Goal: Ask a question: Seek information or help from site administrators or community

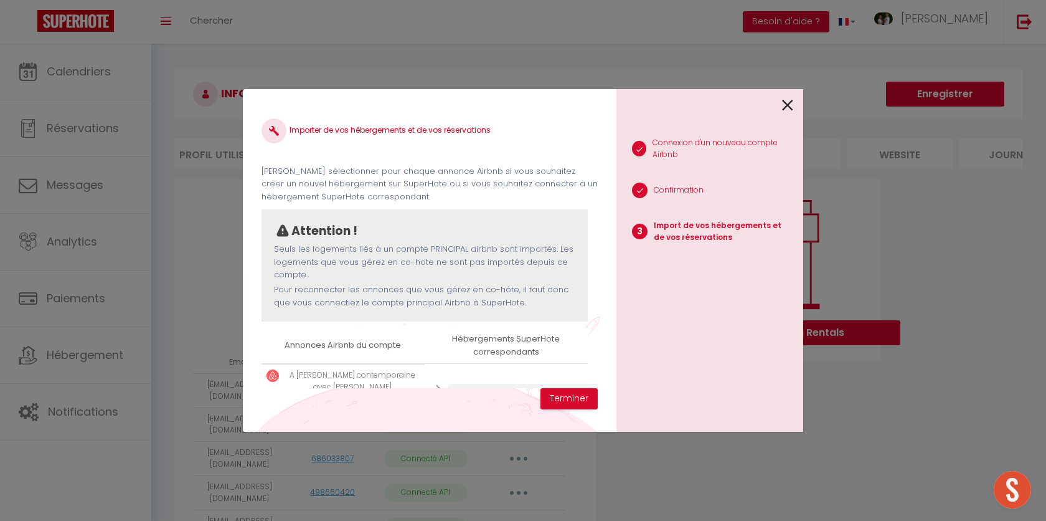
select select "51516"
select select "51519"
select select
select select "51517"
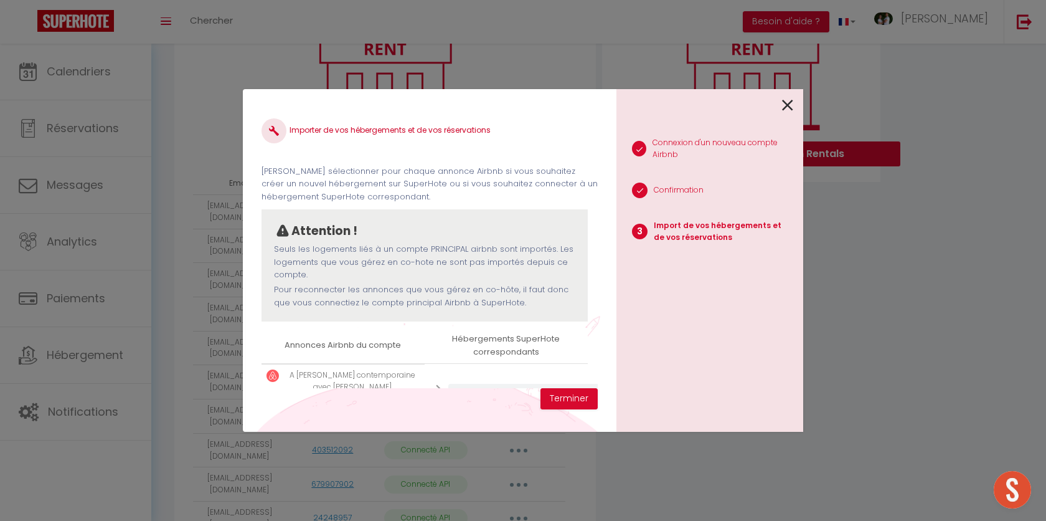
click at [785, 102] on icon at bounding box center [787, 105] width 11 height 19
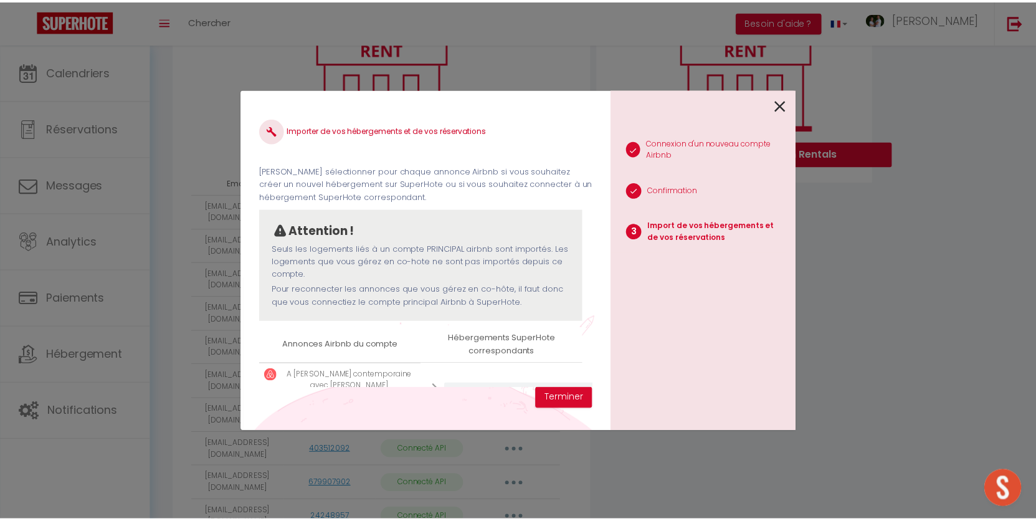
scroll to position [1052, 0]
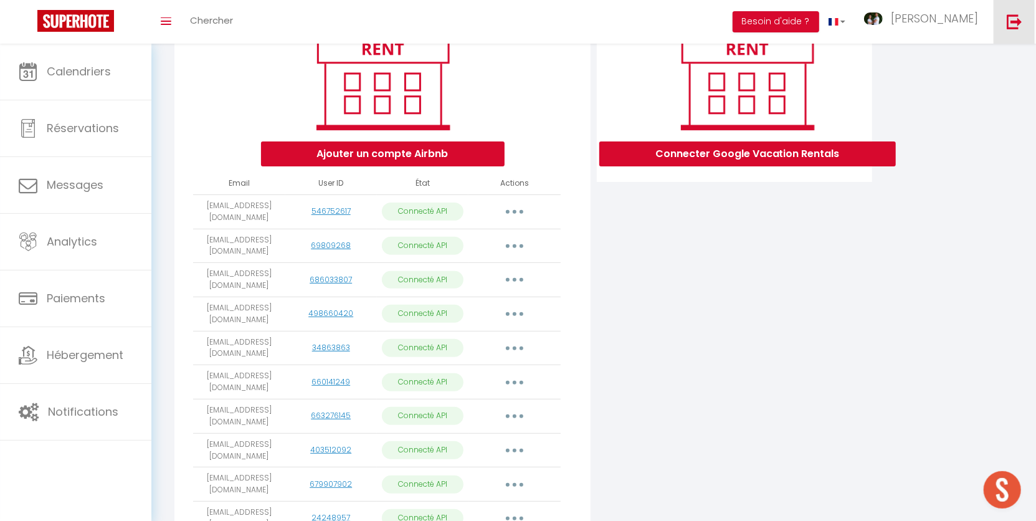
click at [1015, 25] on img at bounding box center [1014, 22] width 16 height 16
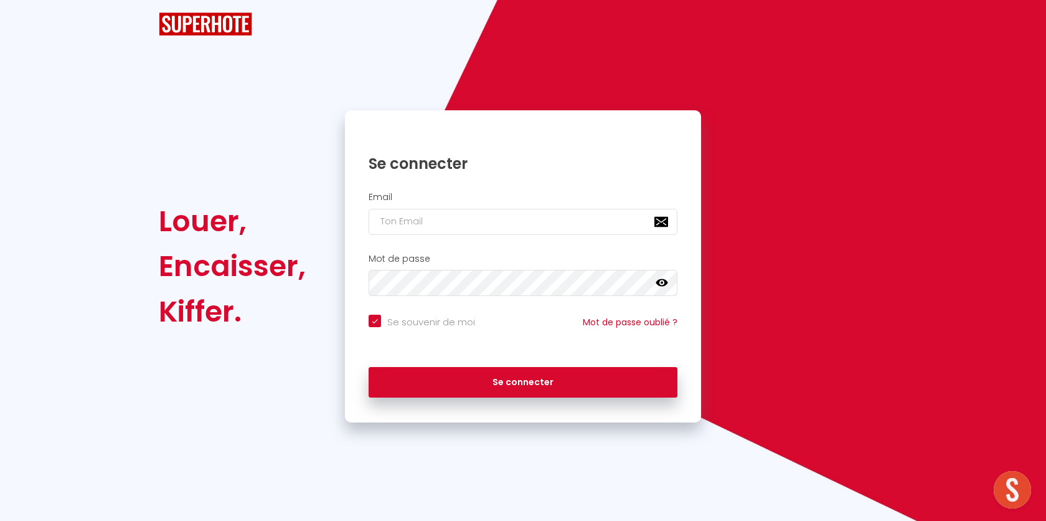
checkbox input "true"
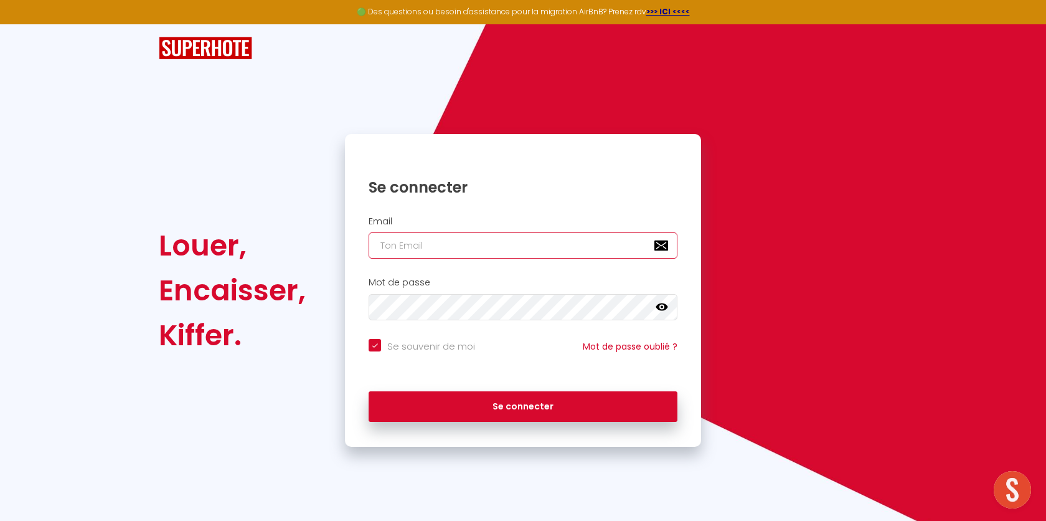
type input "[EMAIL_ADDRESS][DOMAIN_NAME]"
checkbox input "true"
click at [504, 249] on input "[EMAIL_ADDRESS][DOMAIN_NAME]" at bounding box center [523, 245] width 309 height 26
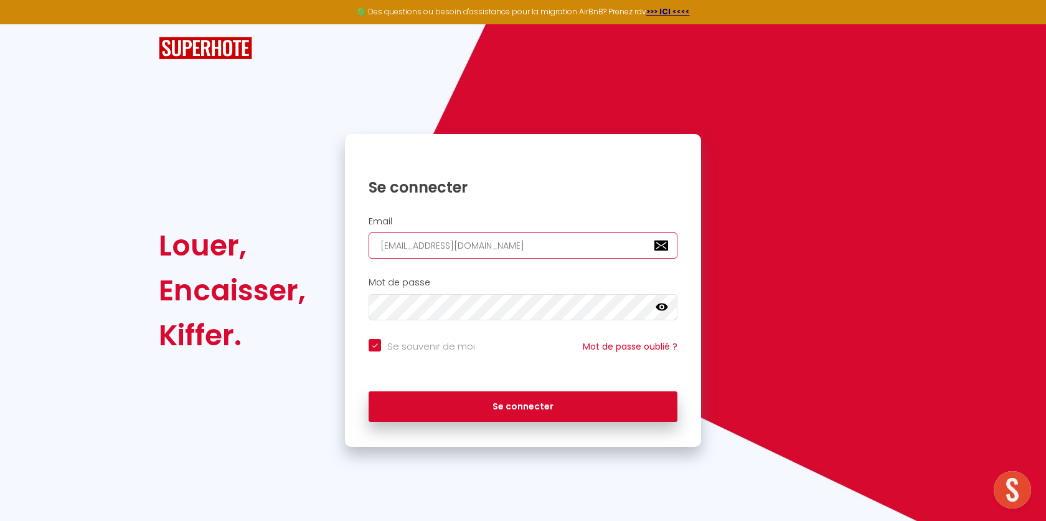
paste input "contact@conciergerielacabane.fr"
type input "contact@conciergerielacabane.fr"
checkbox input "true"
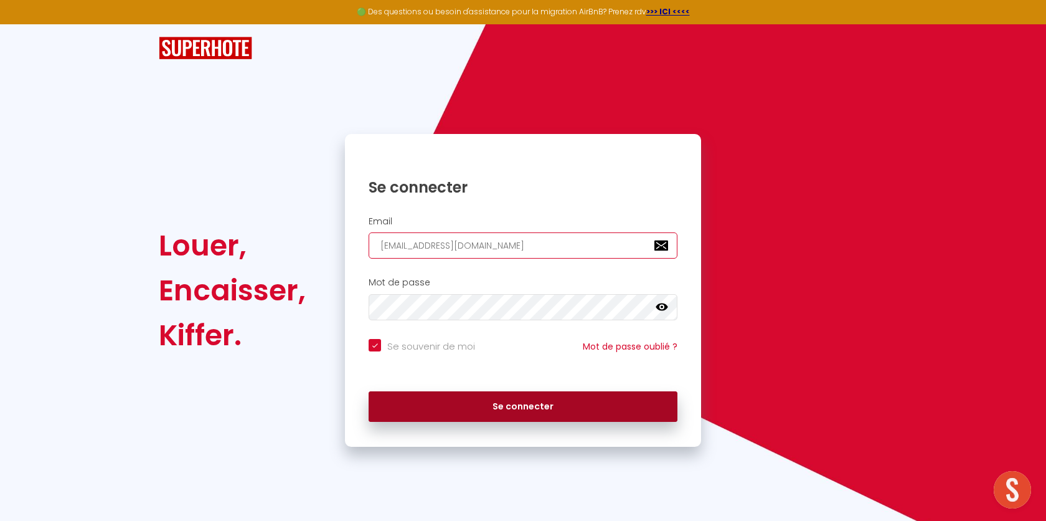
type input "contact@conciergerielacabane.fr"
click at [422, 414] on button "Se connecter" at bounding box center [523, 406] width 309 height 31
checkbox input "true"
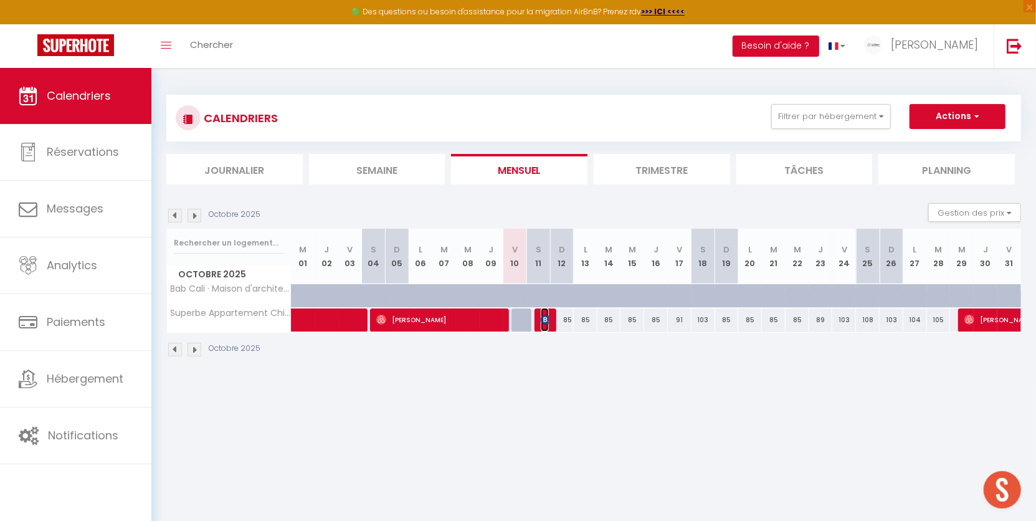
click at [547, 318] on img at bounding box center [546, 320] width 10 height 10
select select "OK"
select select "KO"
select select "1"
select select "0"
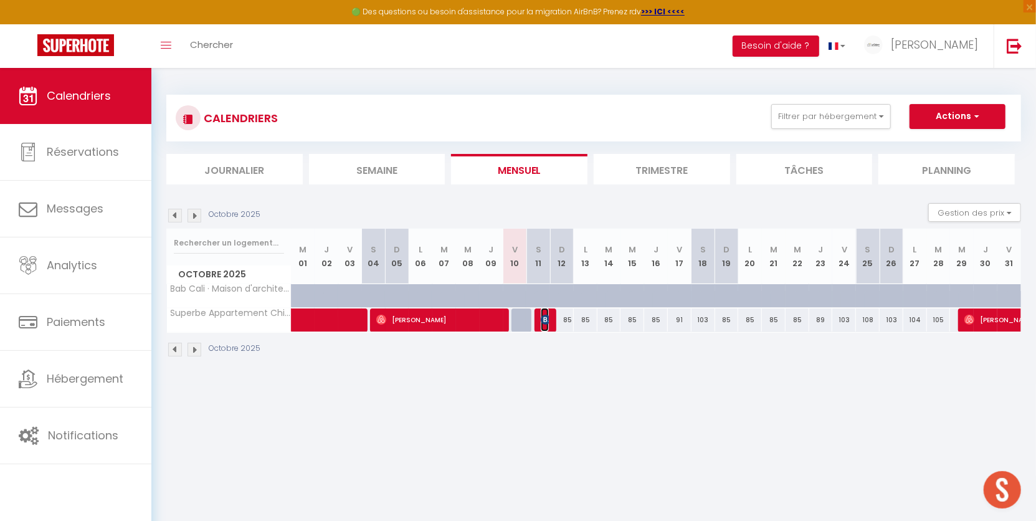
select select "1"
select select
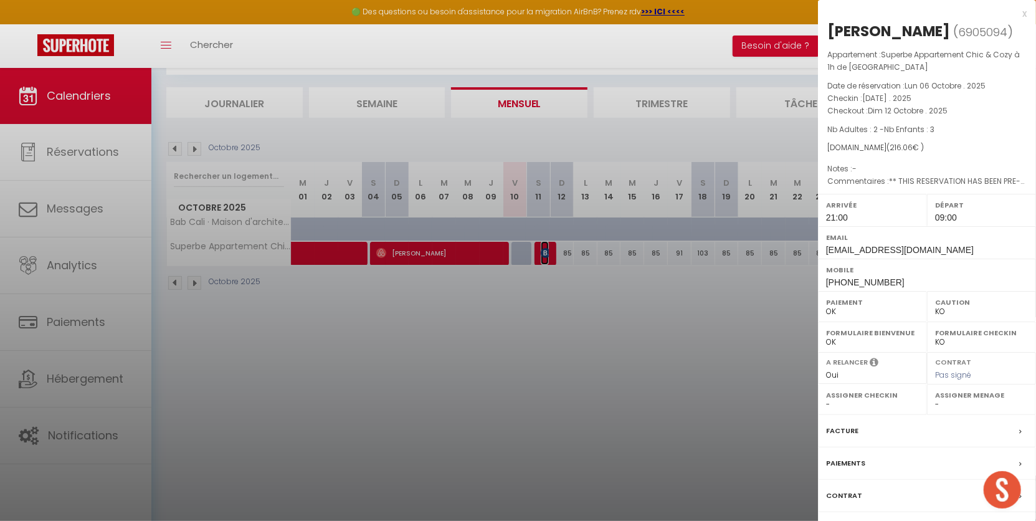
scroll to position [67, 0]
click at [841, 489] on label "Contrat" at bounding box center [844, 495] width 36 height 13
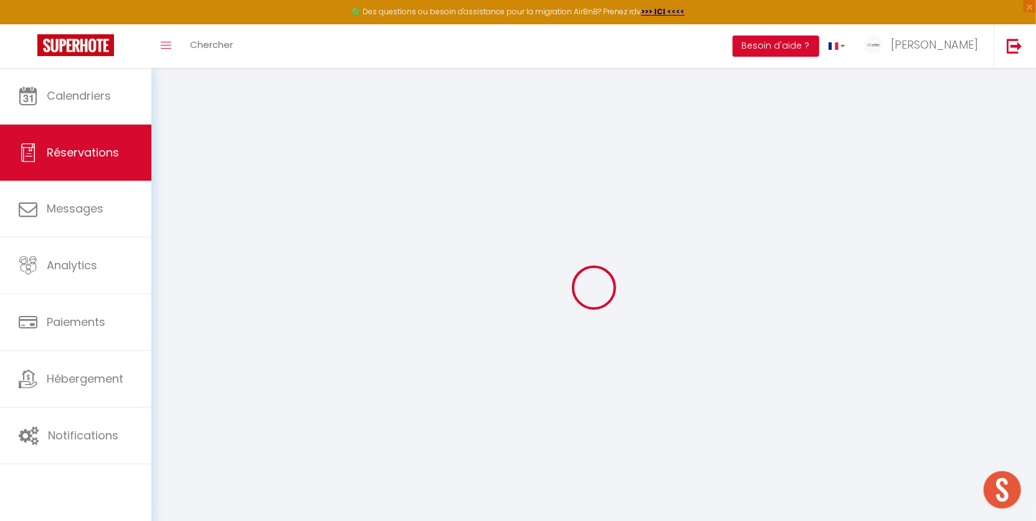
select select
checkbox input "false"
select select
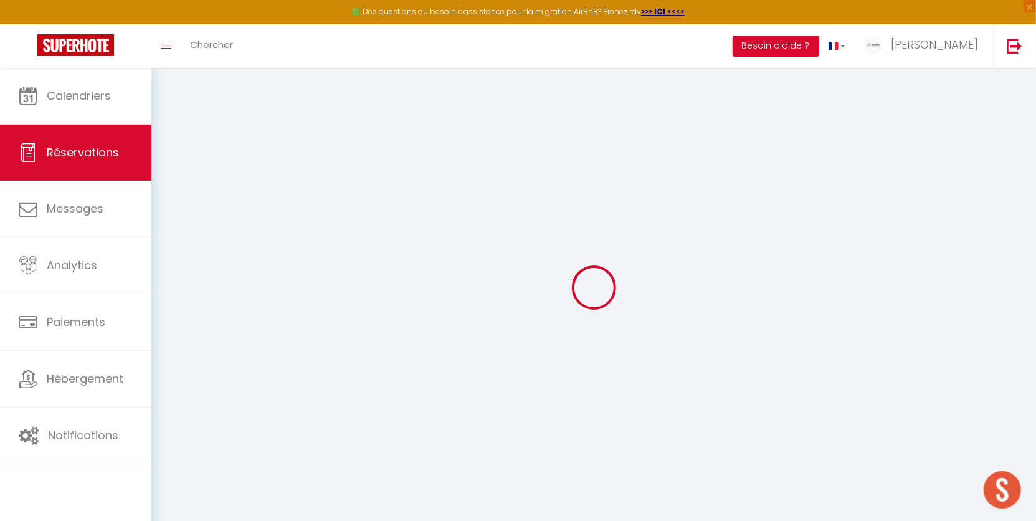
checkbox input "false"
type Comment0 "** THIS RESERVATION HAS BEEN PRE-PAID ** Reservation has a cancellation grace p…"
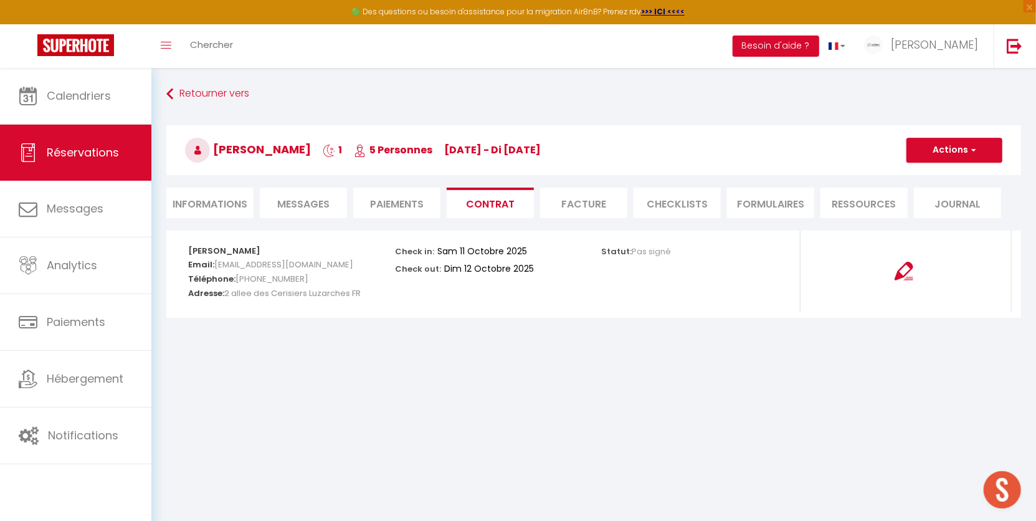
click at [309, 197] on span "Messages" at bounding box center [303, 204] width 52 height 14
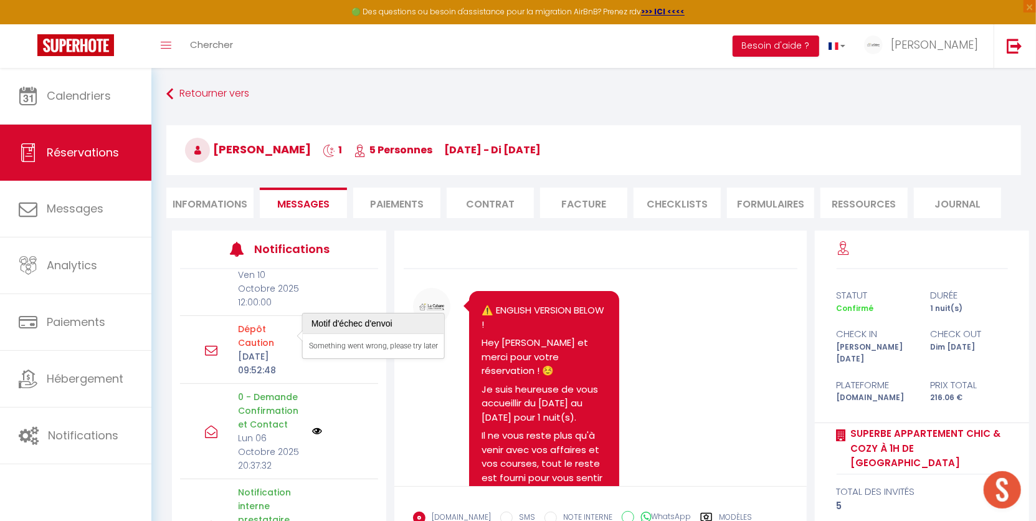
scroll to position [55, 0]
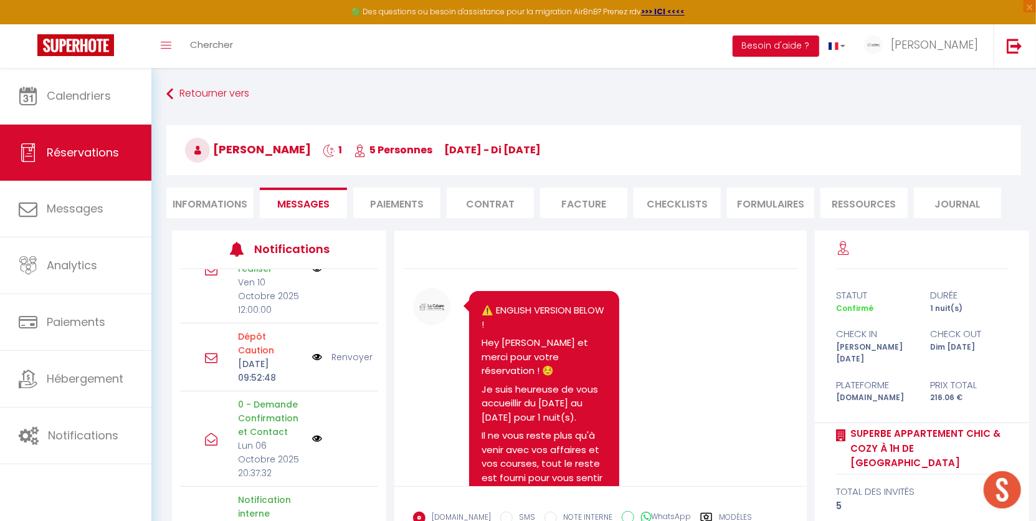
click at [208, 204] on li "Informations" at bounding box center [209, 202] width 87 height 31
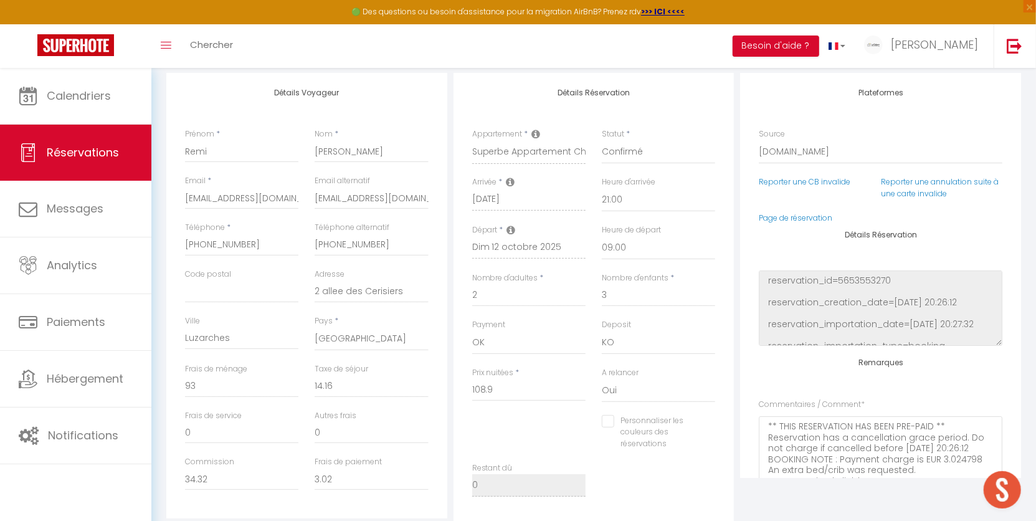
scroll to position [153, 0]
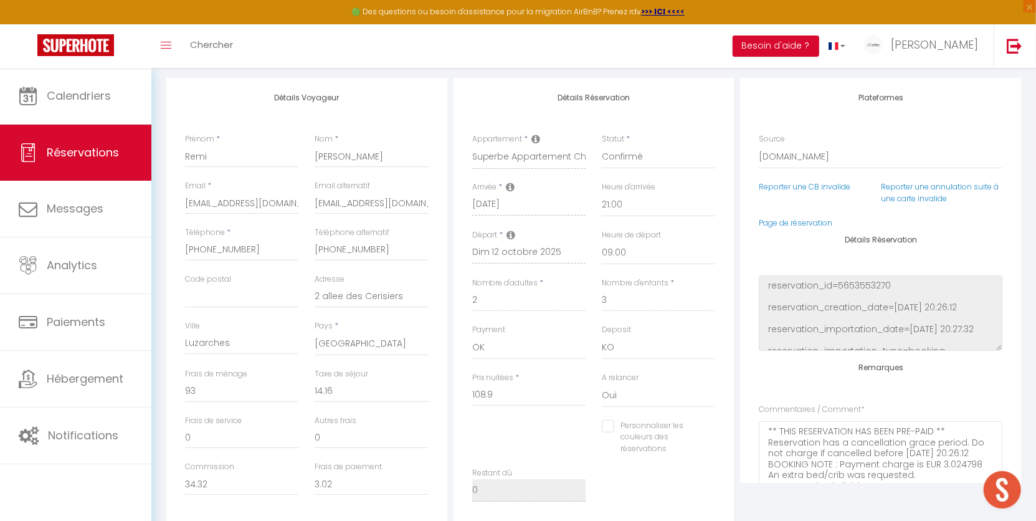
checkbox input "false"
click at [1020, 48] on img at bounding box center [1014, 46] width 16 height 16
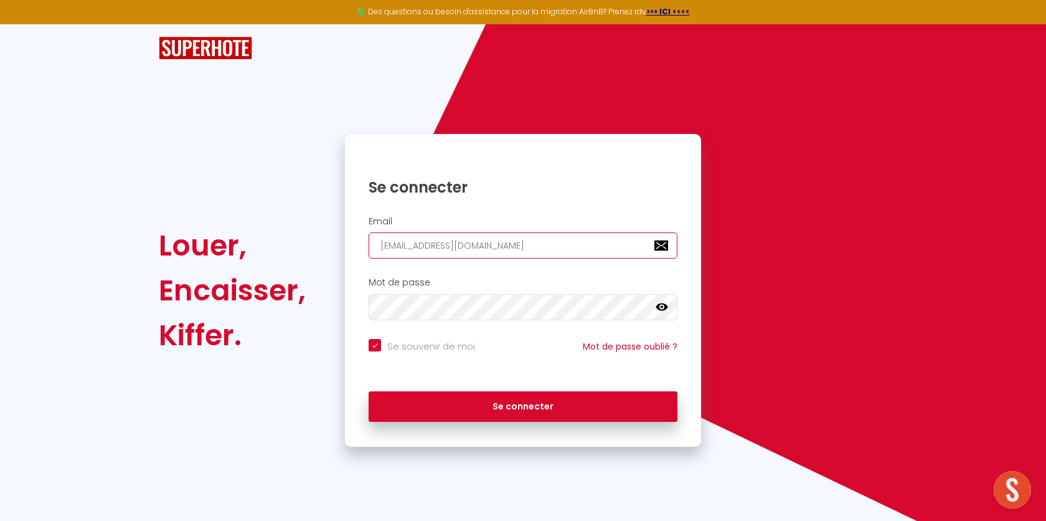
click at [469, 247] on input "[EMAIL_ADDRESS][DOMAIN_NAME]" at bounding box center [523, 245] width 309 height 26
paste input "conciergeriedugrandest@gmail"
type input "conciergeriedugrandest@gmail.com"
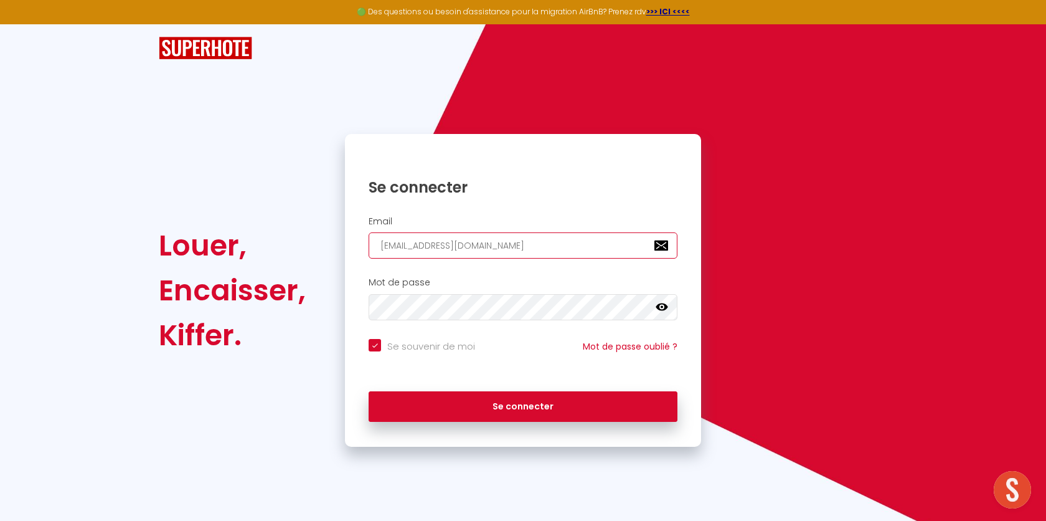
checkbox input "true"
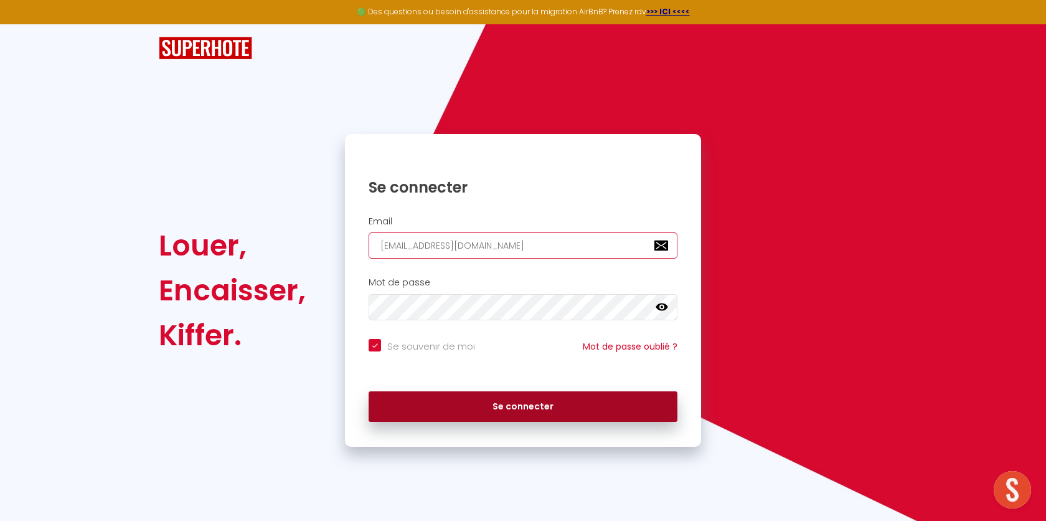
type input "conciergeriedugrandest@gmail.com"
click at [441, 415] on button "Se connecter" at bounding box center [523, 406] width 309 height 31
checkbox input "true"
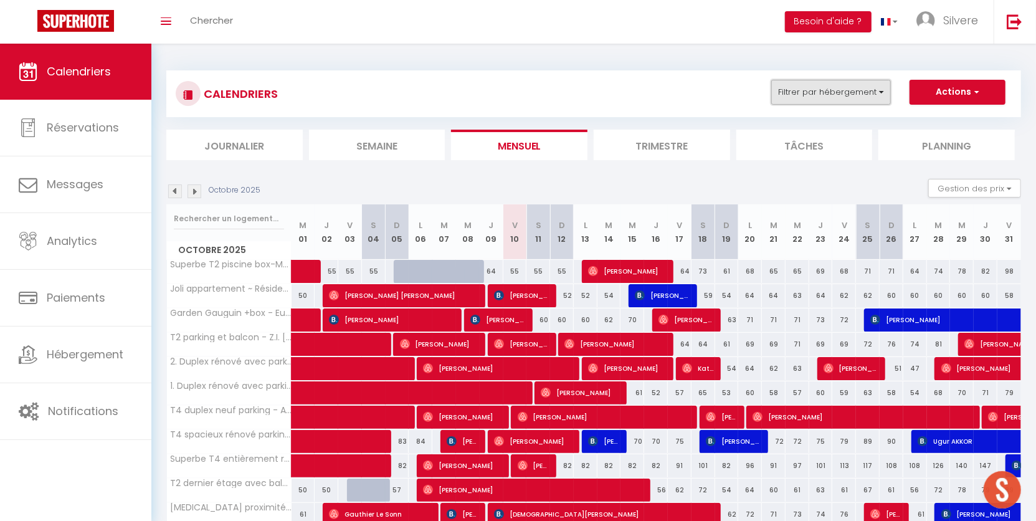
click at [858, 88] on button "Filtrer par hébergement" at bounding box center [831, 92] width 120 height 25
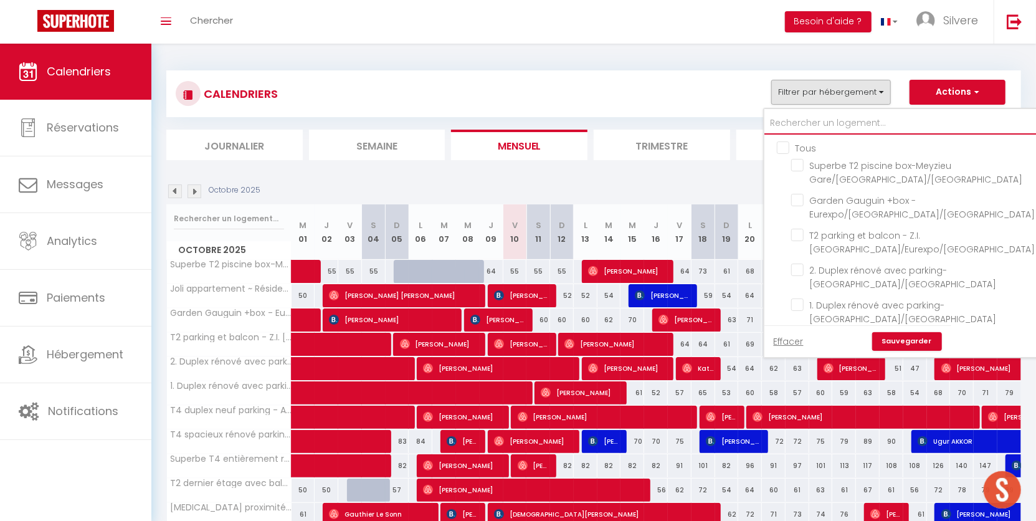
click at [825, 124] on input "text" at bounding box center [951, 123] width 374 height 22
type input "l"
checkbox input "false"
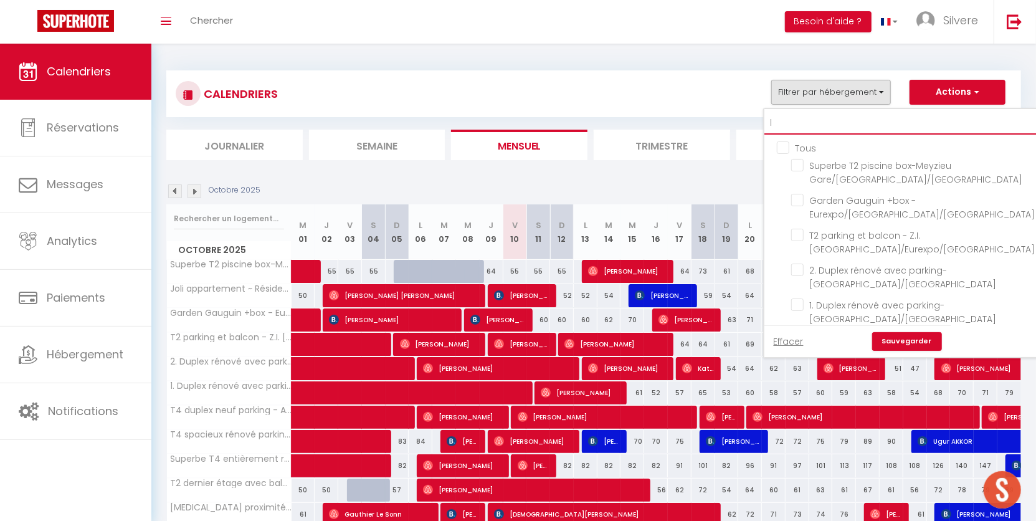
checkbox input "false"
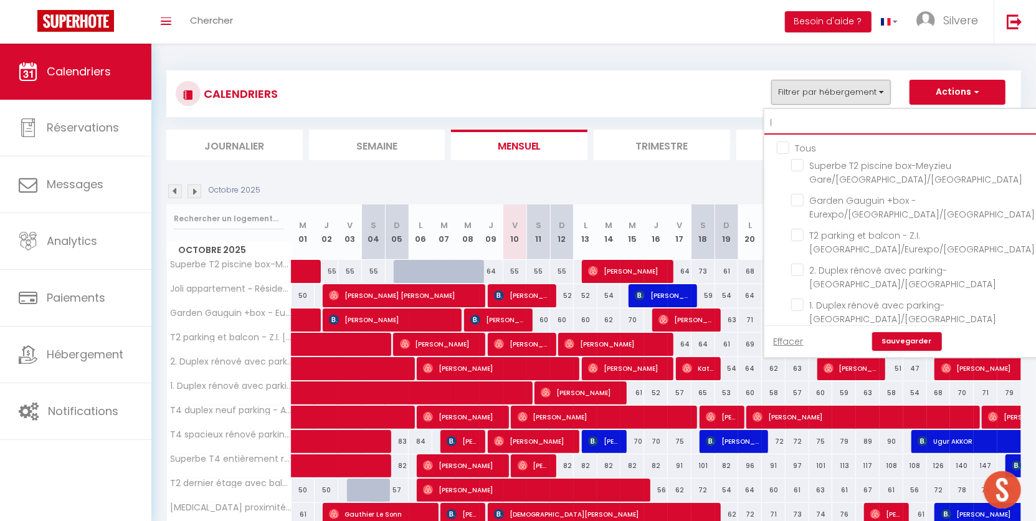
checkbox input "false"
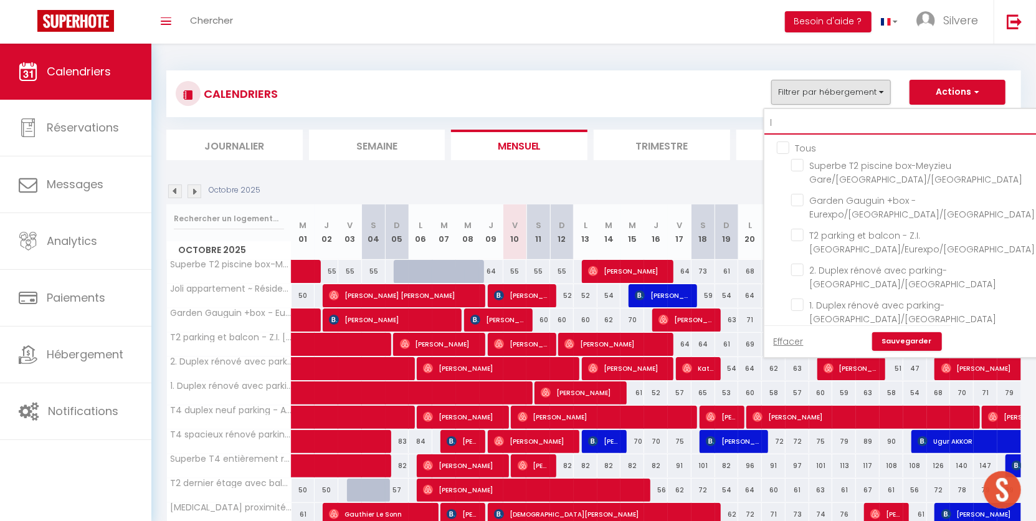
checkbox input "false"
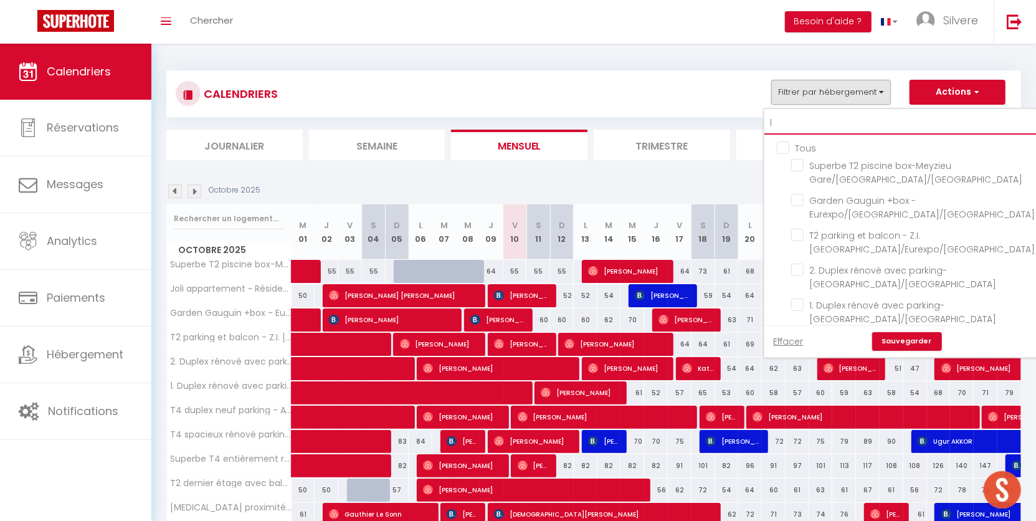
checkbox input "false"
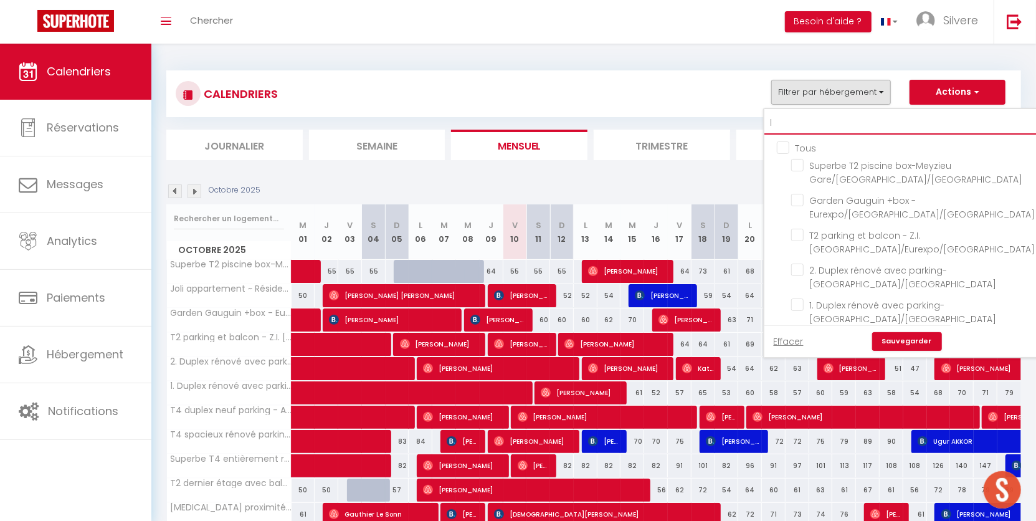
checkbox input "false"
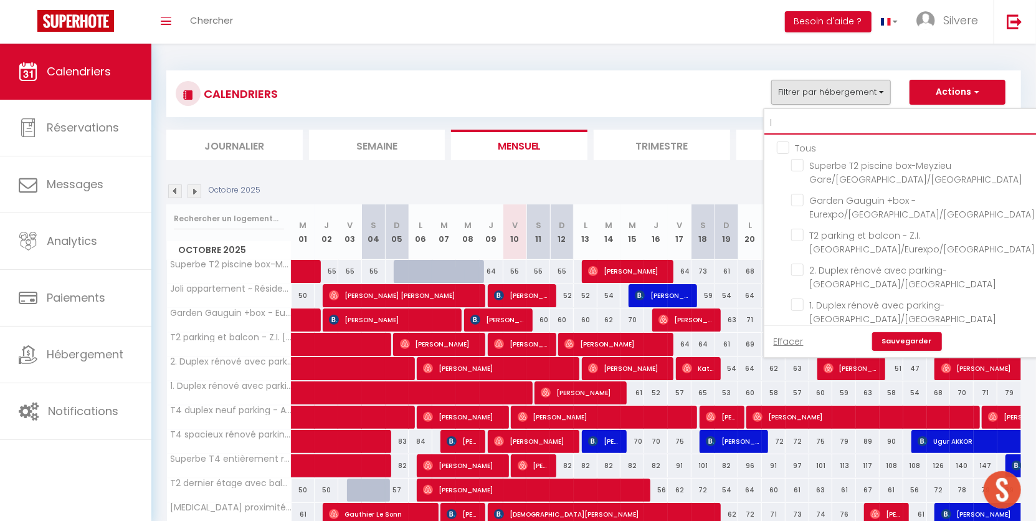
checkbox input "false"
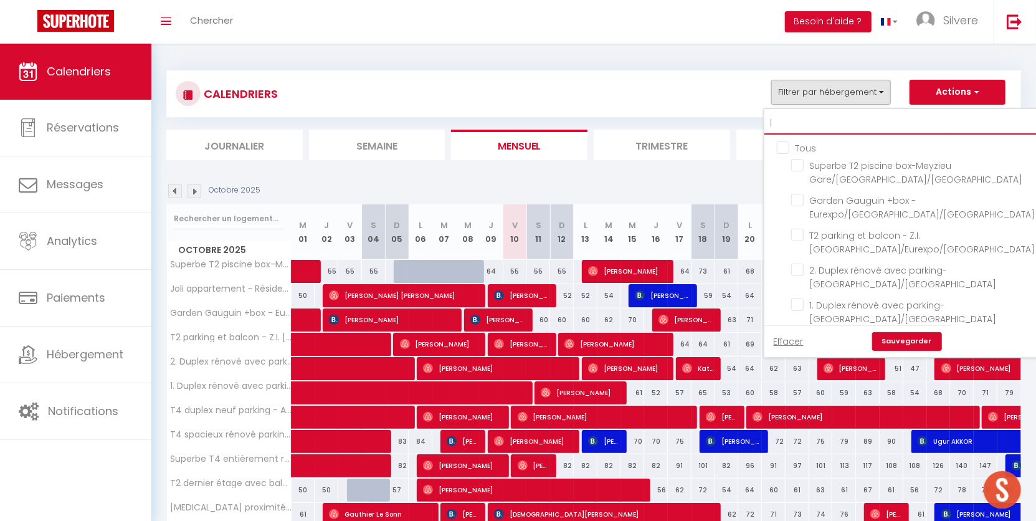
checkbox input "false"
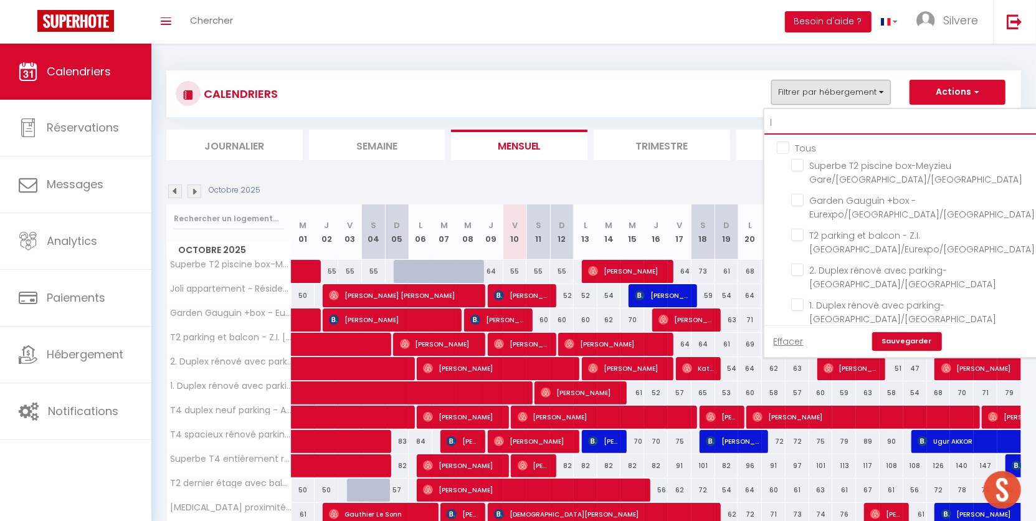
checkbox input "false"
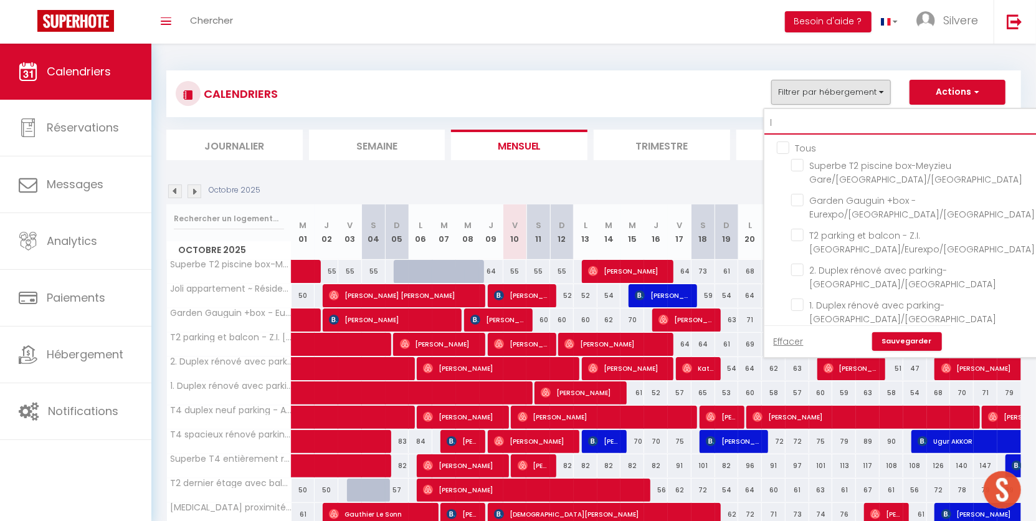
checkbox input "false"
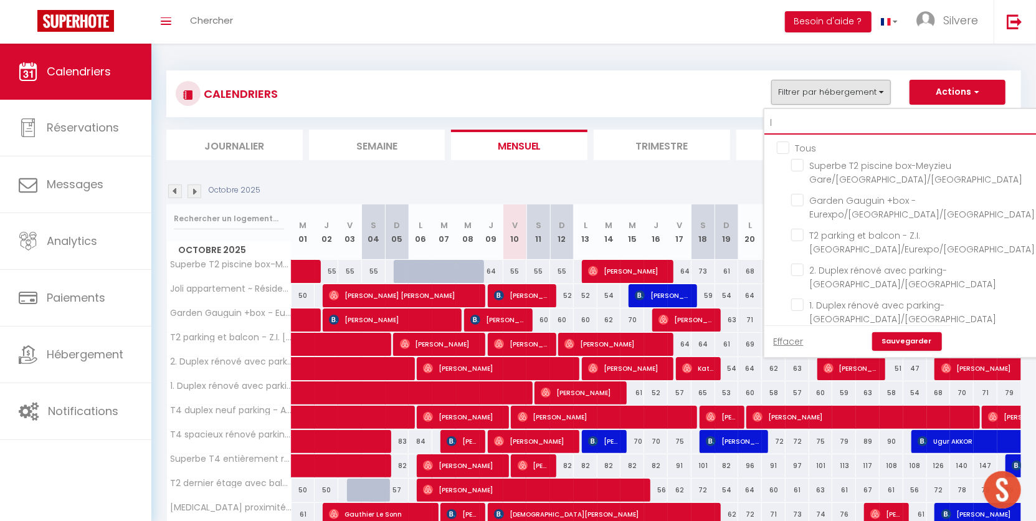
checkbox input "false"
type input "la"
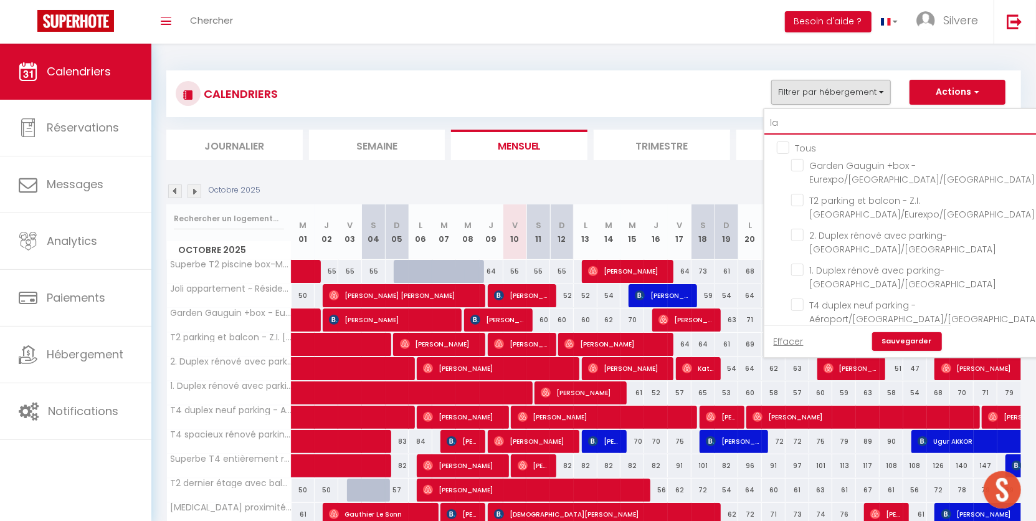
checkbox input "false"
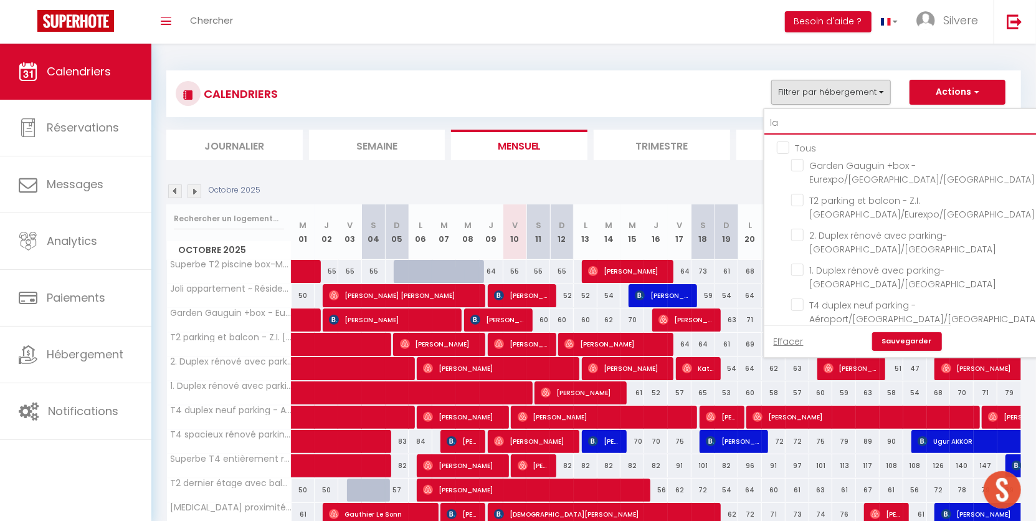
checkbox input "false"
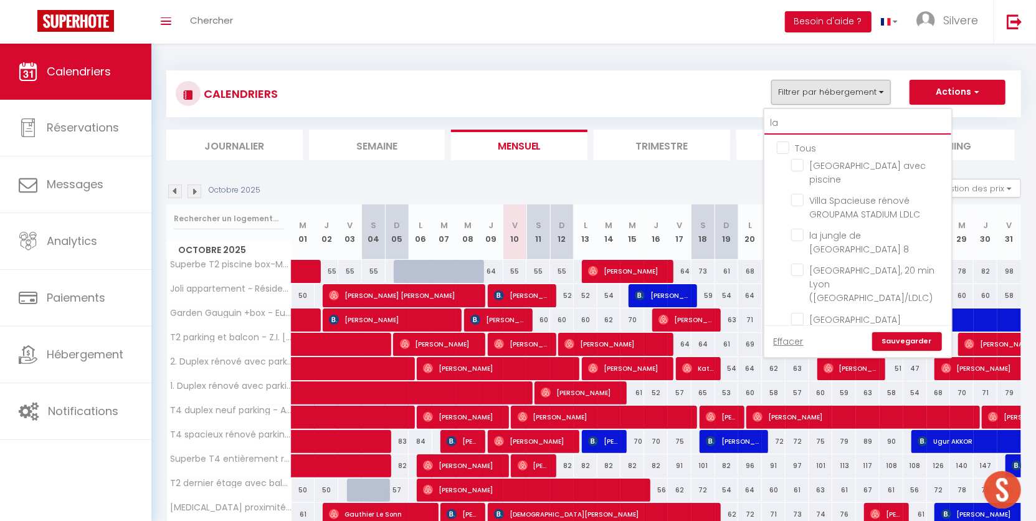
type input "lac"
checkbox input "false"
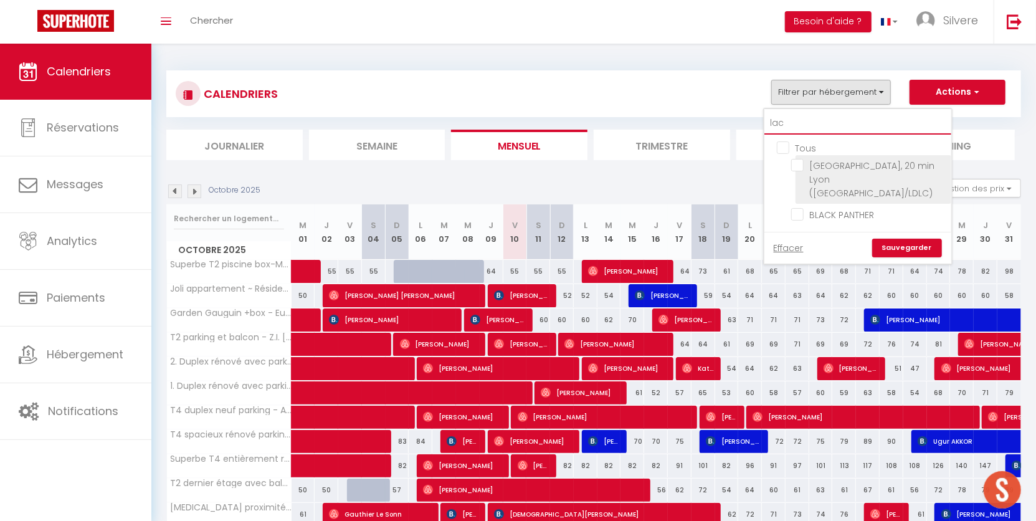
type input "lac"
click at [800, 166] on input "Villa vue lac, 20 min Lyon (Groupama Stadium/LDLC)" at bounding box center [869, 165] width 156 height 12
checkbox input "true"
checkbox input "false"
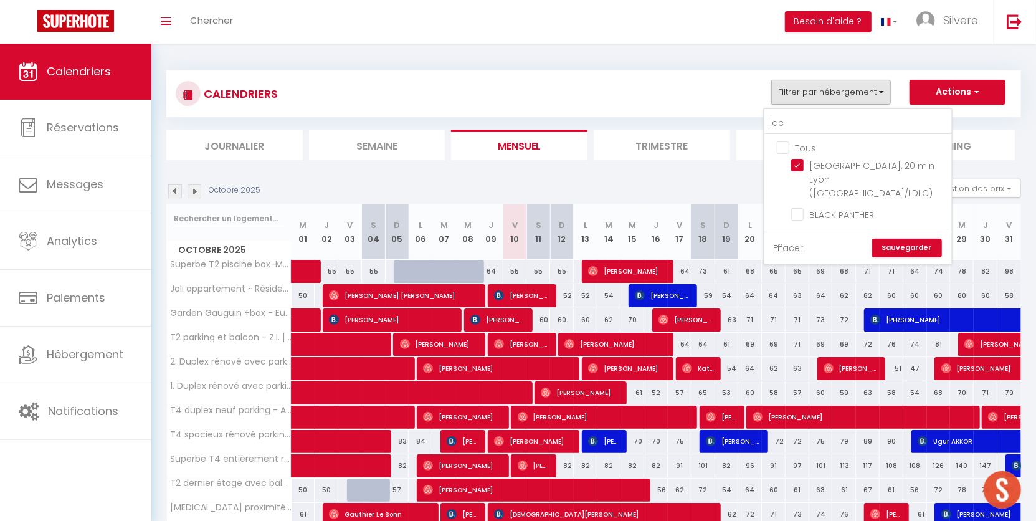
click at [911, 239] on link "Sauvegarder" at bounding box center [907, 248] width 70 height 19
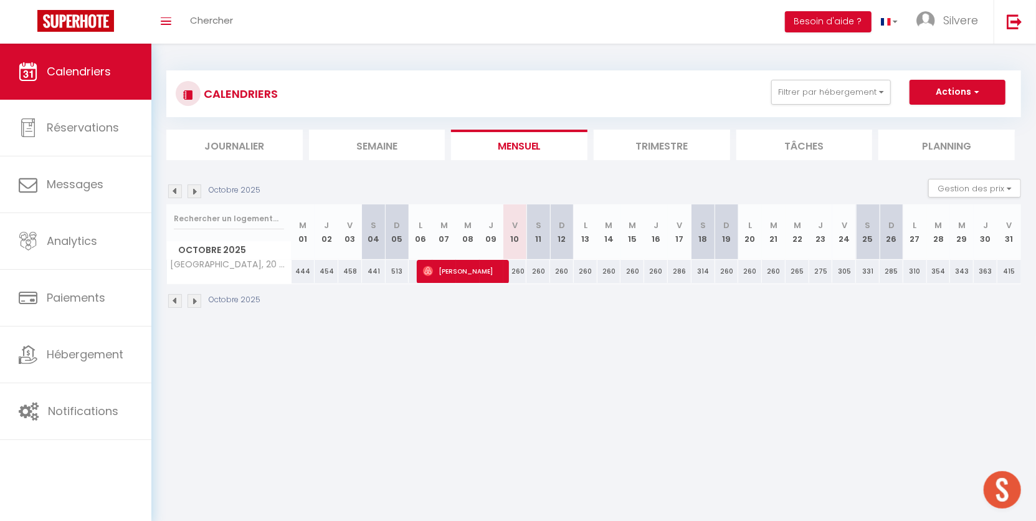
click at [661, 143] on li "Trimestre" at bounding box center [662, 145] width 136 height 31
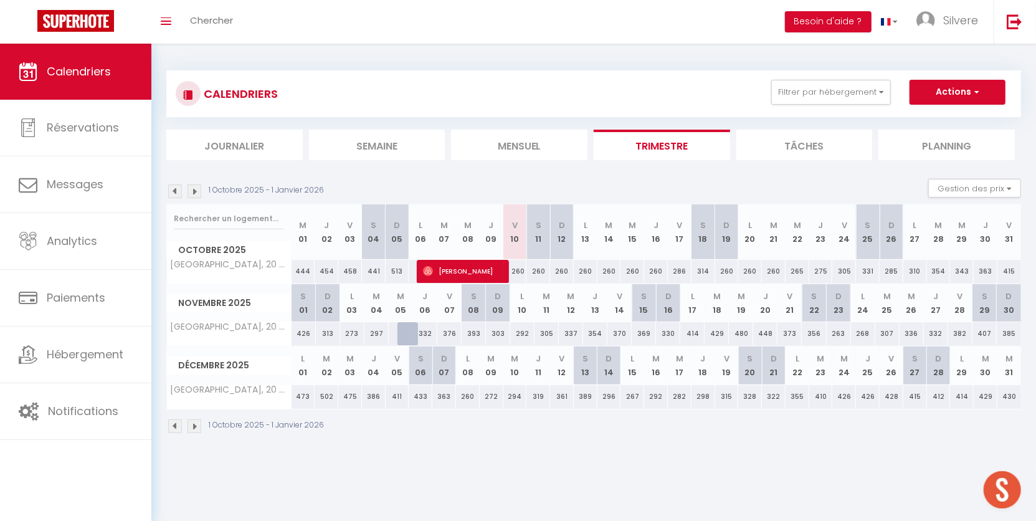
click at [628, 270] on div "260" at bounding box center [632, 271] width 24 height 23
type input "260"
type input "Mer 15 Octobre 2025"
type input "Jeu 16 Octobre 2025"
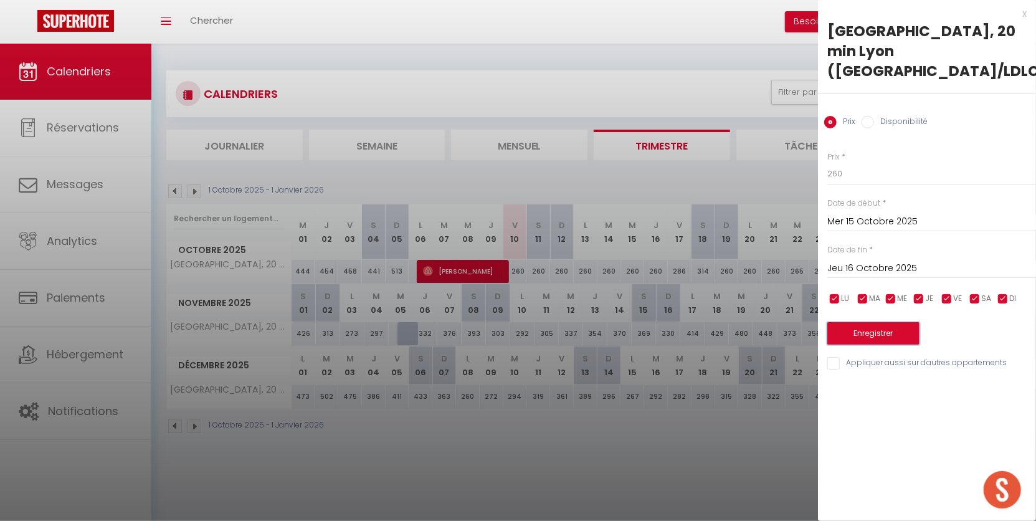
click at [851, 332] on button "Enregistrer" at bounding box center [873, 333] width 92 height 22
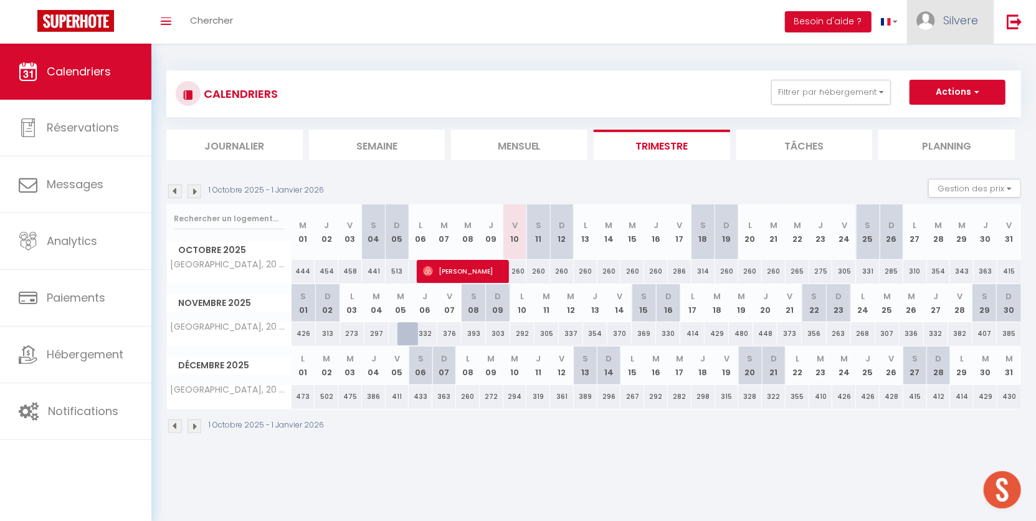
click at [948, 30] on link "Silvere" at bounding box center [950, 22] width 87 height 44
click at [968, 189] on button "Gestion des prix" at bounding box center [974, 188] width 93 height 19
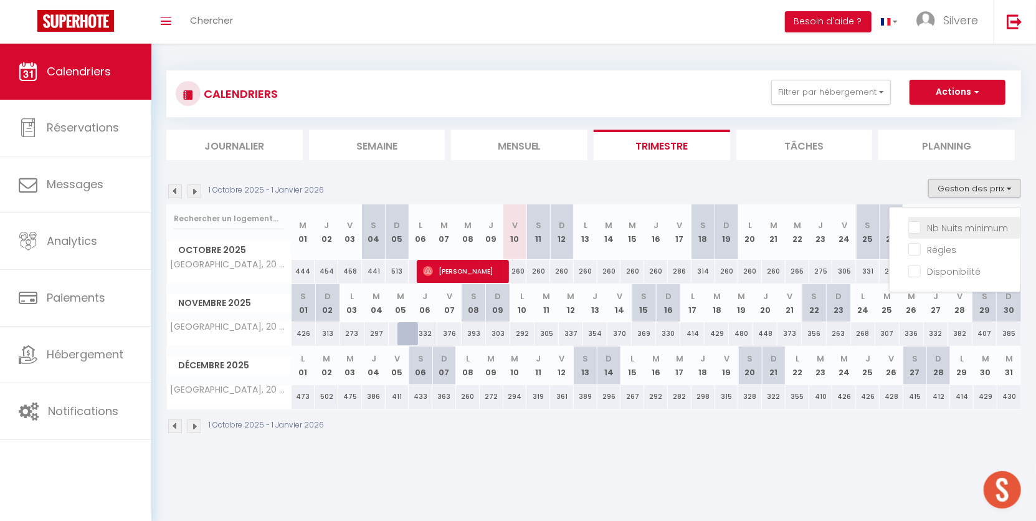
click at [958, 232] on input "Nb Nuits minimum" at bounding box center [964, 226] width 112 height 12
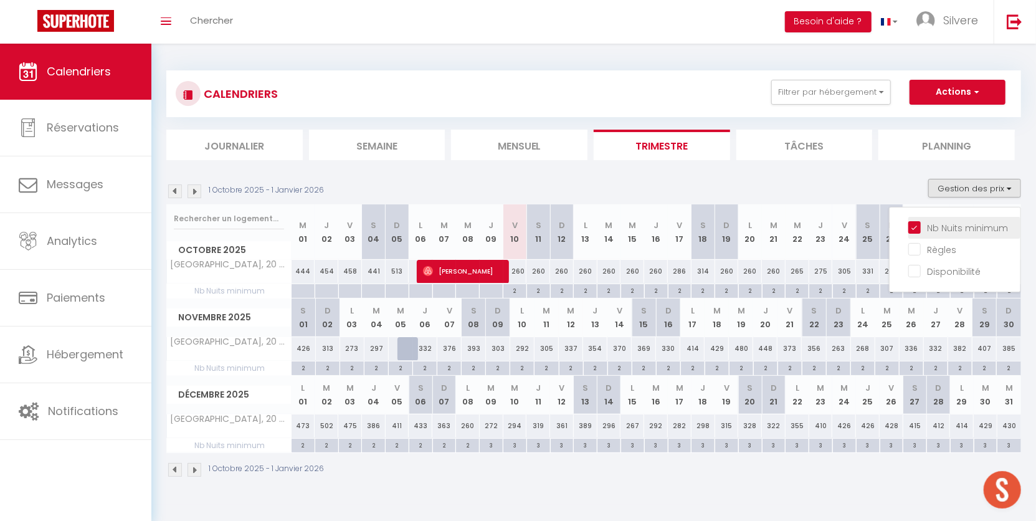
click at [958, 232] on input "Nb Nuits minimum" at bounding box center [964, 226] width 112 height 12
checkbox input "false"
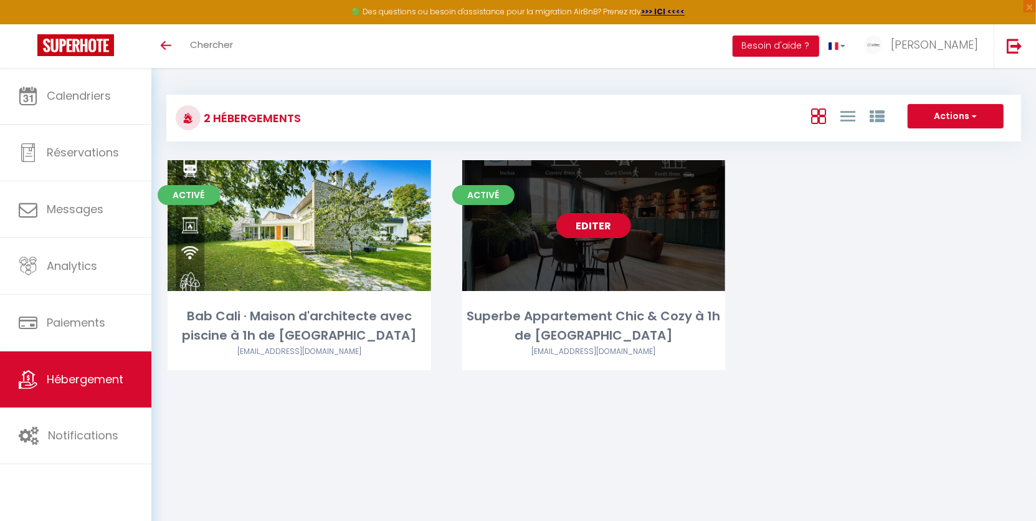
click at [594, 232] on link "Editer" at bounding box center [593, 225] width 75 height 25
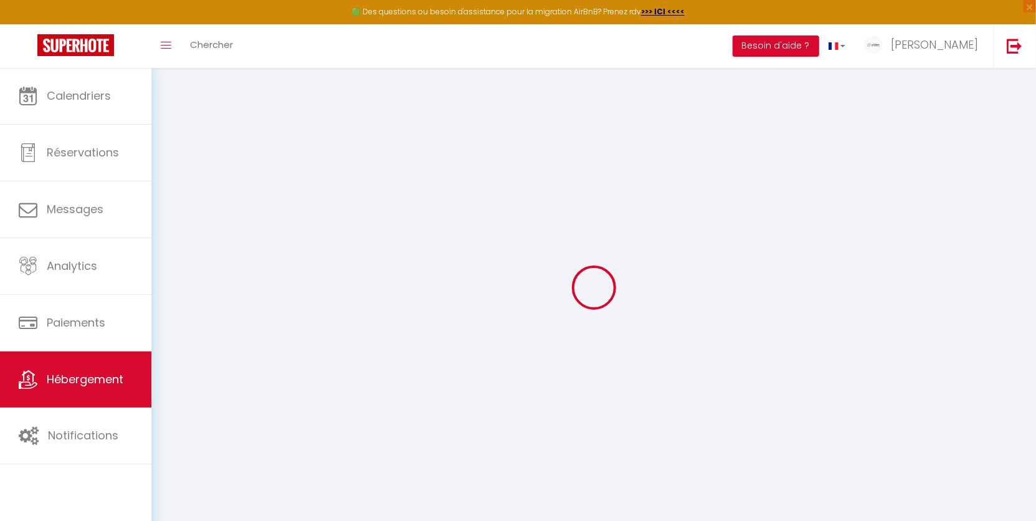
select select
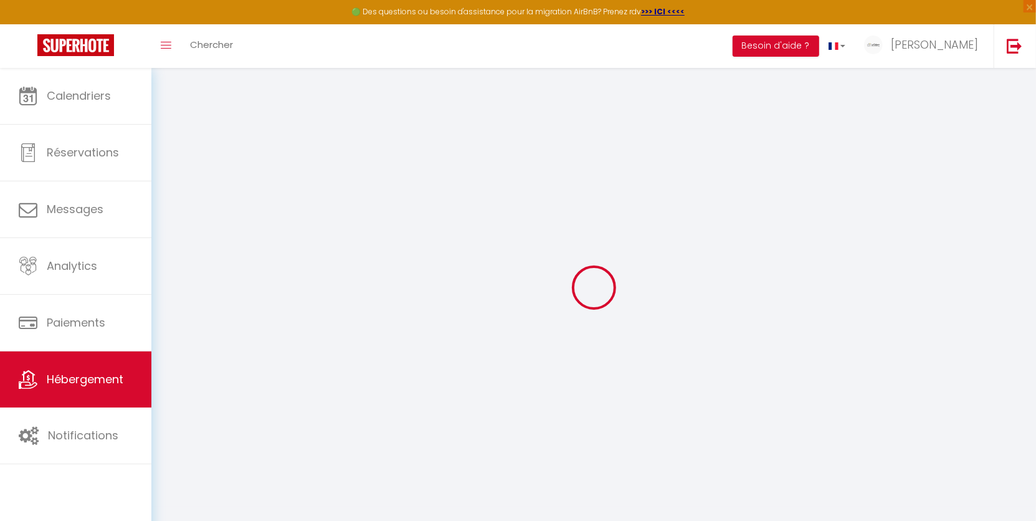
select select
checkbox input "false"
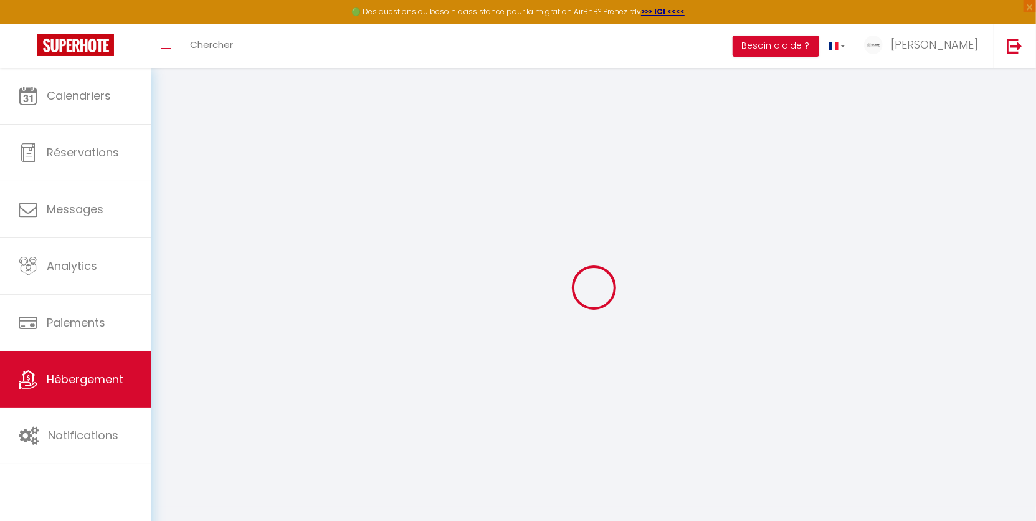
select select
type input "Superbe Appartement Chic & Cozy à 1h de [GEOGRAPHIC_DATA]"
type input "[PERSON_NAME]"
select select "6"
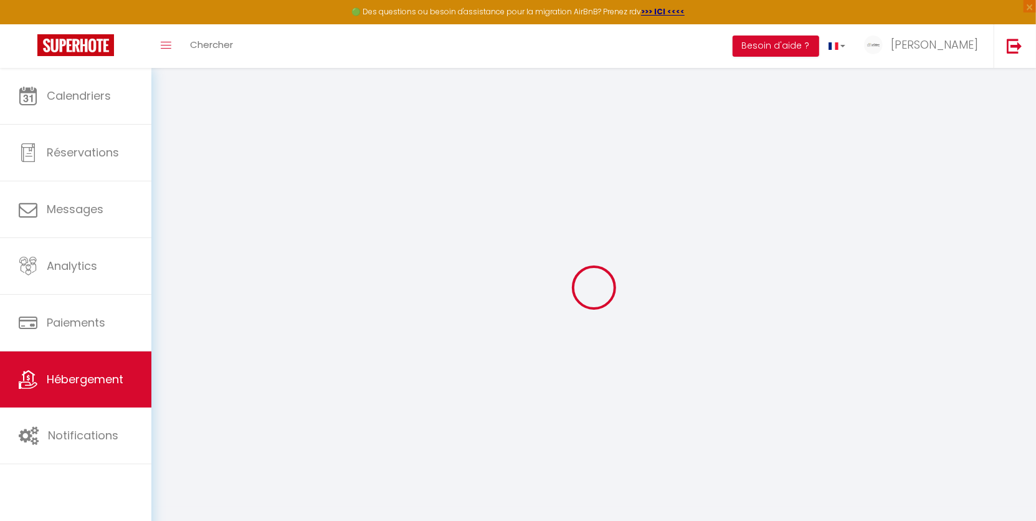
select select "2"
type input "118"
type input "89"
type input "250"
select select
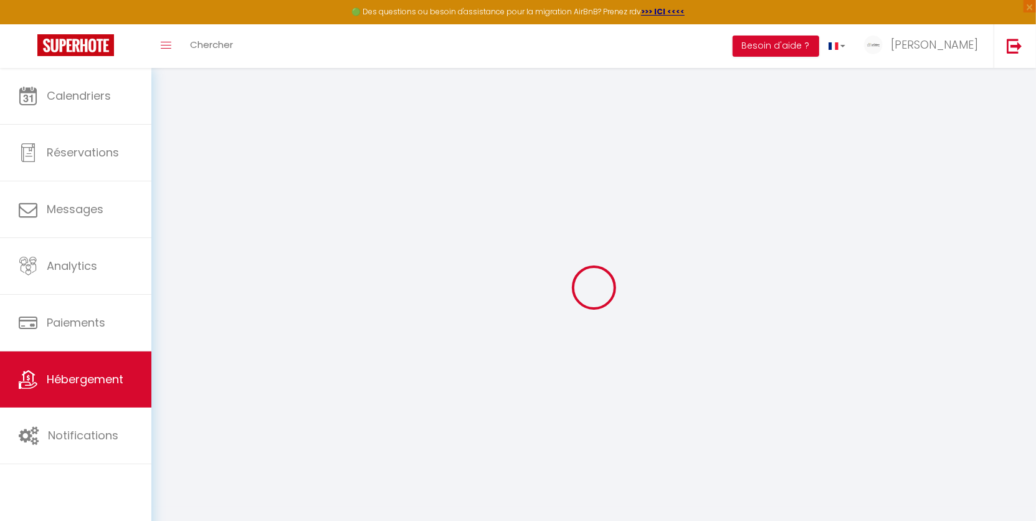
select select
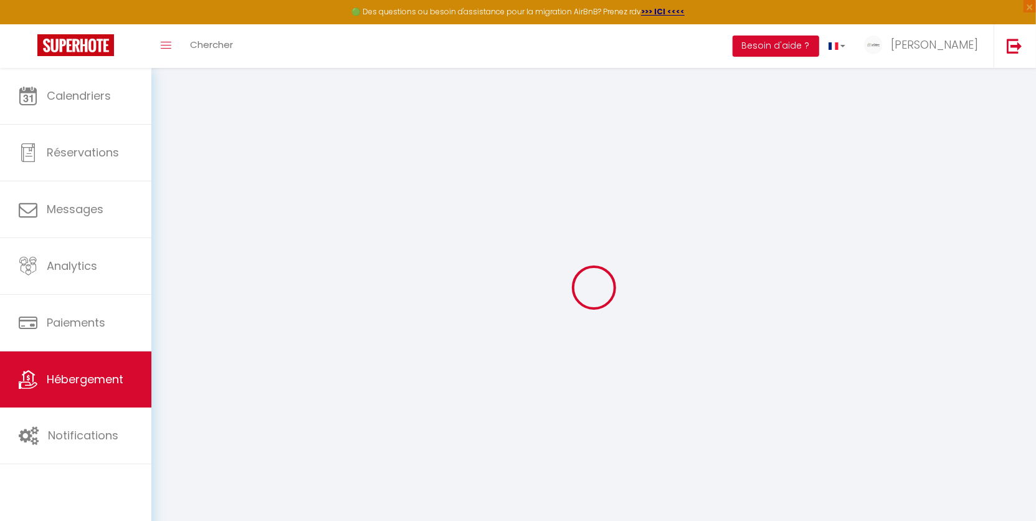
type input "[STREET_ADDRESS]"
type input "77140"
type input "Nemours"
type input "[EMAIL_ADDRESS][DOMAIN_NAME]"
select select "14328"
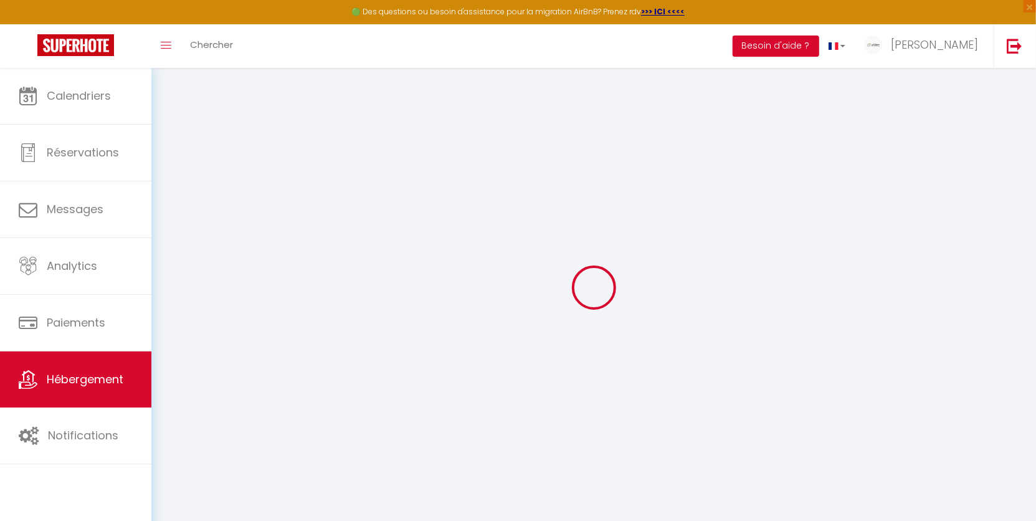
checkbox input "true"
checkbox input "false"
type input "0"
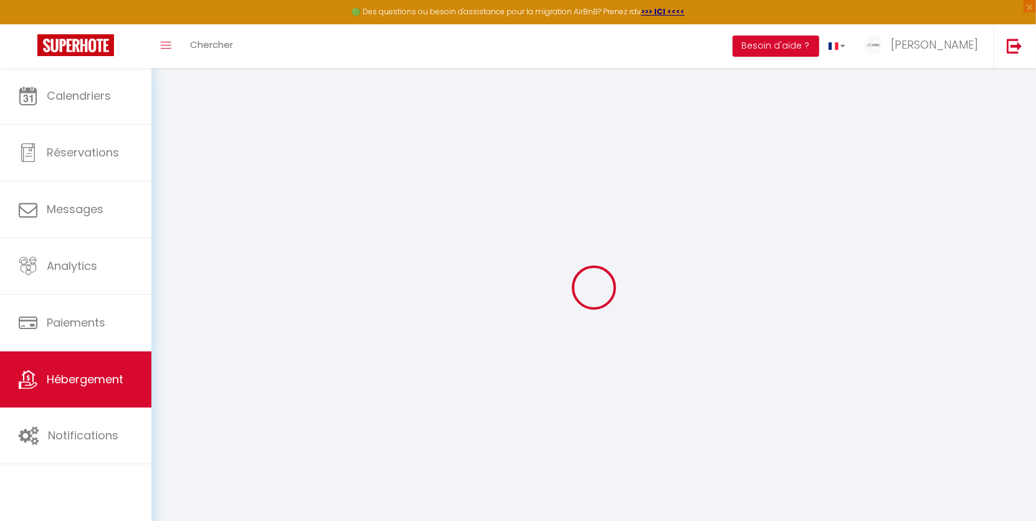
type input "0"
select select
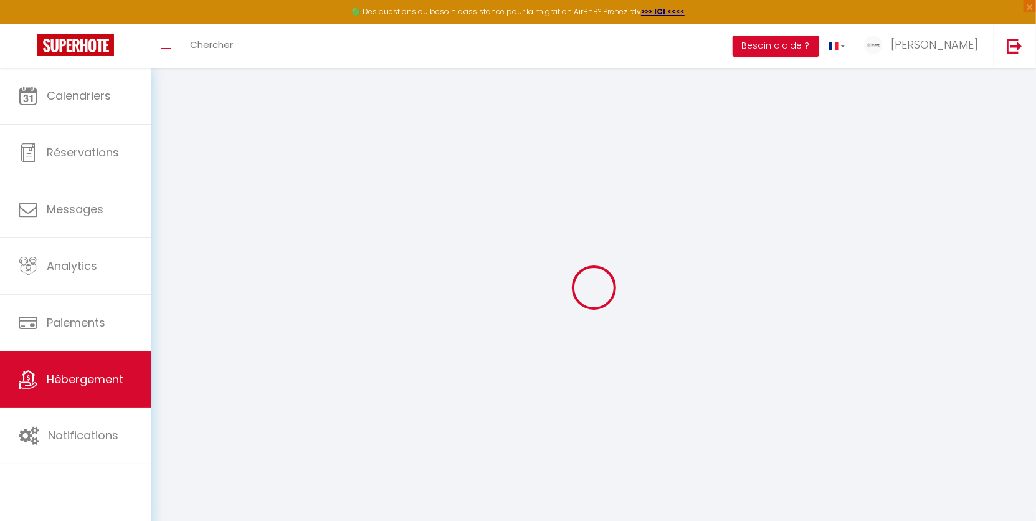
select select
checkbox input "true"
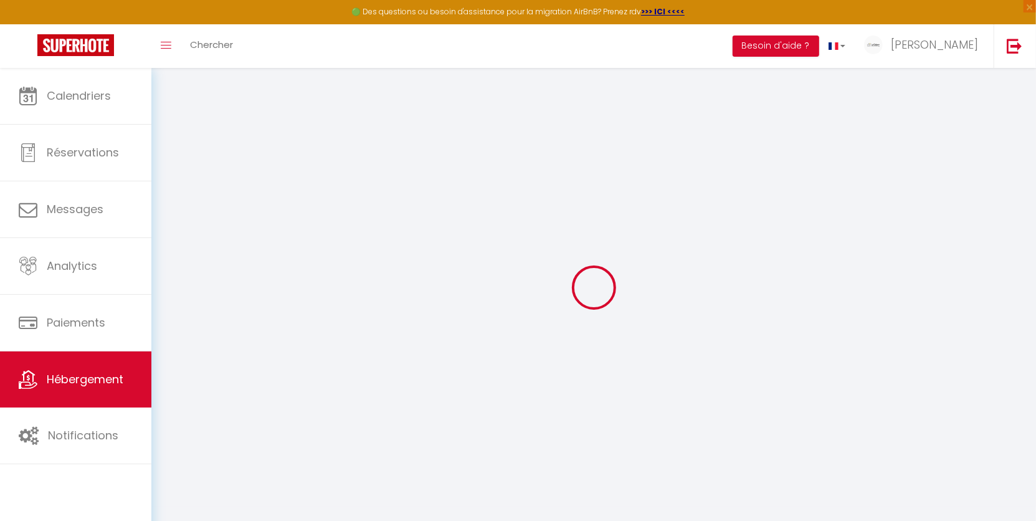
checkbox input "false"
select select
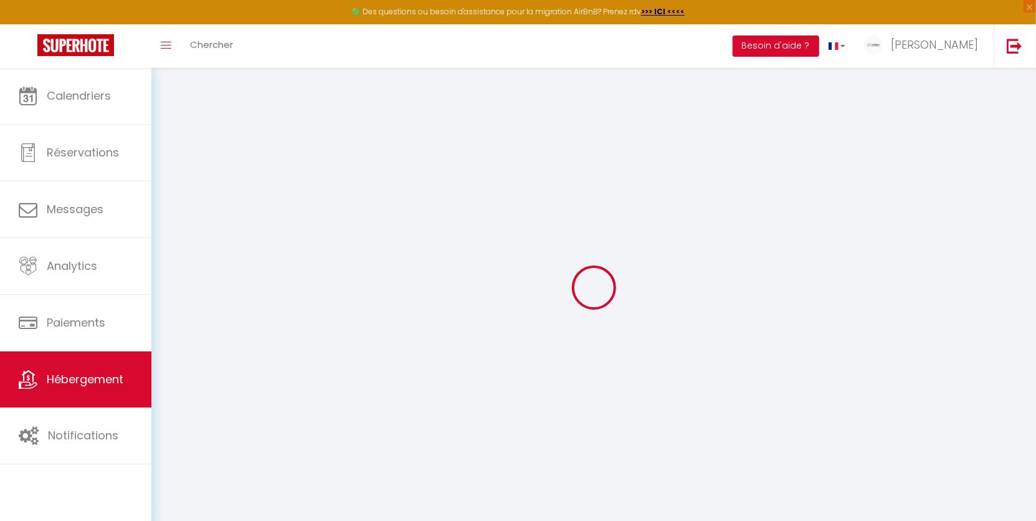
select select
checkbox input "true"
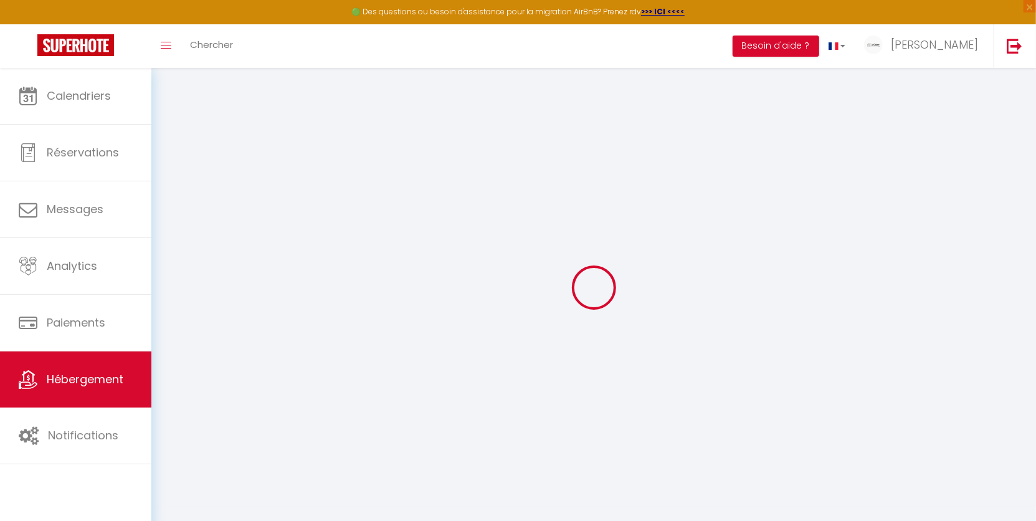
checkbox input "false"
checkbox input "true"
checkbox input "false"
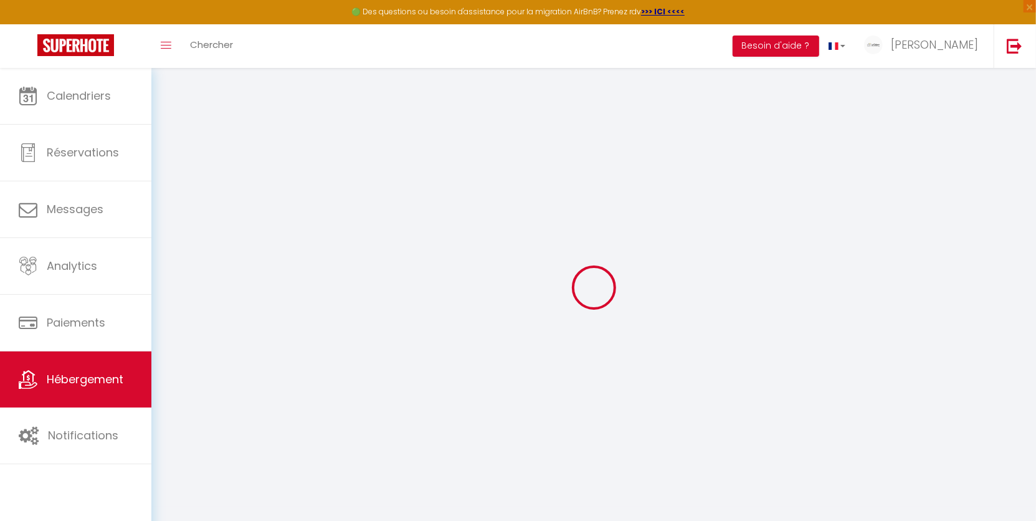
checkbox input "false"
checkbox input "true"
checkbox input "false"
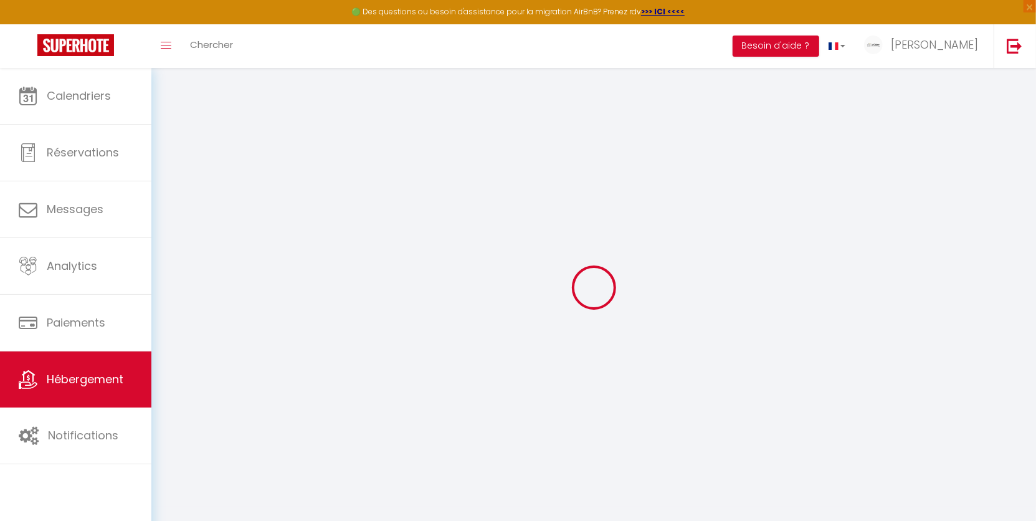
checkbox input "false"
select select "17:00"
select select
select select "10:00"
select select "30"
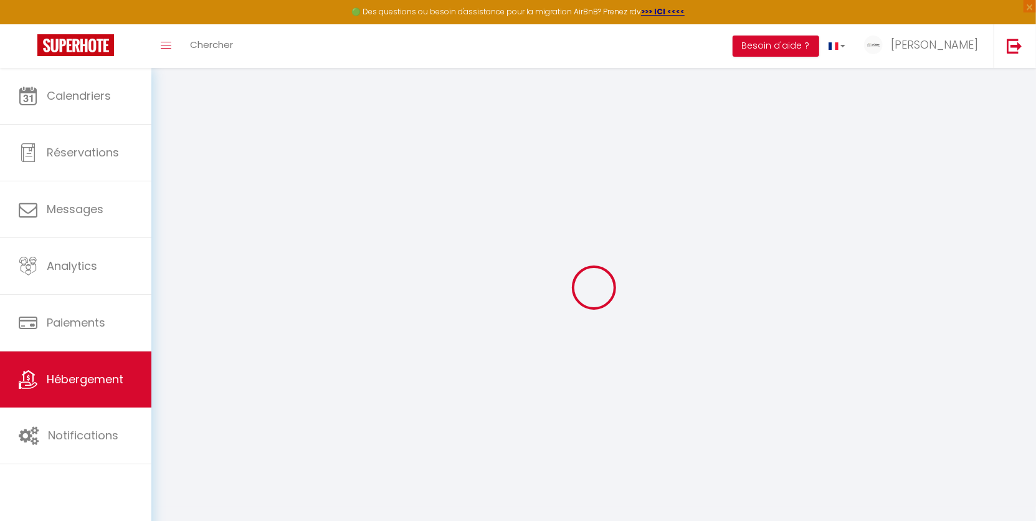
select select "120"
select select "18:00"
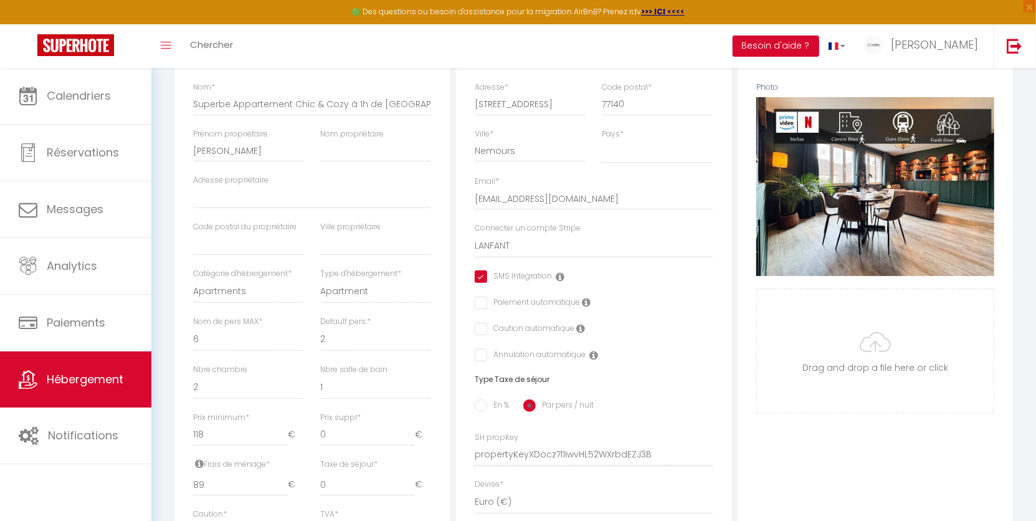
scroll to position [200, 0]
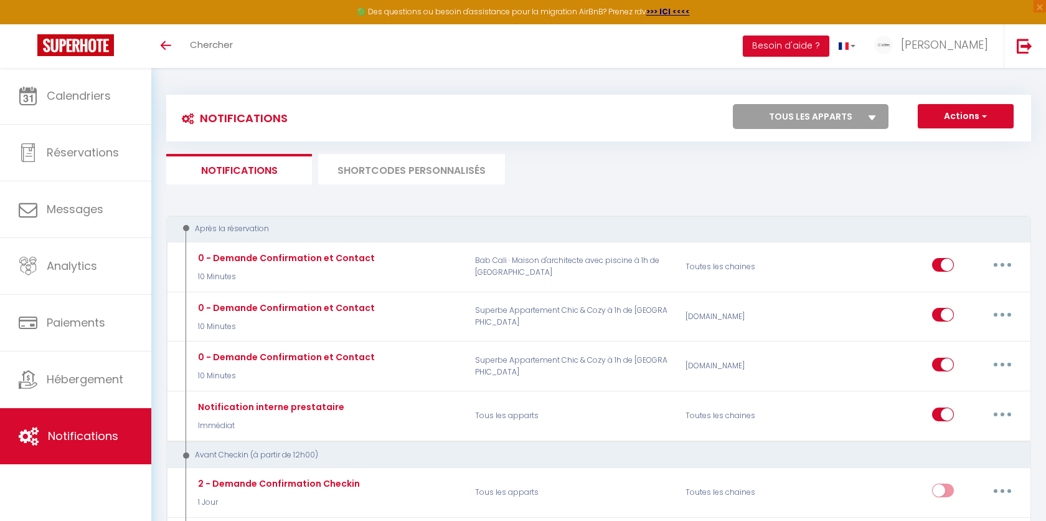
select select
click at [813, 113] on select "Tous les apparts Bab Cali · Maison d'architecte avec piscine à 1h de Paris Supe…" at bounding box center [800, 116] width 156 height 25
select select "67352"
click at [723, 104] on select "Tous les apparts Bab Cali · Maison d'architecte avec piscine à 1h de Paris Supe…" at bounding box center [800, 116] width 156 height 25
select select
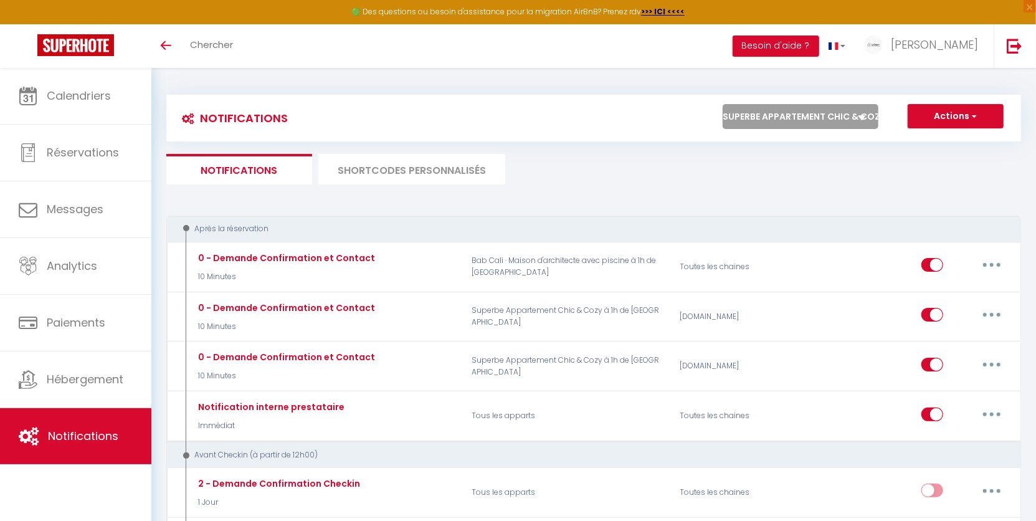
select select
checkbox input "false"
checkbox input "true"
select select
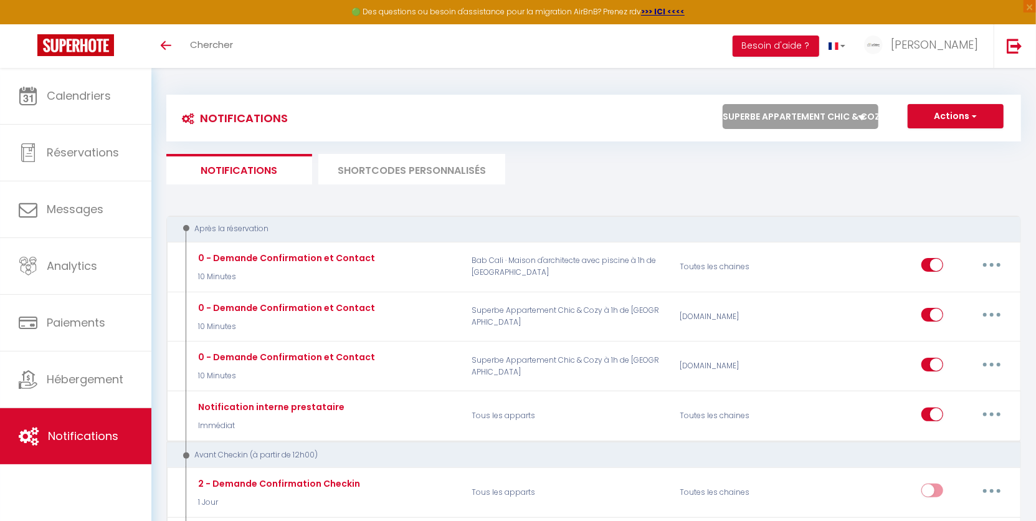
checkbox input "false"
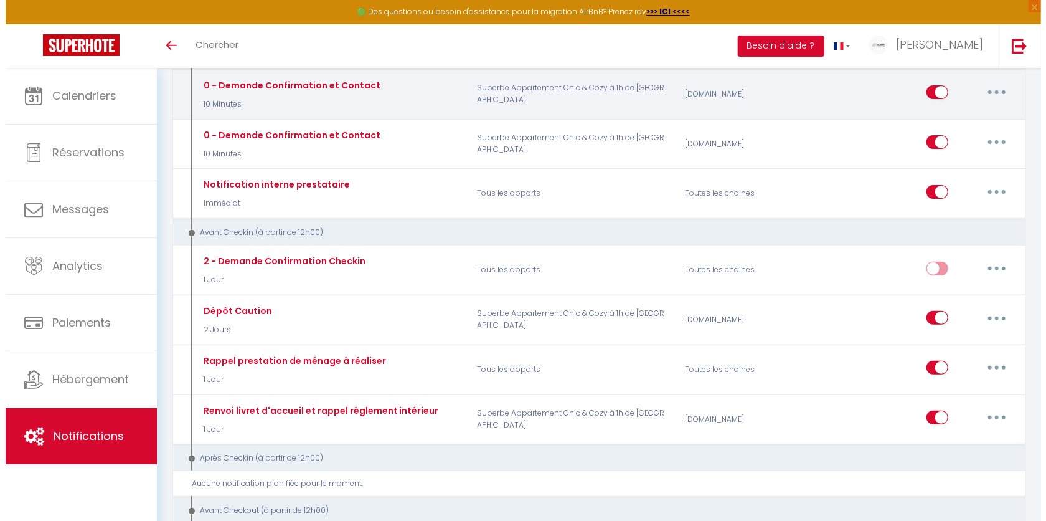
scroll to position [179, 0]
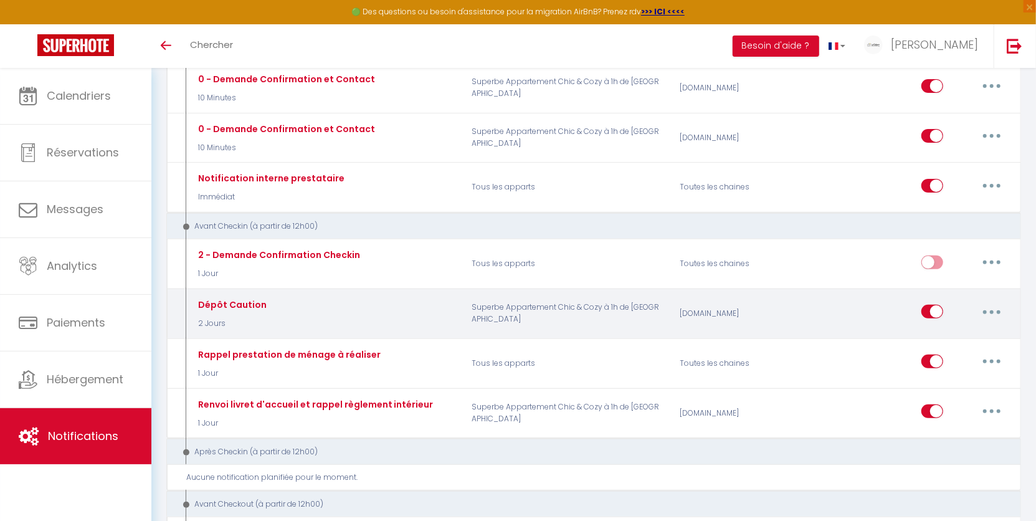
click at [986, 307] on button "button" at bounding box center [991, 311] width 35 height 20
click at [958, 334] on link "Editer" at bounding box center [959, 339] width 92 height 21
type input "Dépôt Caution"
select select "sms"
select select "2 Jours"
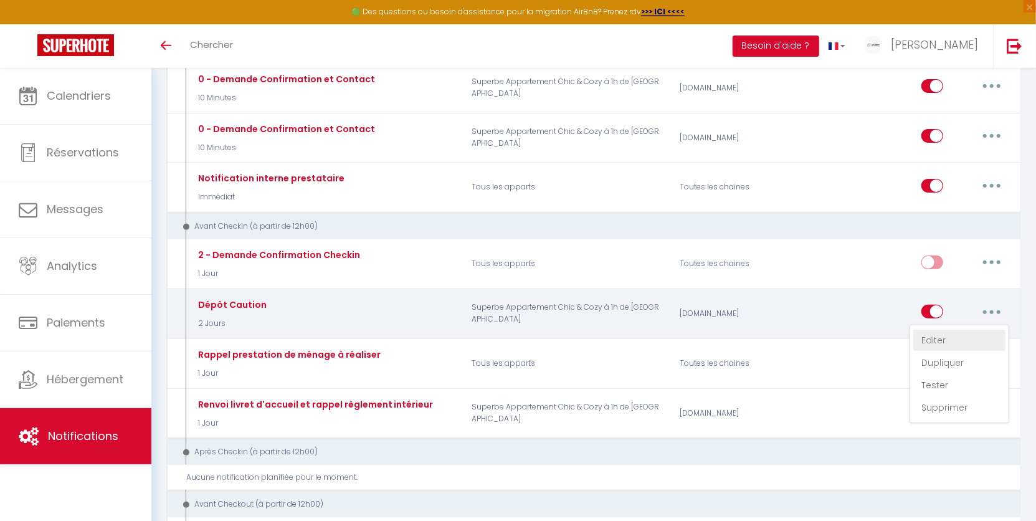
select select
checkbox input "true"
checkbox input "false"
radio input "true"
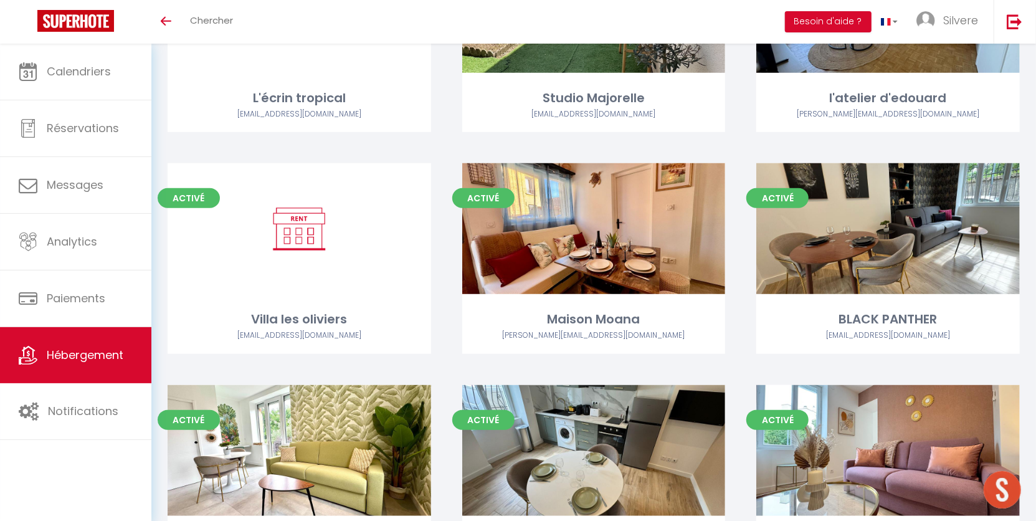
scroll to position [2661, 0]
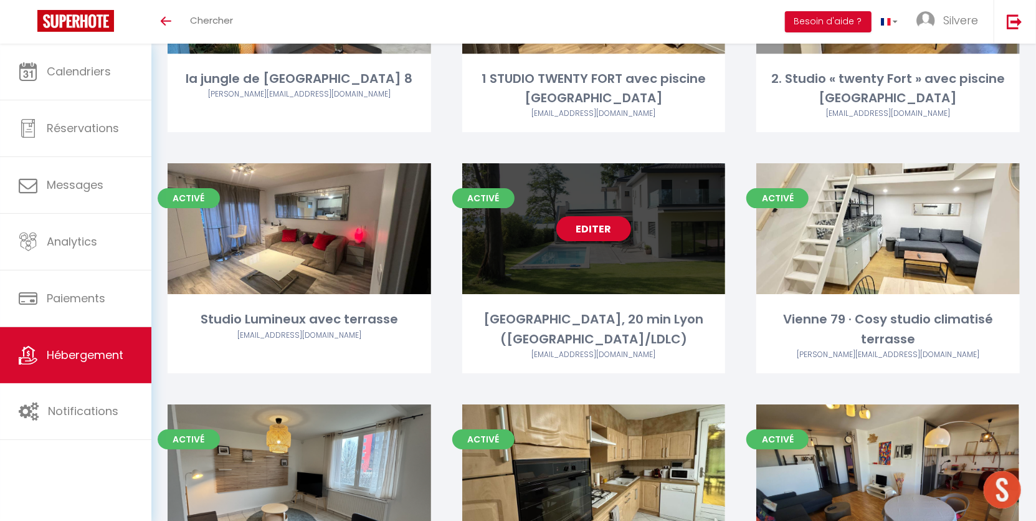
click at [597, 216] on link "Editer" at bounding box center [593, 228] width 75 height 25
click at [596, 216] on link "Editer" at bounding box center [593, 228] width 75 height 25
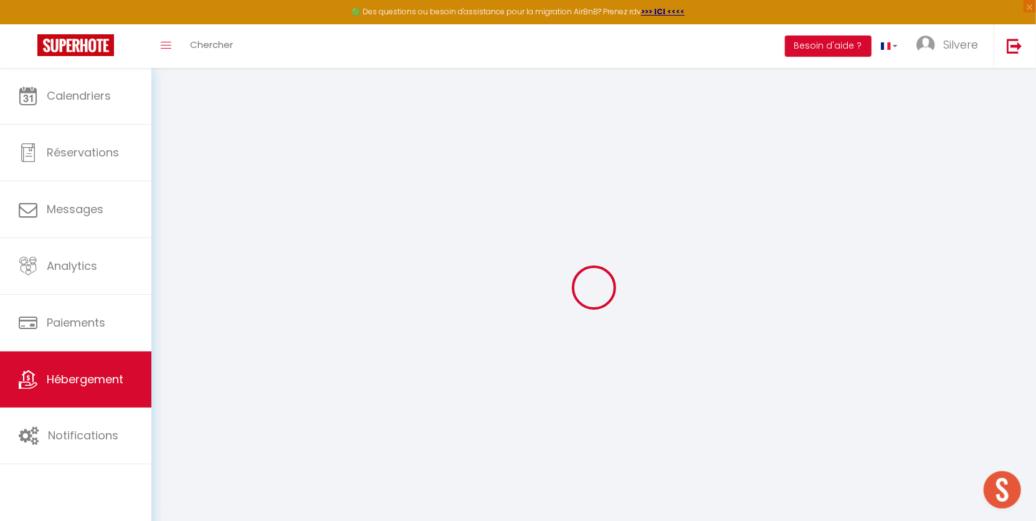
select select
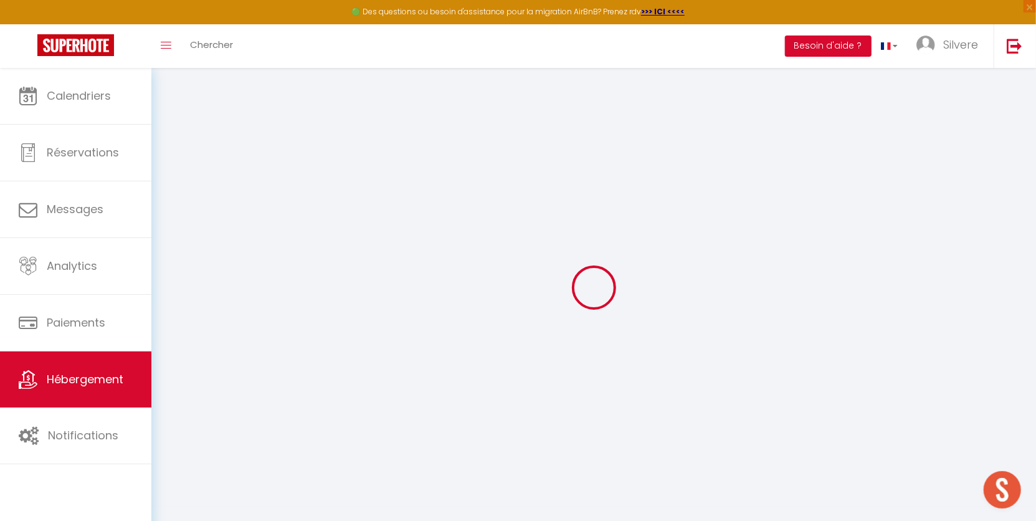
select select
checkbox input "false"
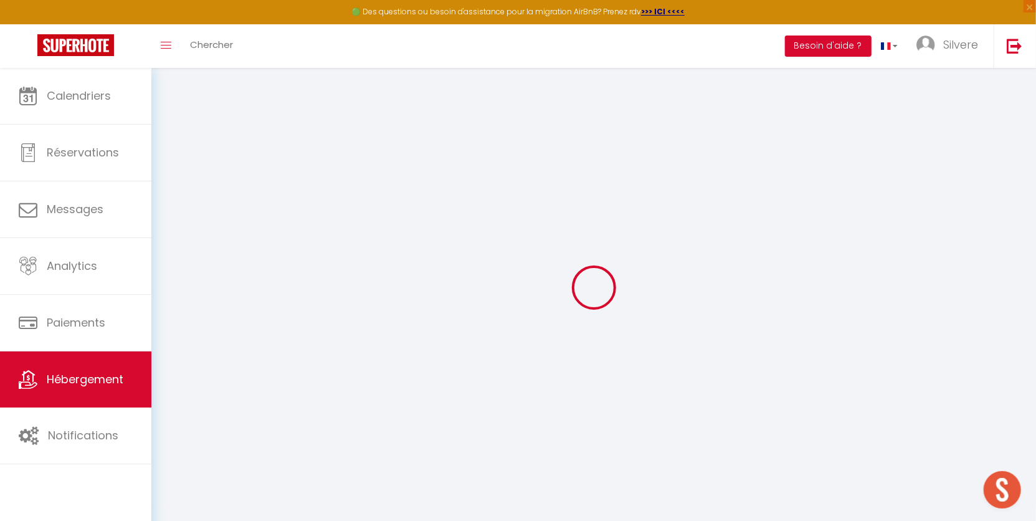
select select
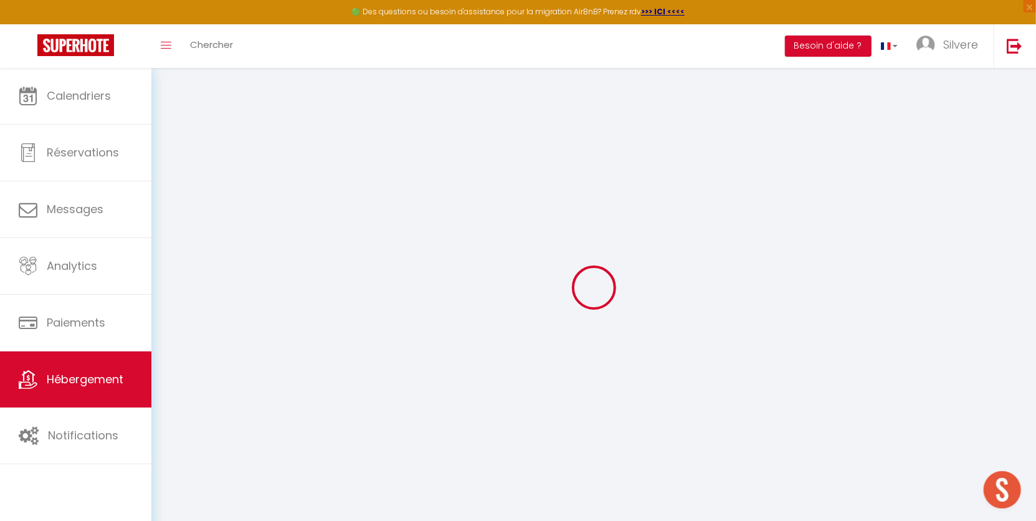
select select
checkbox input "false"
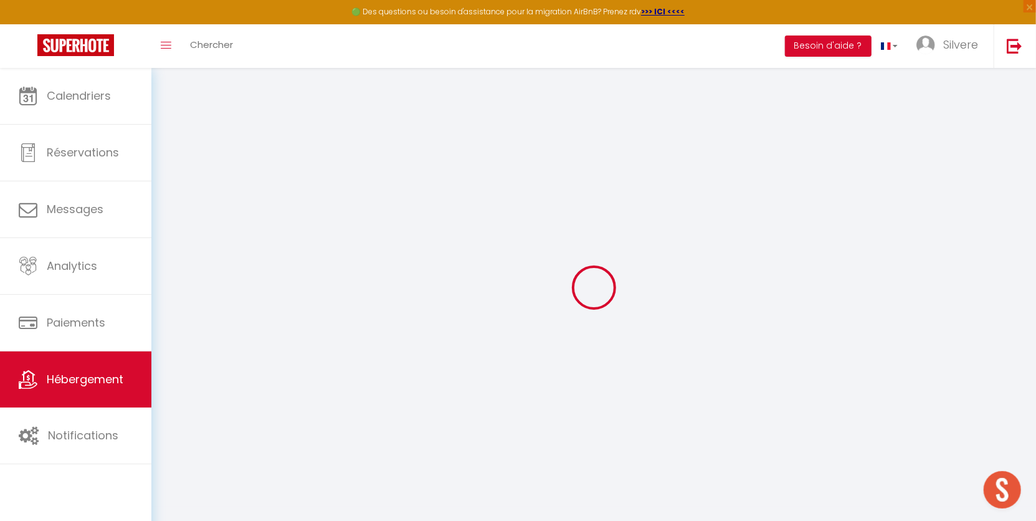
checkbox input "false"
select select
type input "Villa vue lac, 20 min Lyon (Groupama Stadium/LDLC)"
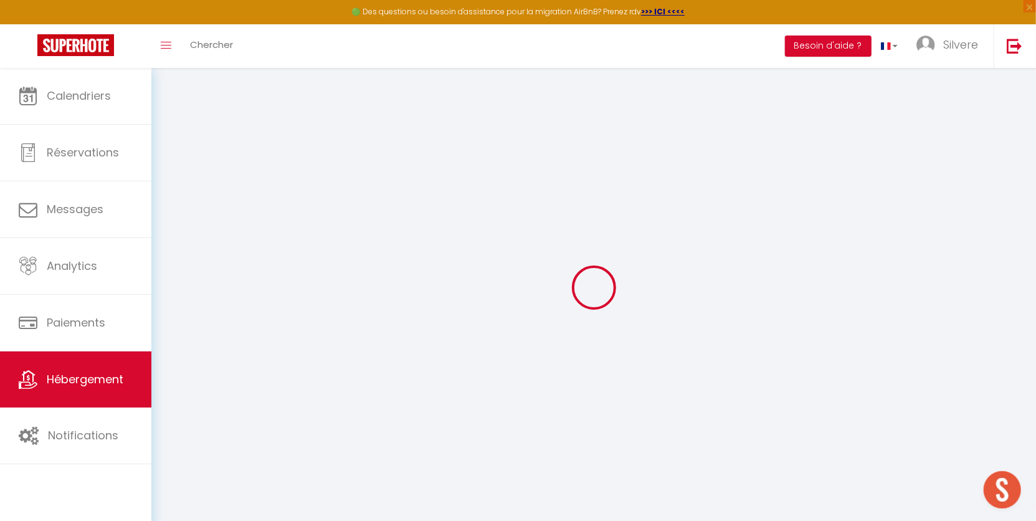
type input "Nathalie"
type input "DUCHAMBON"
select select "9"
select select "4"
select select "2"
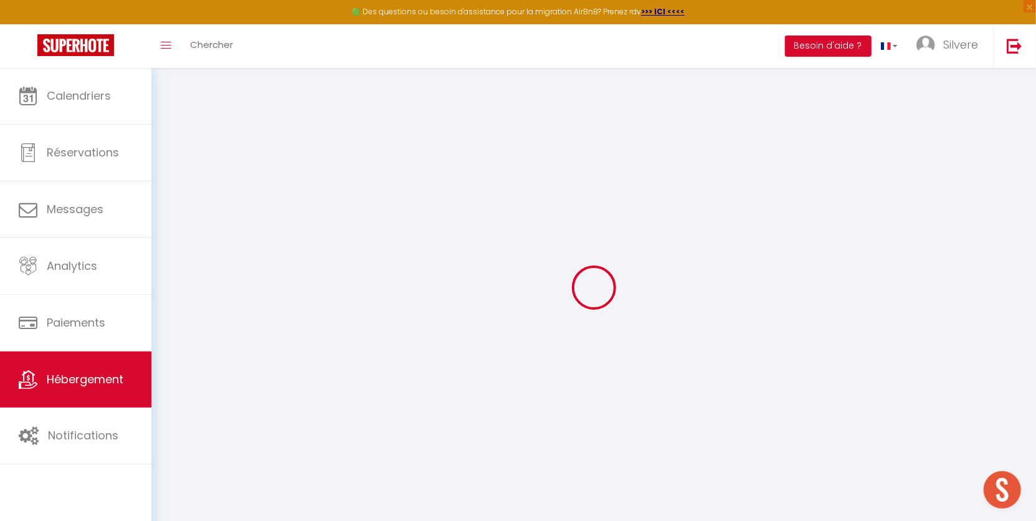
type input "260"
type input "210"
type input "2000"
type input "20"
select select
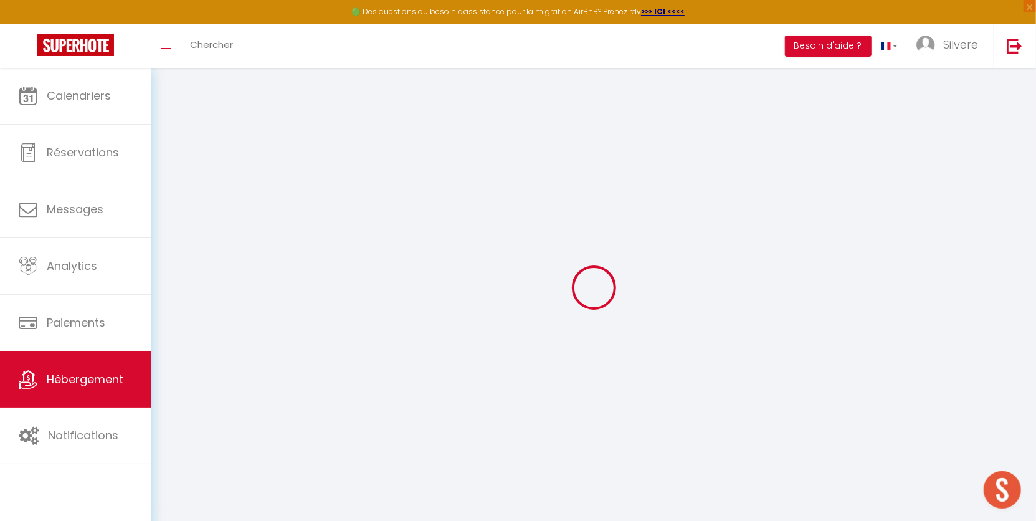
select select
type input "105 A avenue du carreau"
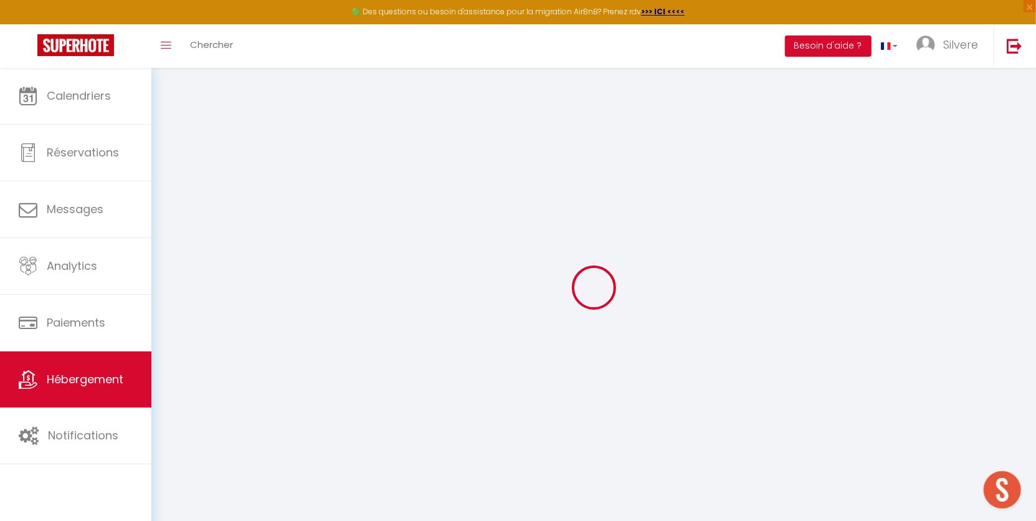
type input "69330"
type input "Meyzieu"
type input "conciergeriedugrandest@gmail.com"
select select "11431"
checkbox input "false"
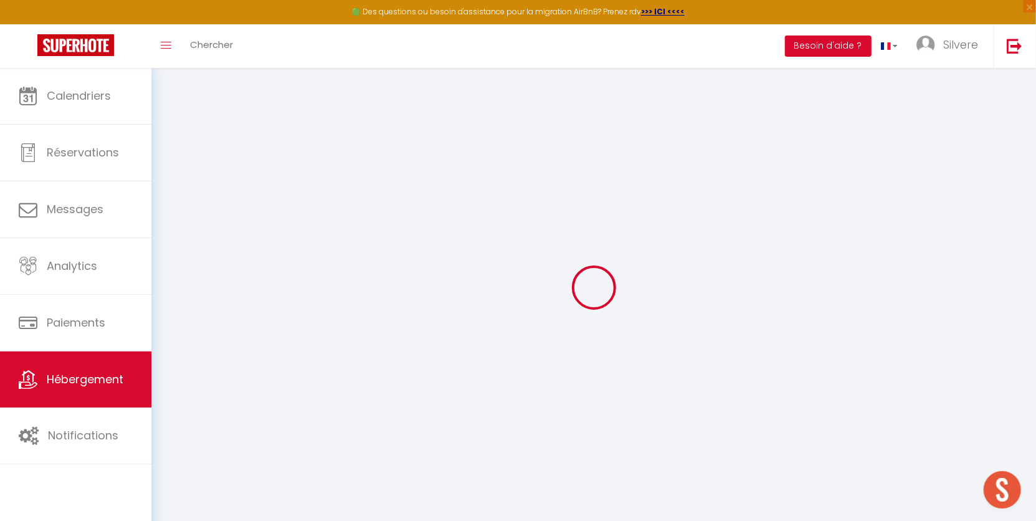
checkbox input "false"
type input "15"
type input "210"
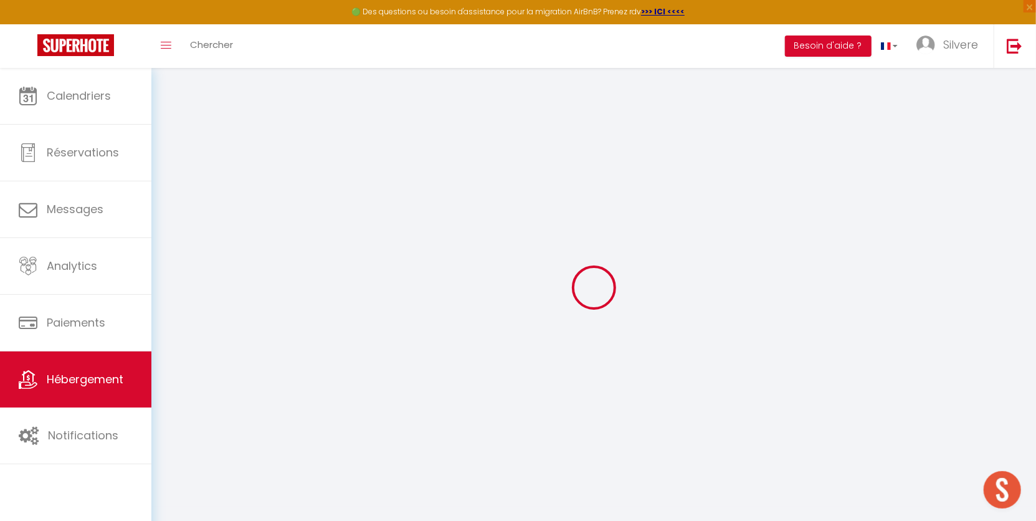
type input "0"
select select "42688"
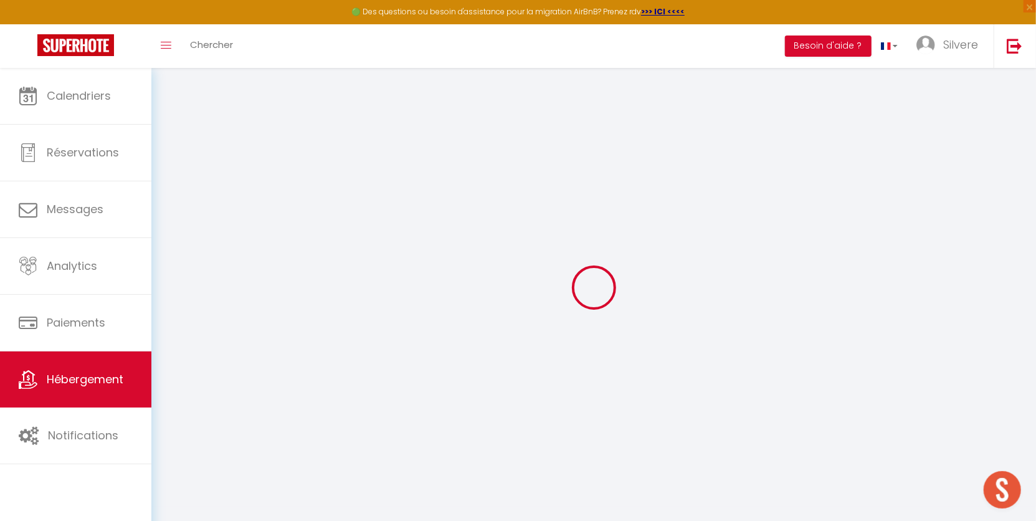
select select
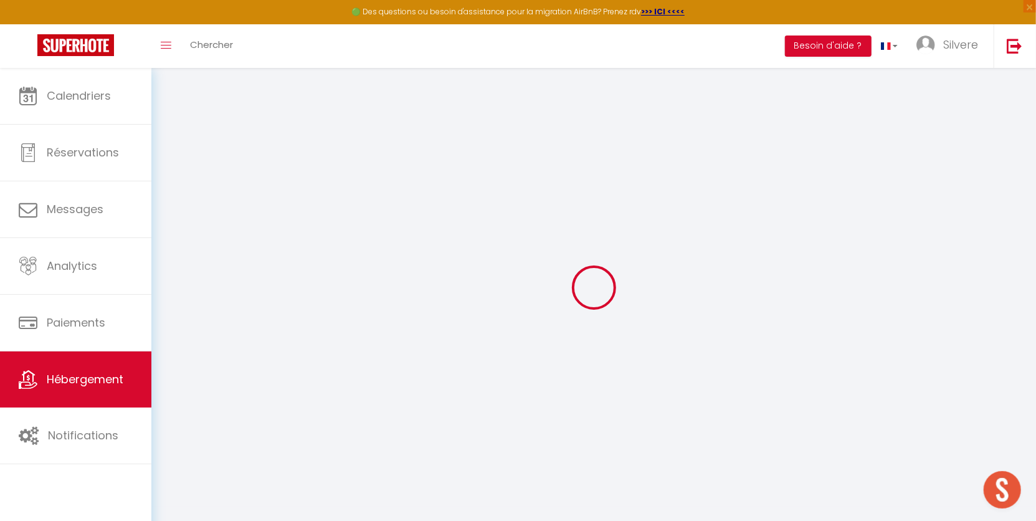
checkbox input "false"
select select
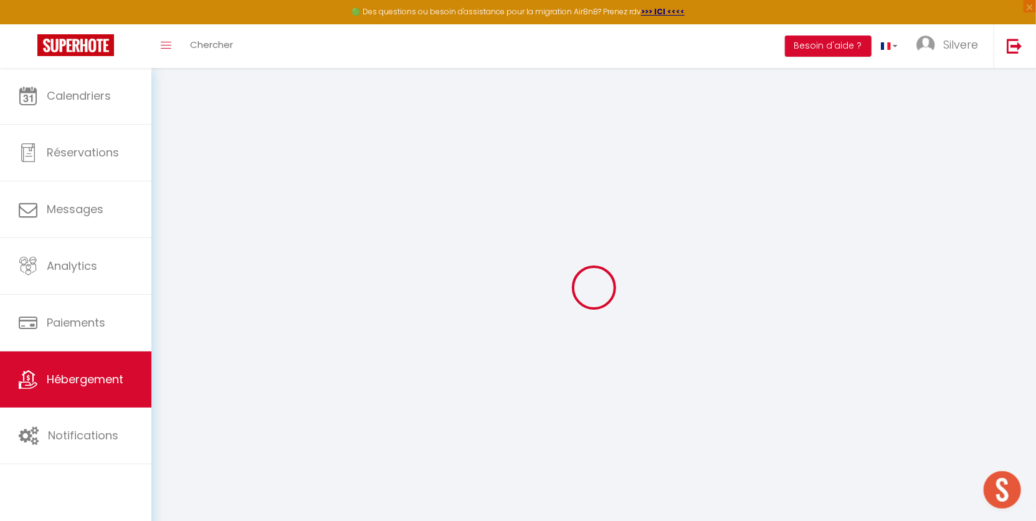
select select
checkbox input "false"
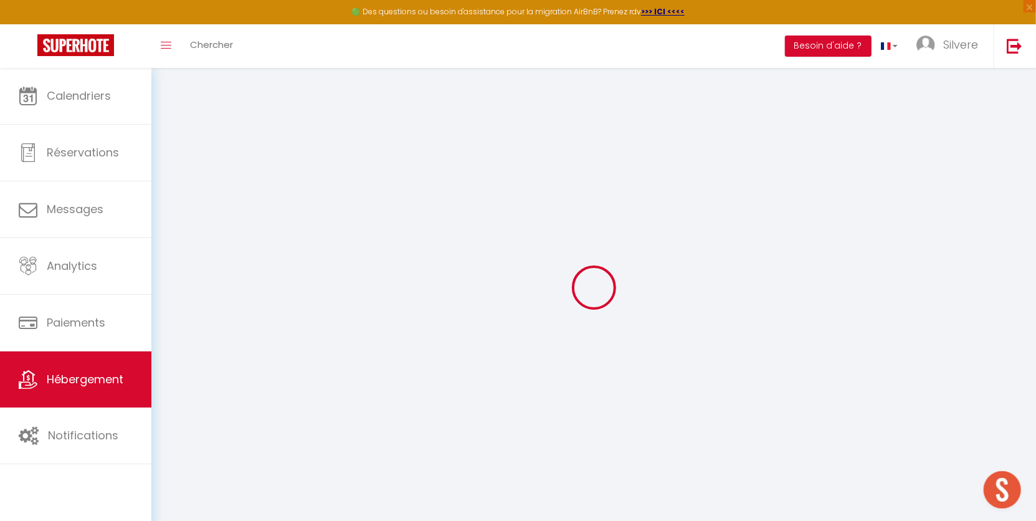
checkbox input "false"
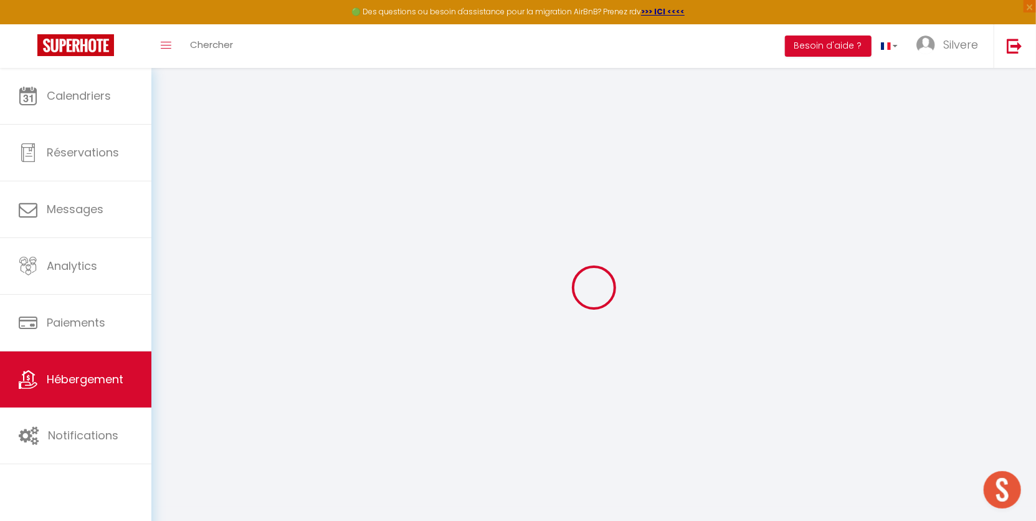
checkbox input "false"
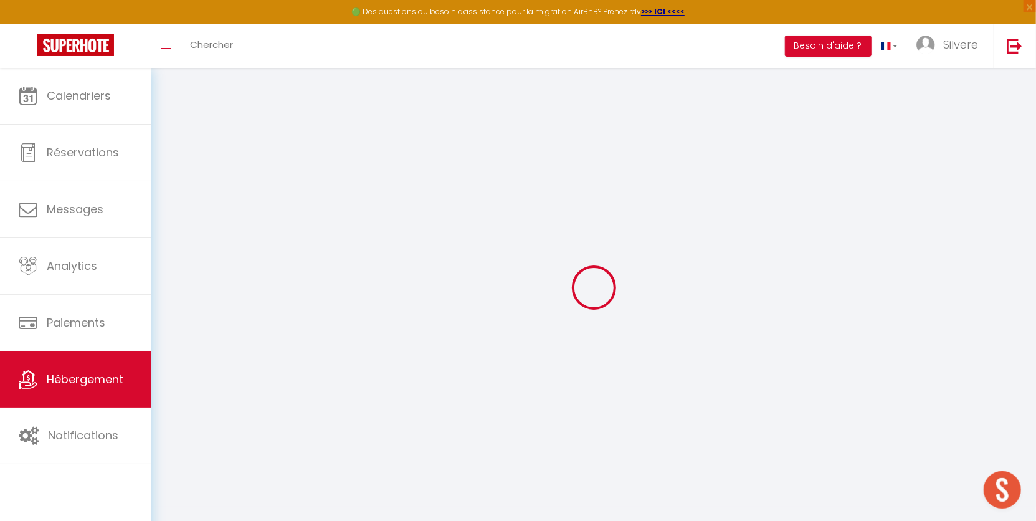
checkbox input "false"
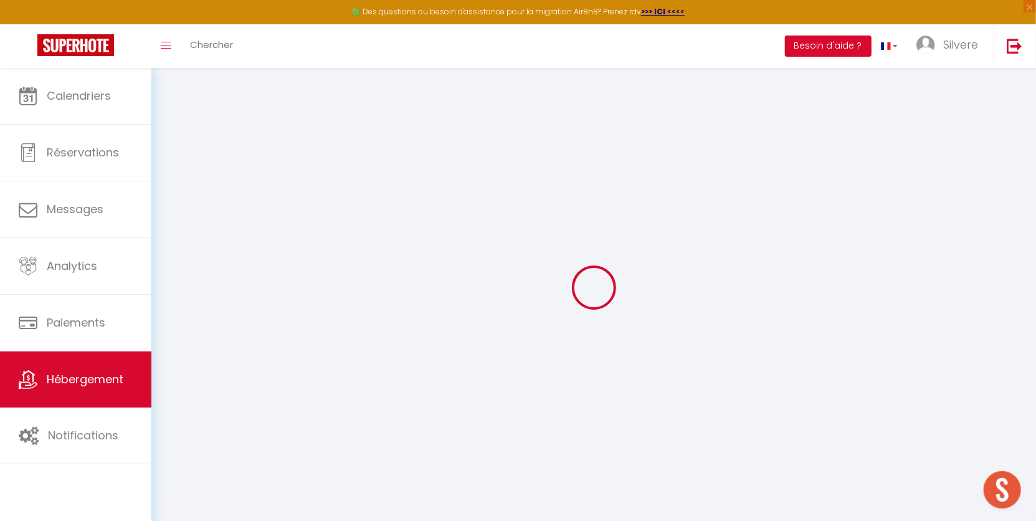
select select "16:00"
select select
select select "11:00"
select select "30"
select select "120"
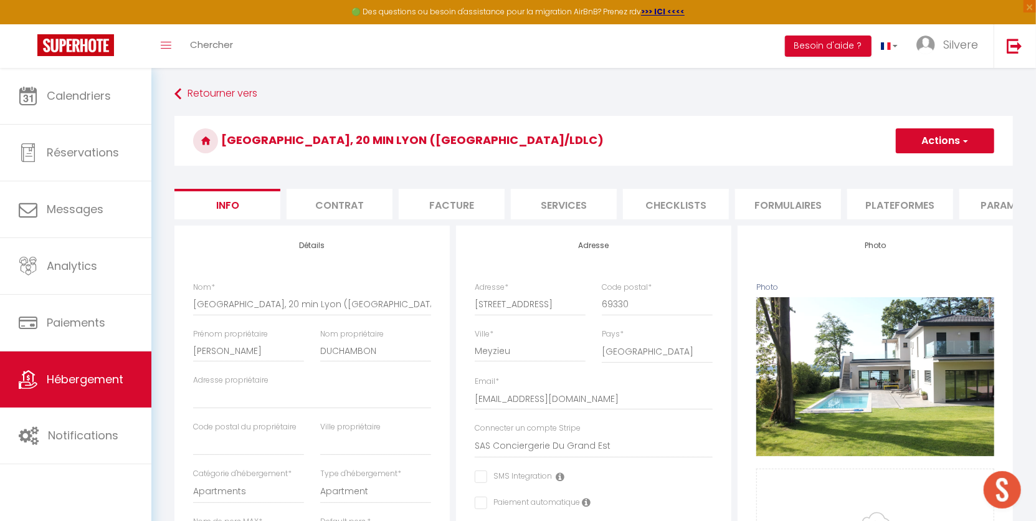
click at [593, 205] on li "Services" at bounding box center [564, 204] width 106 height 31
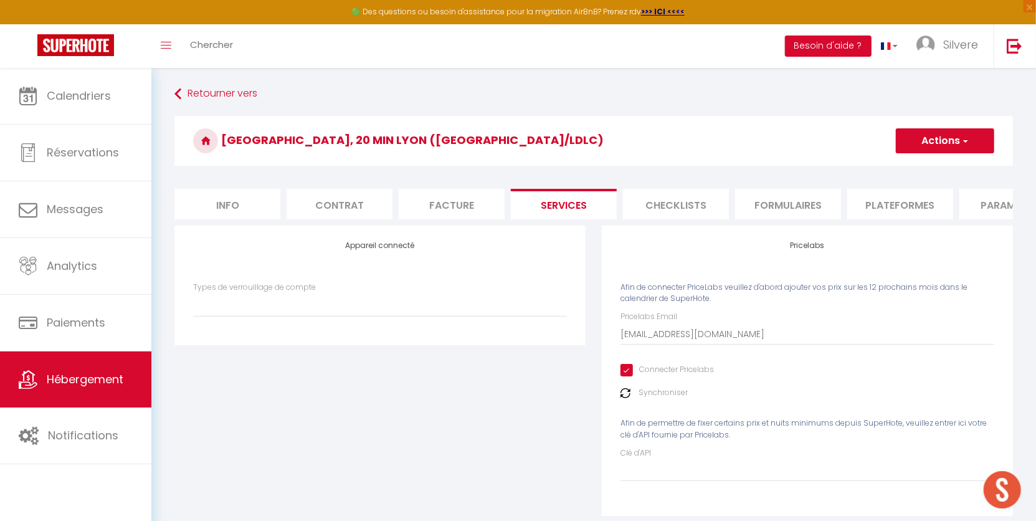
select select
click at [925, 202] on li "Plateformes" at bounding box center [900, 204] width 106 height 31
select select
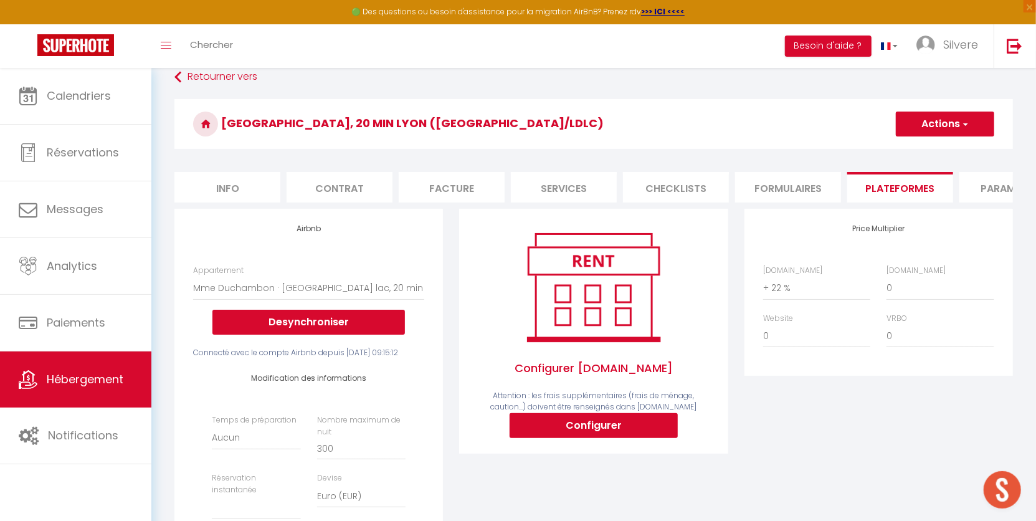
scroll to position [20, 0]
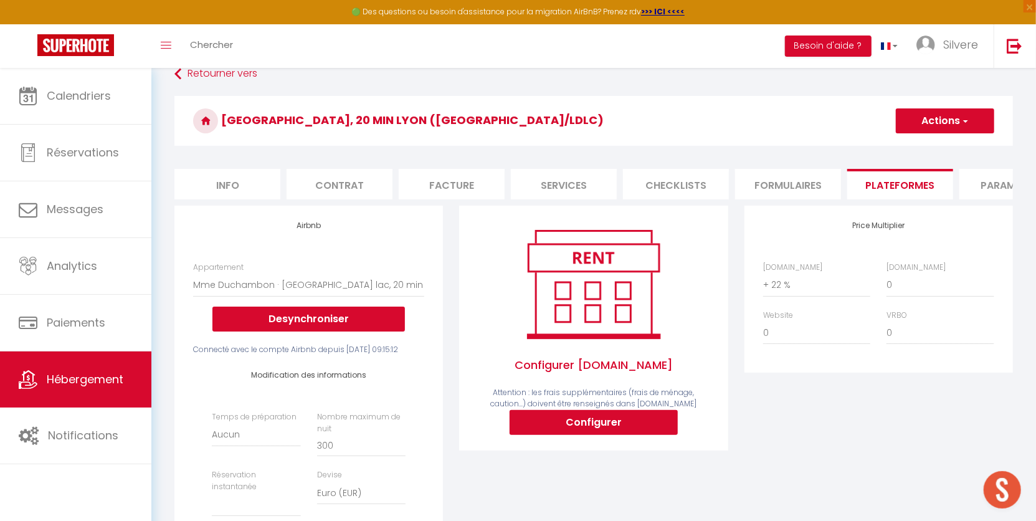
click at [530, 186] on li "Services" at bounding box center [564, 184] width 106 height 31
select select
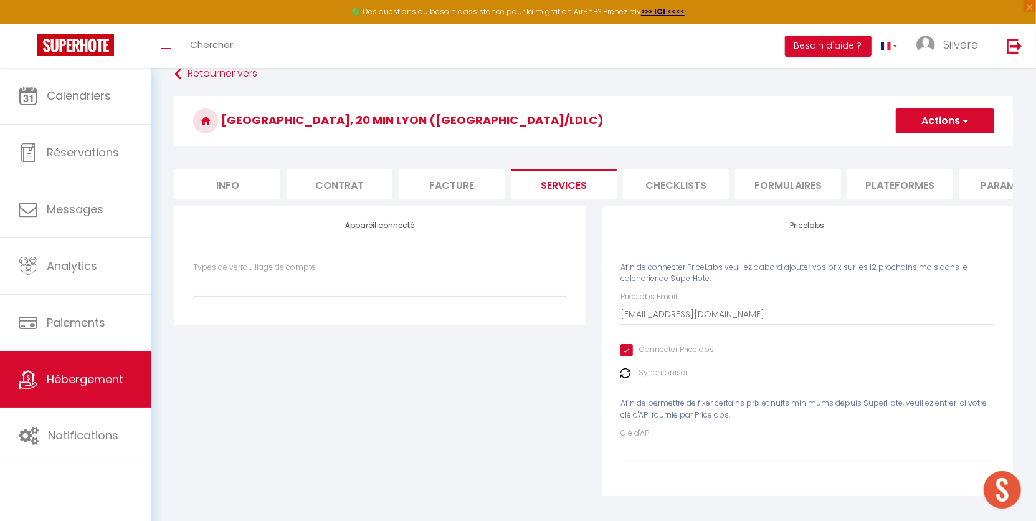
click at [428, 184] on li "Facture" at bounding box center [452, 184] width 106 height 31
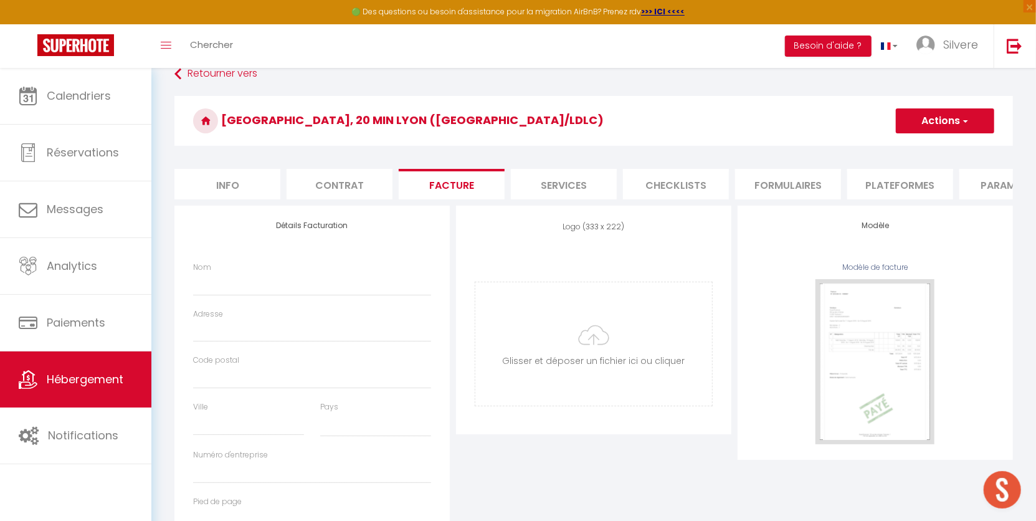
select select
click at [897, 181] on li "Plateformes" at bounding box center [900, 184] width 106 height 31
select select
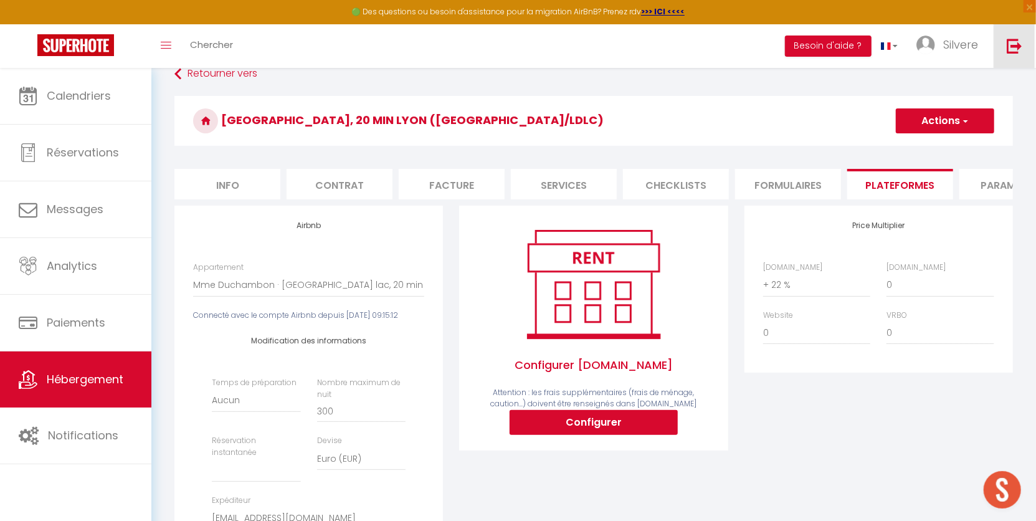
click at [1018, 49] on img at bounding box center [1014, 46] width 16 height 16
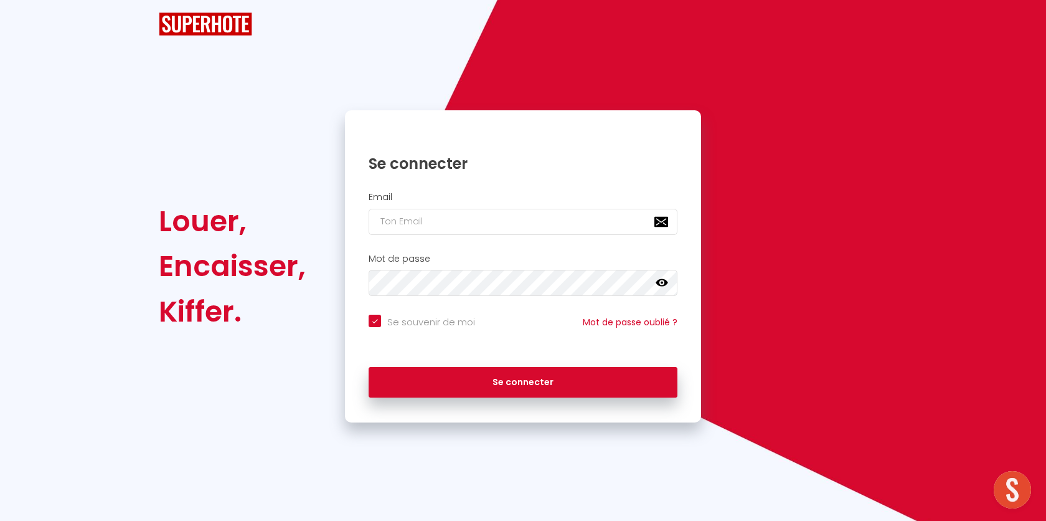
checkbox input "true"
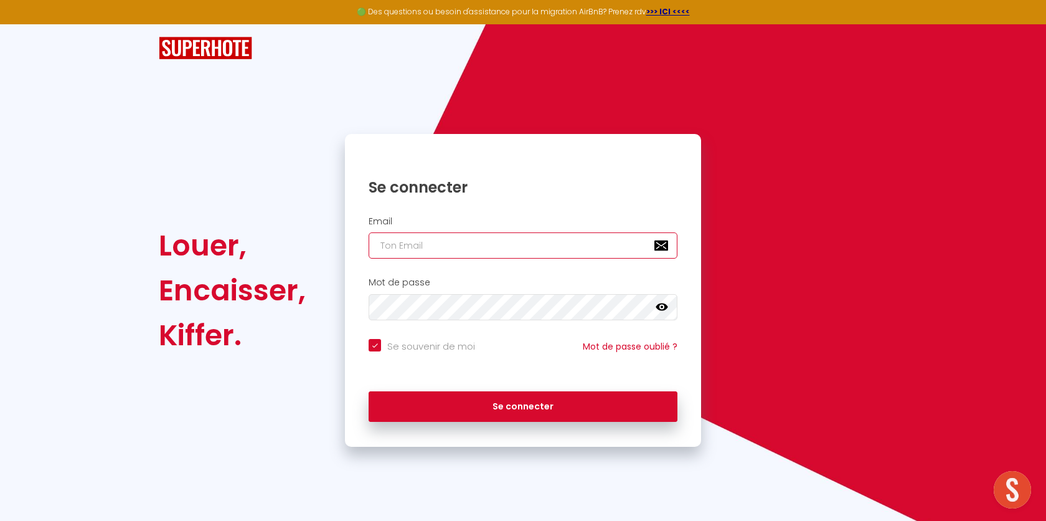
type input "l1@superhote.com"
checkbox input "true"
click at [463, 247] on input "l1@superhote.com" at bounding box center [523, 245] width 309 height 26
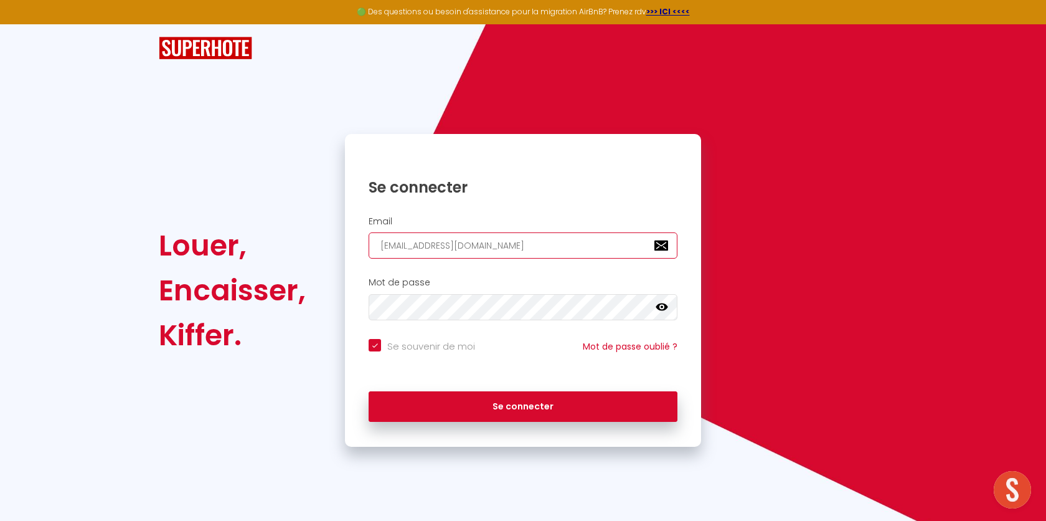
paste input "corseextremesud@primoconciergerie.fr"
type input "corseextremesud@primoconciergerie.fr"
checkbox input "true"
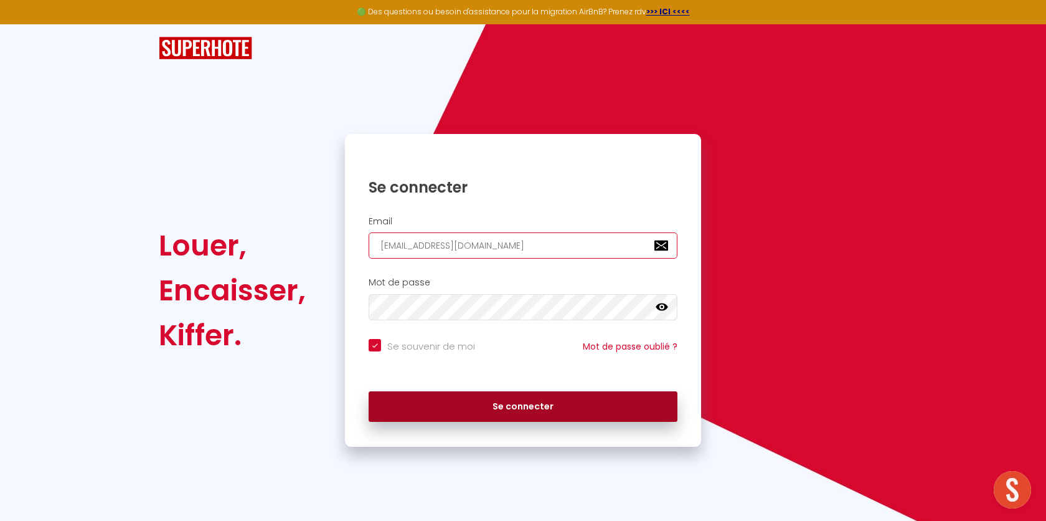
type input "corseextremesud@primoconciergerie.fr"
click at [423, 418] on button "Se connecter" at bounding box center [523, 406] width 309 height 31
checkbox input "true"
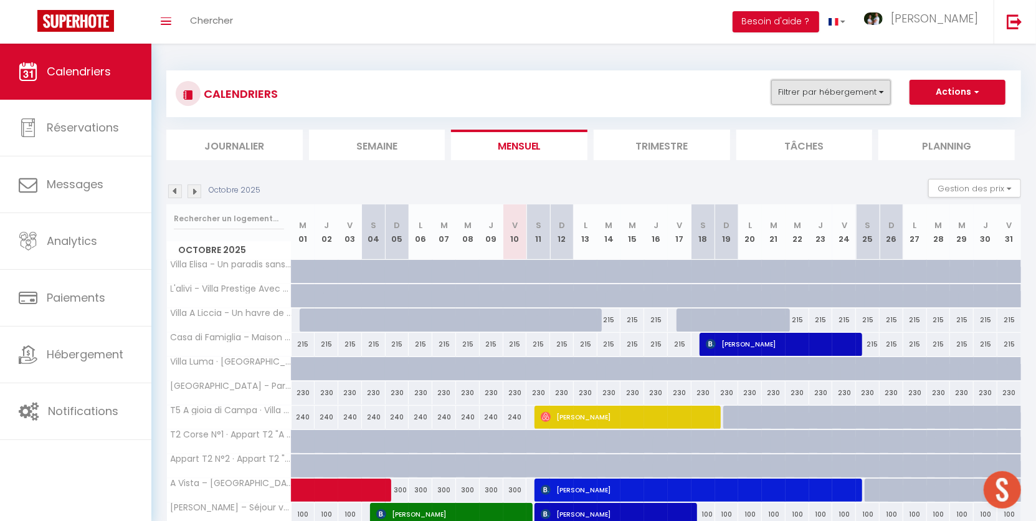
click at [851, 97] on button "Filtrer par hébergement" at bounding box center [831, 92] width 120 height 25
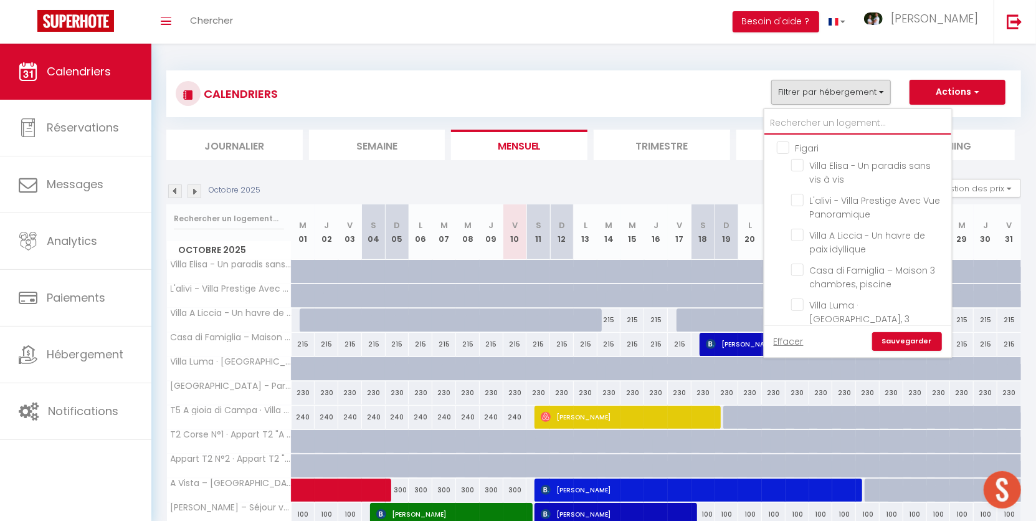
click at [837, 116] on input "text" at bounding box center [857, 123] width 187 height 22
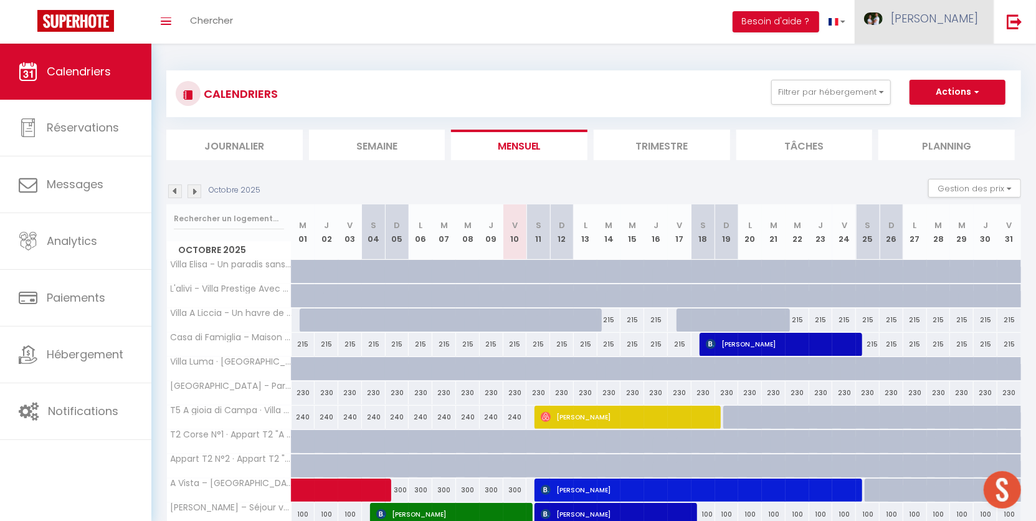
click at [962, 16] on span "Laurent Frederique" at bounding box center [934, 19] width 87 height 16
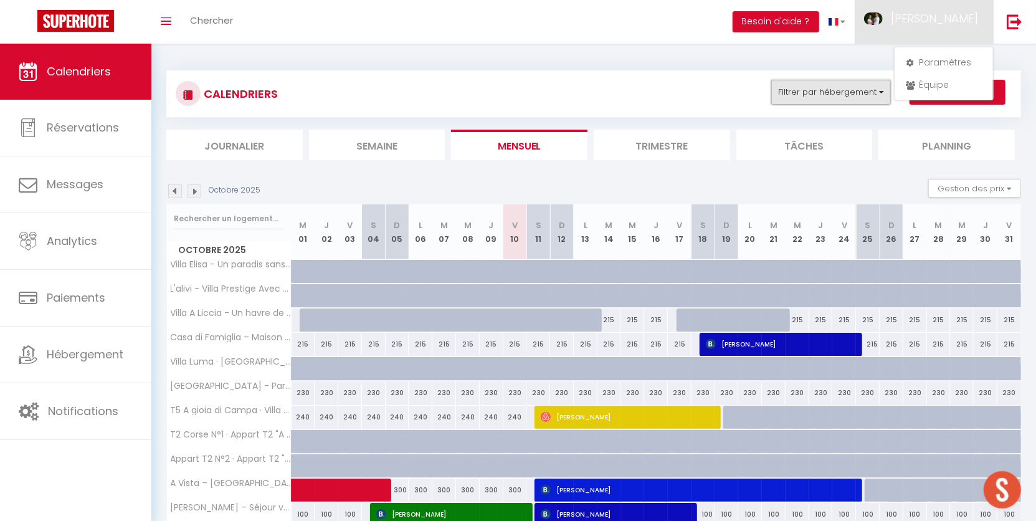
click at [833, 87] on button "Filtrer par hébergement" at bounding box center [831, 92] width 120 height 25
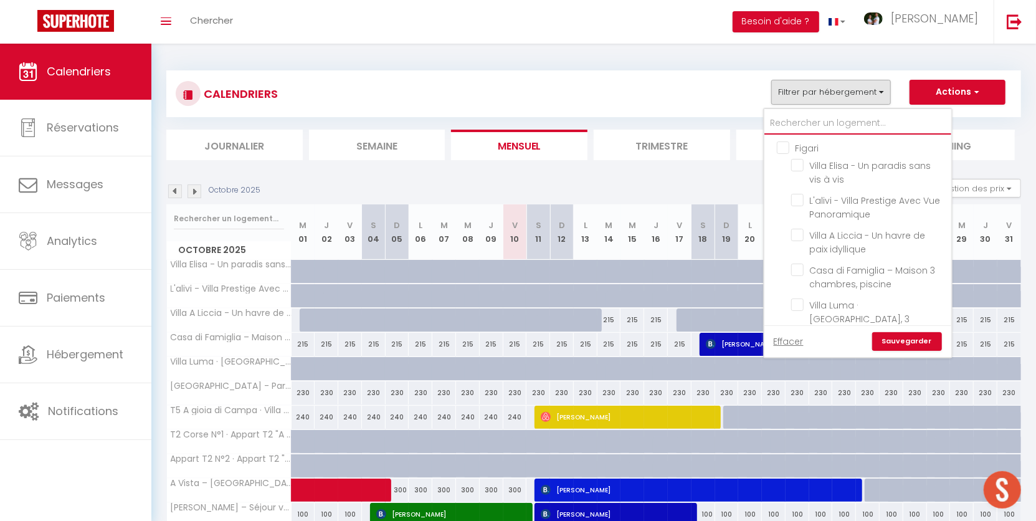
click at [822, 118] on input "text" at bounding box center [857, 123] width 187 height 22
type input "T"
checkbox input "false"
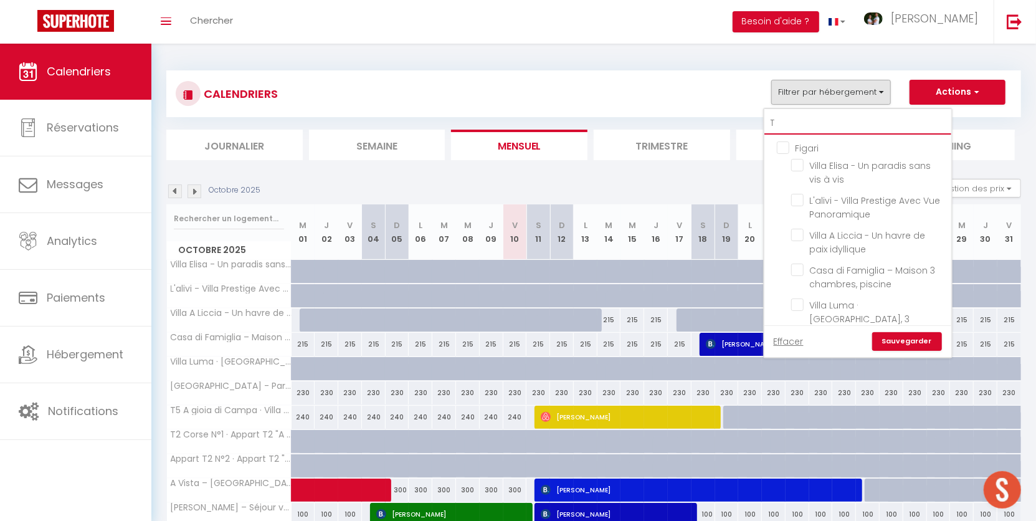
checkbox input "false"
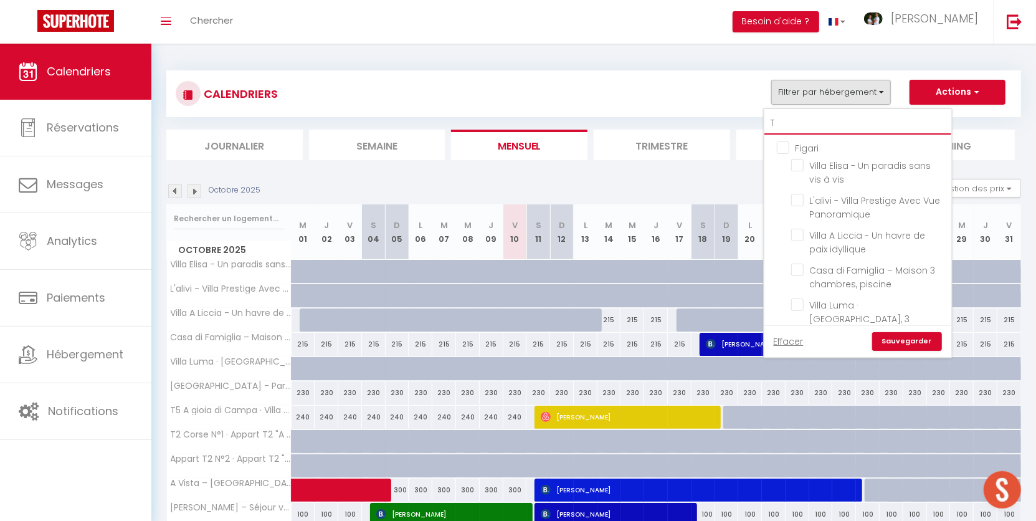
checkbox input "false"
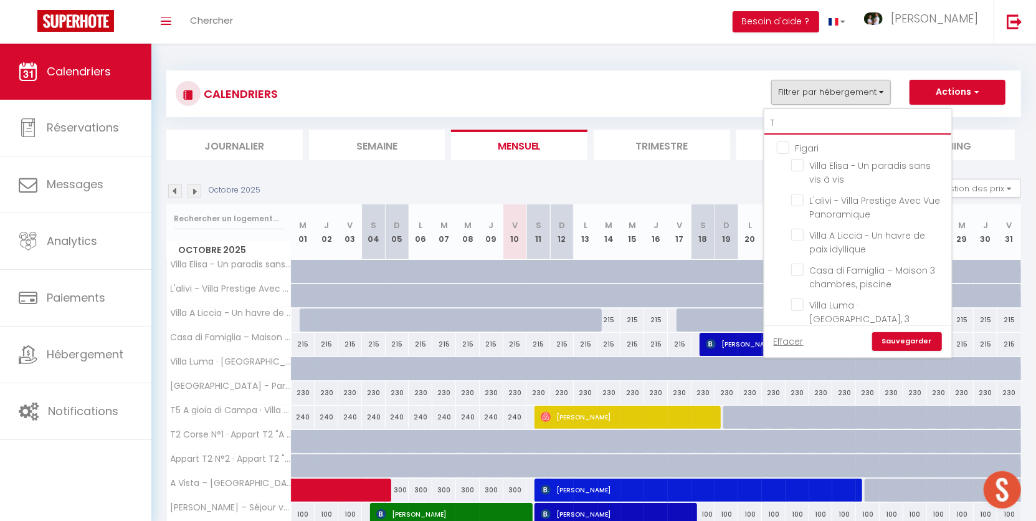
checkbox input "false"
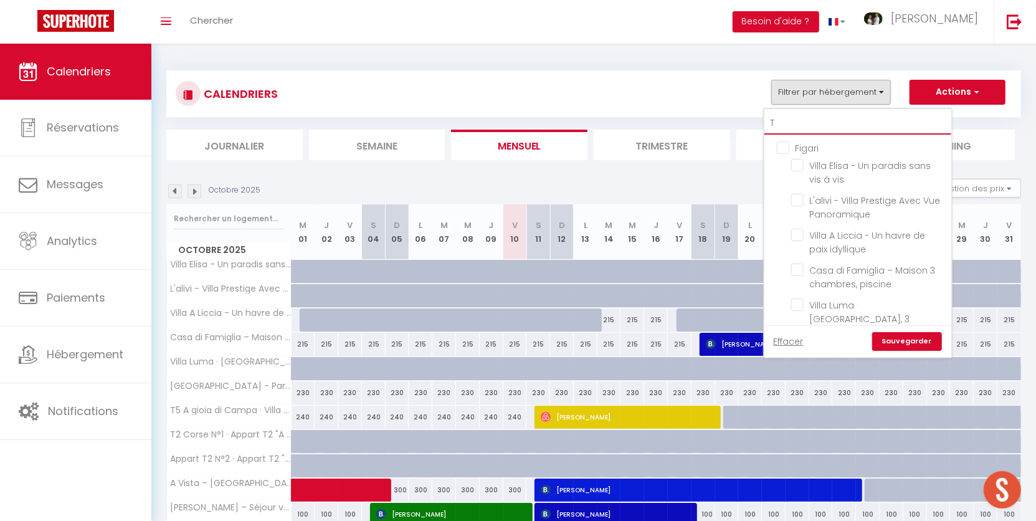
checkbox input "false"
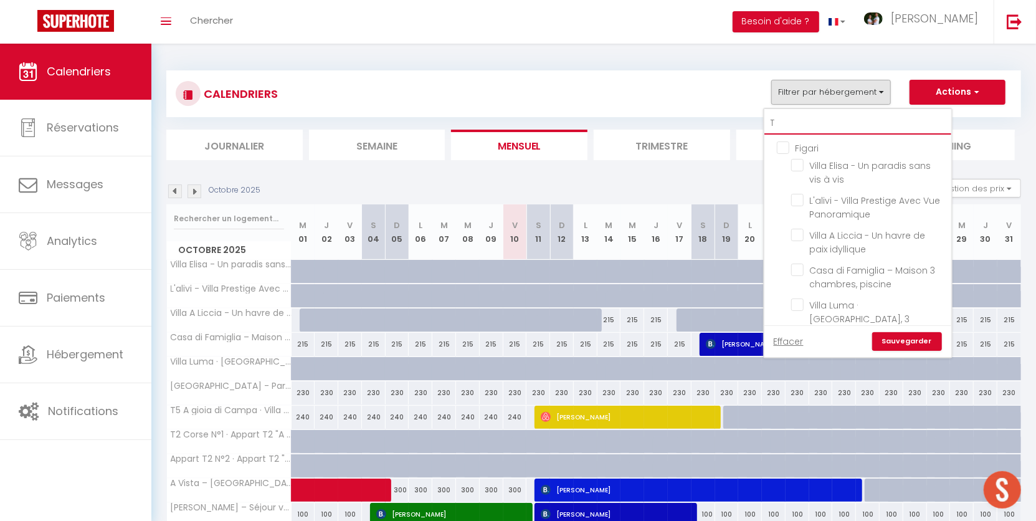
checkbox input "false"
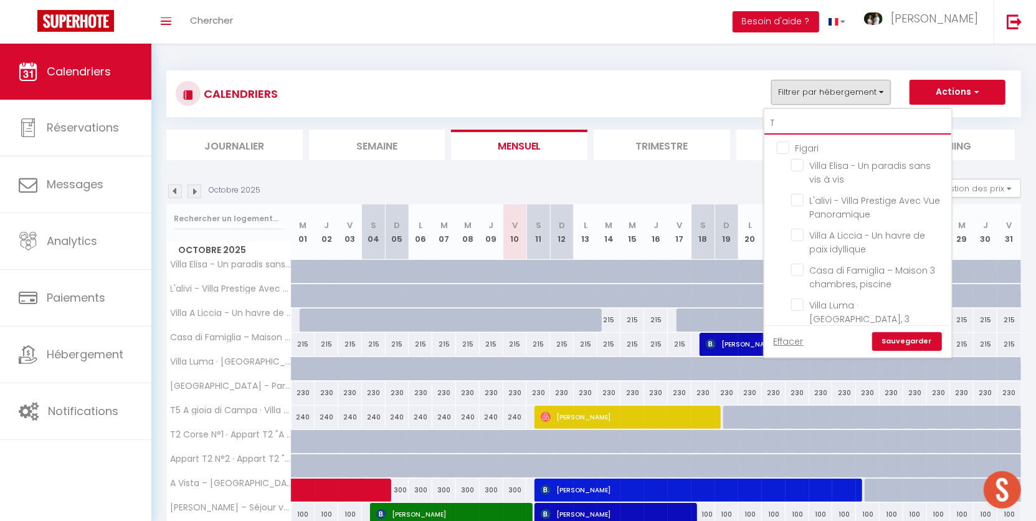
checkbox input "false"
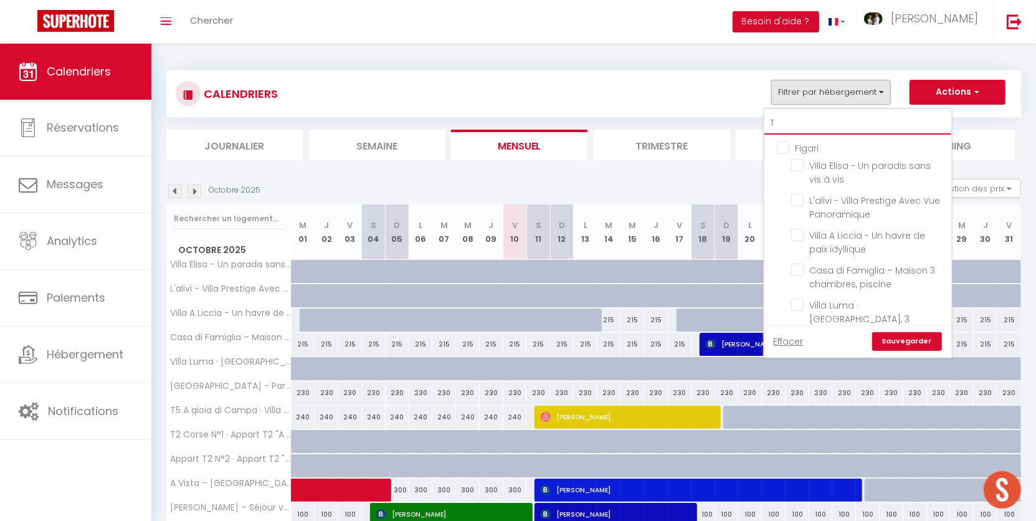
checkbox input "false"
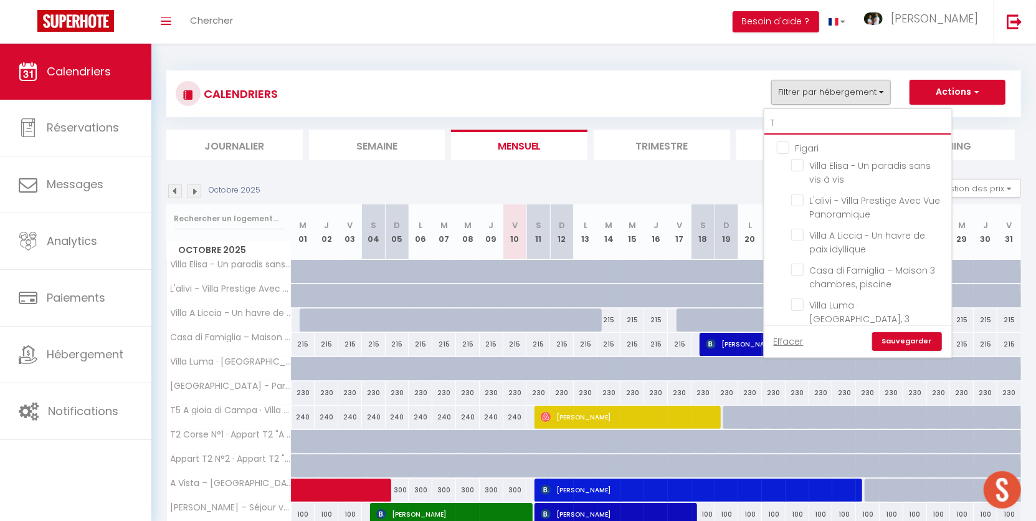
checkbox input "false"
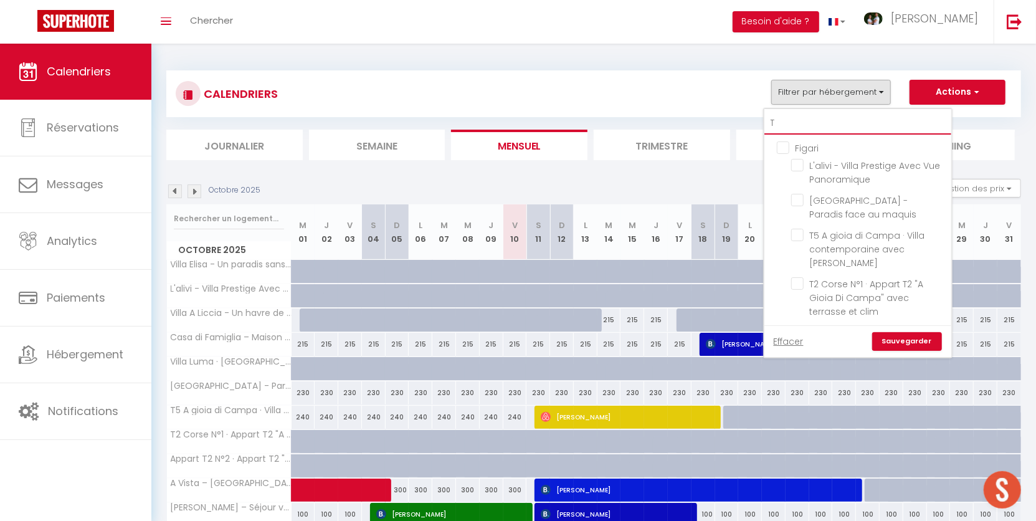
type input "T2"
checkbox input "false"
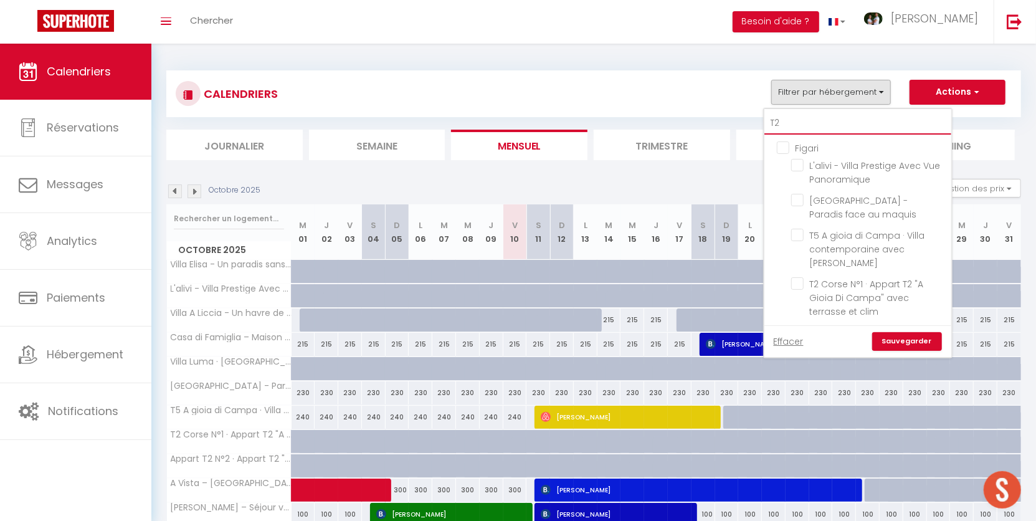
checkbox input "false"
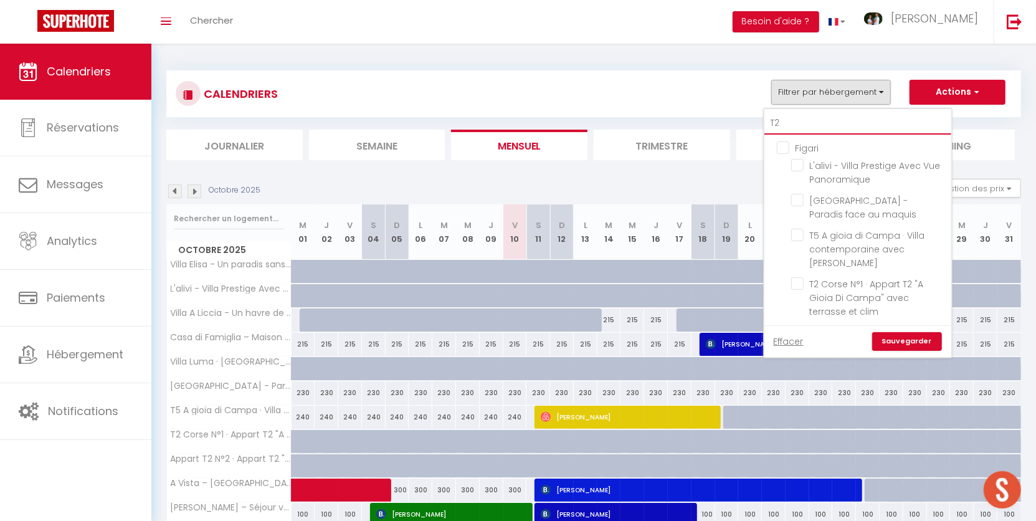
checkbox input "false"
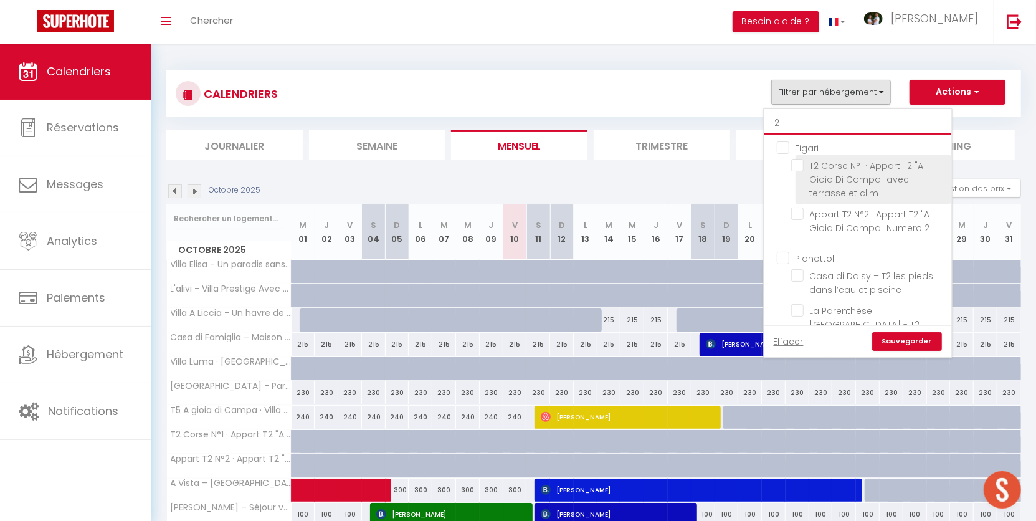
type input "T2"
click at [798, 163] on input "T2 Corse N°1 · Appart T2 "A Gioia Di Campa" avec terrasse et clim" at bounding box center [869, 165] width 156 height 12
checkbox input "true"
checkbox input "false"
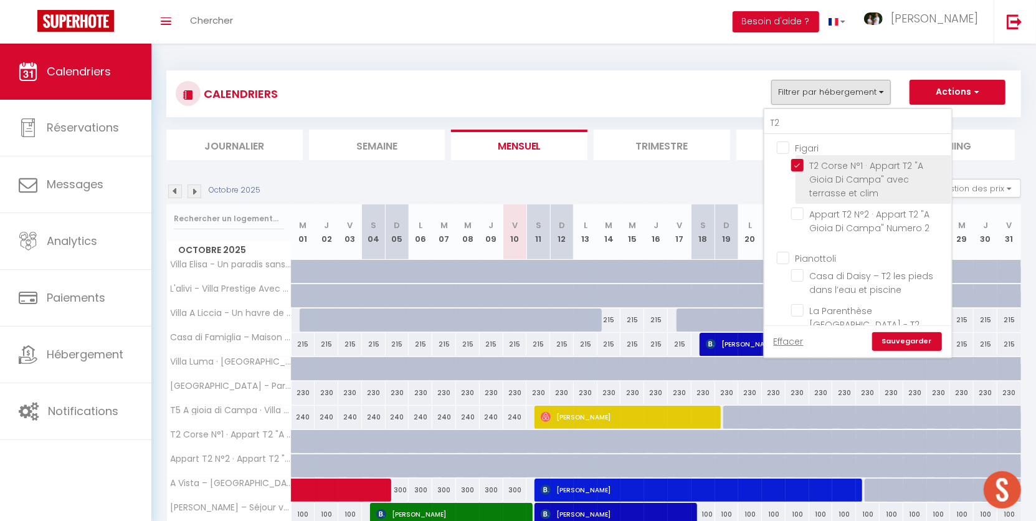
checkbox input "false"
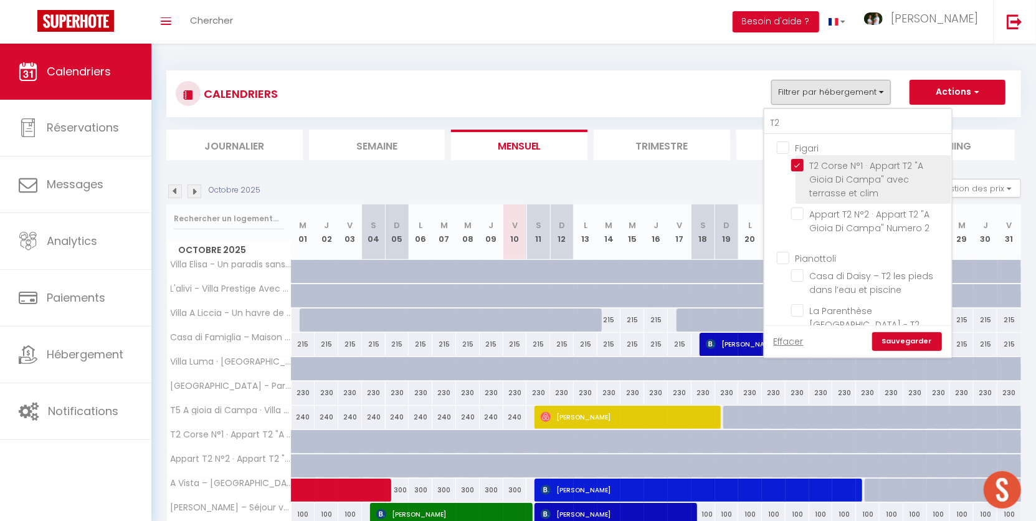
checkbox input "false"
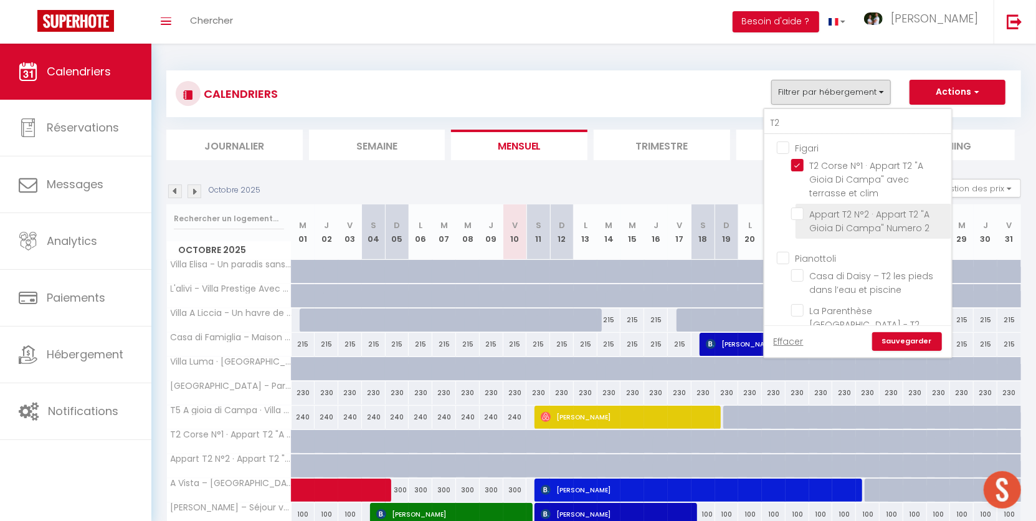
click at [798, 212] on input "Appart T2 N°2 · Appart T2 "A Gioia Di Campa" Numero 2" at bounding box center [869, 213] width 156 height 12
checkbox input "true"
checkbox input "false"
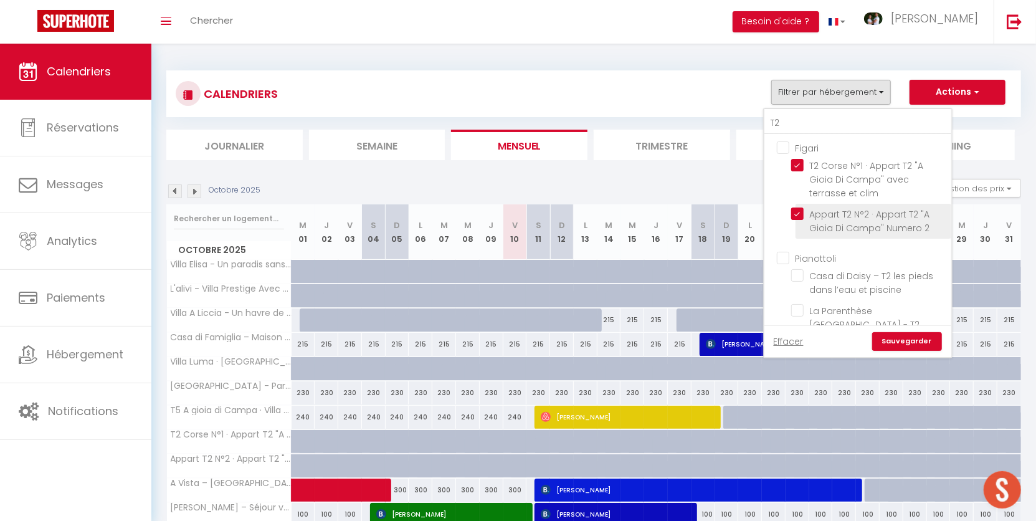
checkbox input "false"
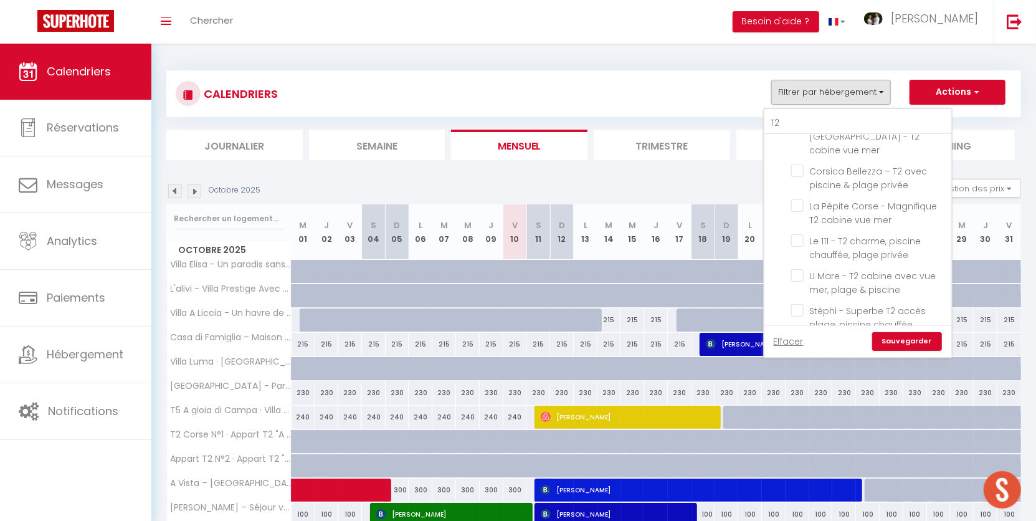
click at [907, 343] on link "Sauvegarder" at bounding box center [907, 341] width 70 height 19
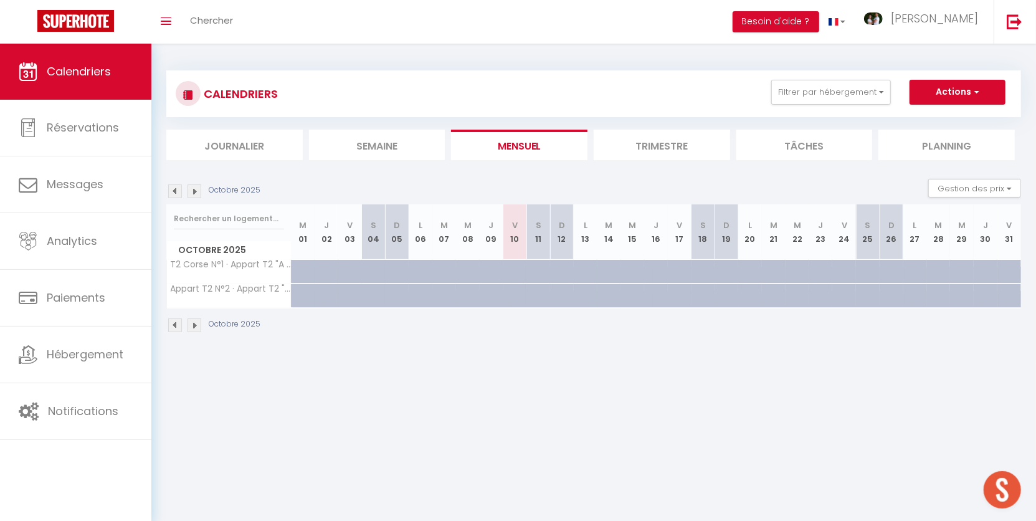
click at [664, 144] on li "Trimestre" at bounding box center [662, 145] width 136 height 31
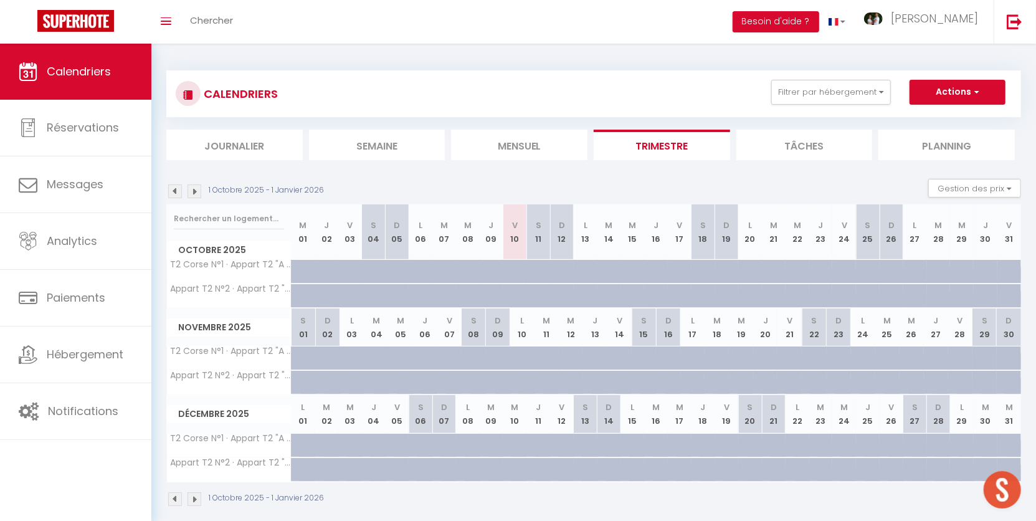
click at [196, 193] on img at bounding box center [194, 191] width 14 height 14
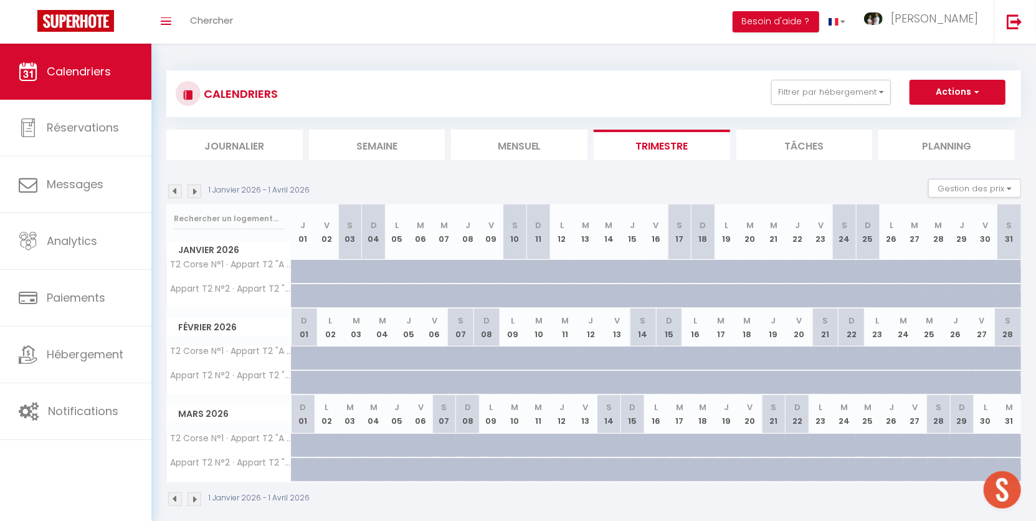
click at [196, 193] on img at bounding box center [194, 191] width 14 height 14
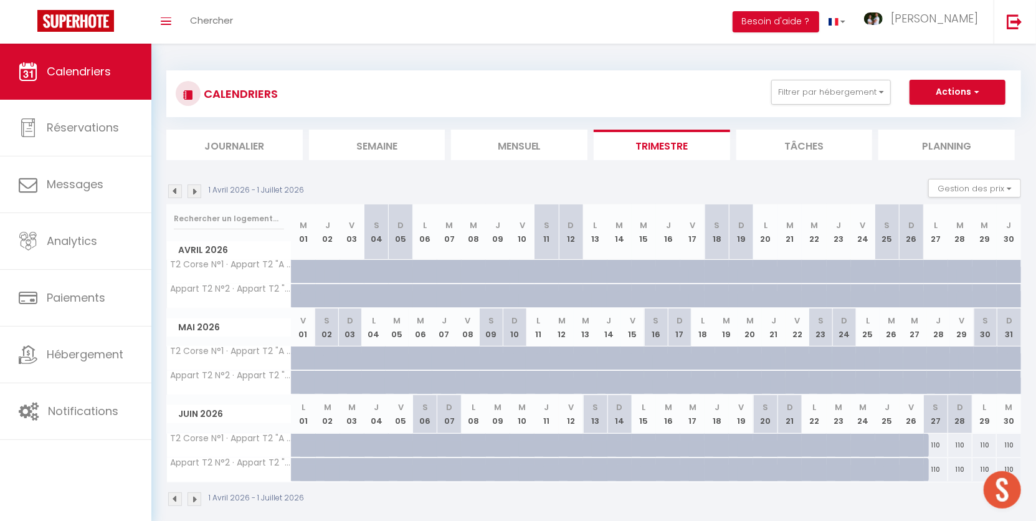
click at [196, 193] on img at bounding box center [194, 191] width 14 height 14
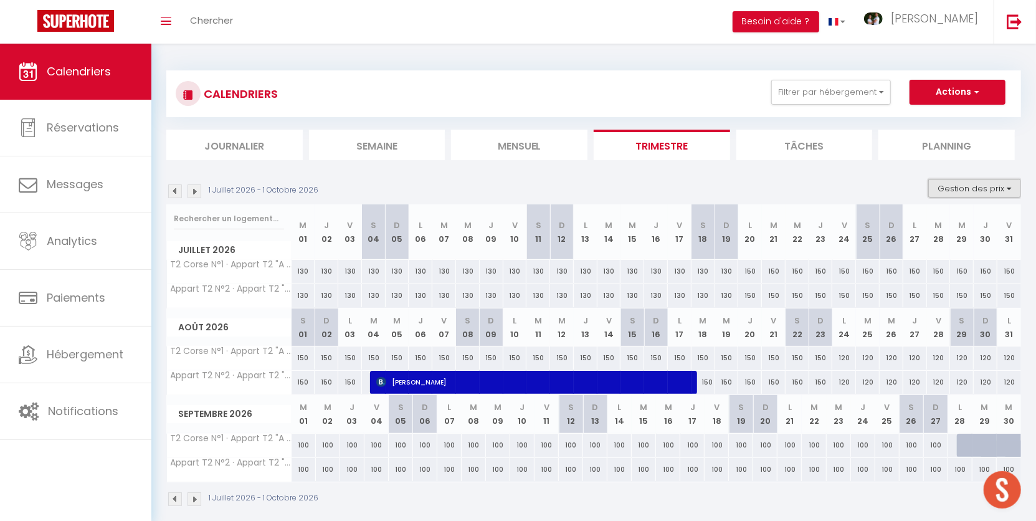
click at [963, 179] on button "Gestion des prix" at bounding box center [974, 188] width 93 height 19
click at [955, 248] on input "Règles" at bounding box center [964, 248] width 112 height 12
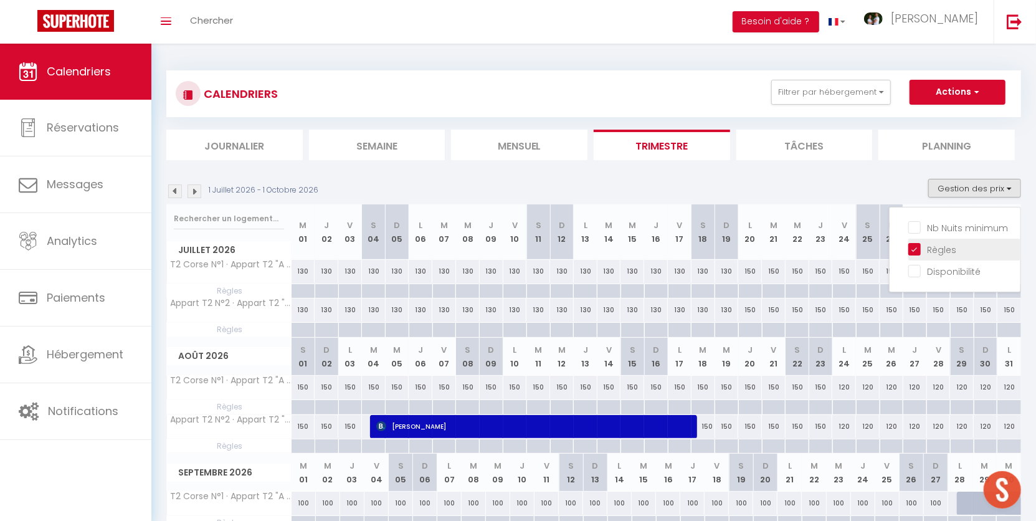
click at [955, 248] on input "Règles" at bounding box center [964, 248] width 112 height 12
checkbox input "false"
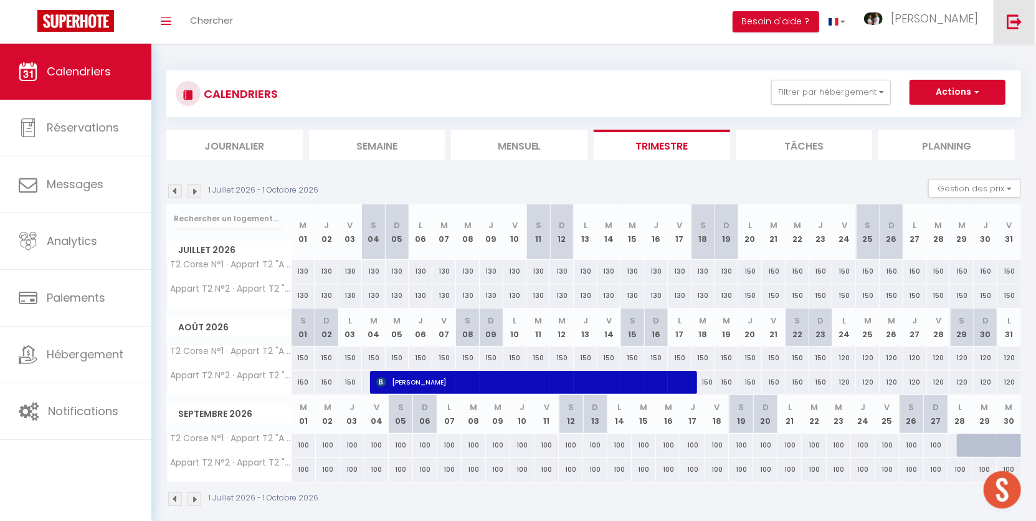
click at [1013, 26] on img at bounding box center [1014, 22] width 16 height 16
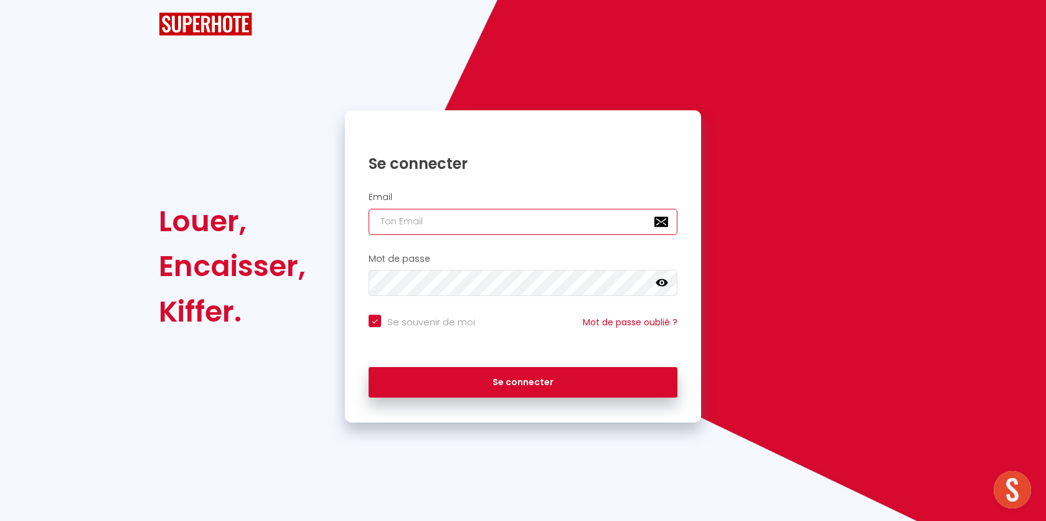
type input "l1@superhote.com"
checkbox input "true"
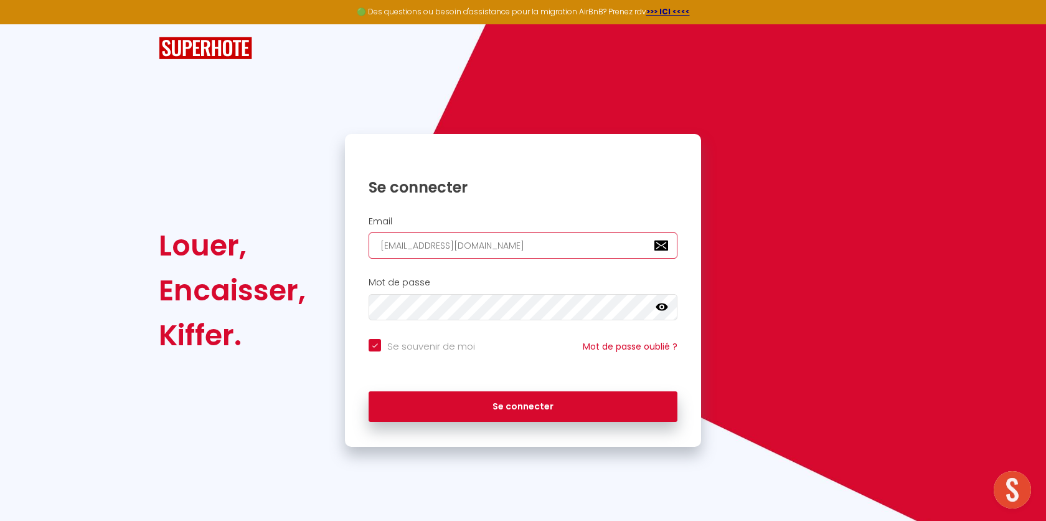
click at [445, 248] on input "l1@superhote.com" at bounding box center [523, 245] width 309 height 26
paste input "https://jumpshare.com/v/0sCXydbaoYaWqnvNuZ54"
type input "https://jumpshare.com/v/0sCXydbaoYaWqnvNuZ54"
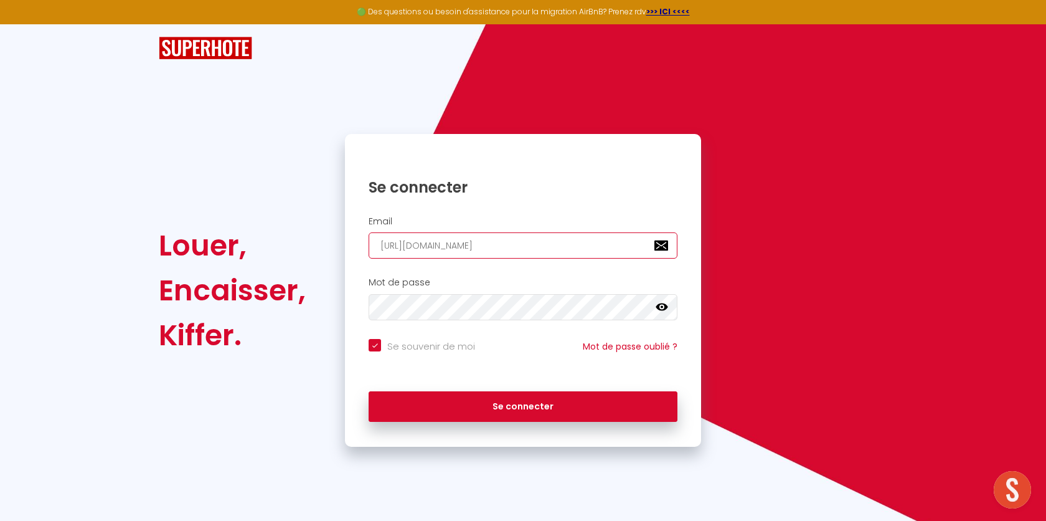
checkbox input "true"
click at [511, 244] on input "https://jumpshare.com/v/0sCXydbaoYaWqnvNuZ54" at bounding box center [523, 245] width 309 height 26
paste input "contact@conciergerie-coconprovencal.com"
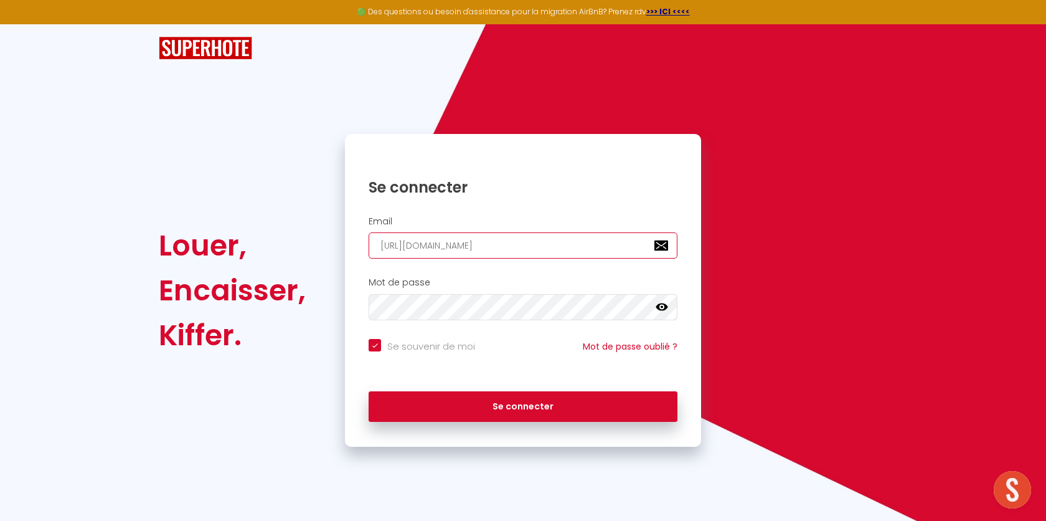
type input "contact@conciergerie-coconprovencal.com"
checkbox input "true"
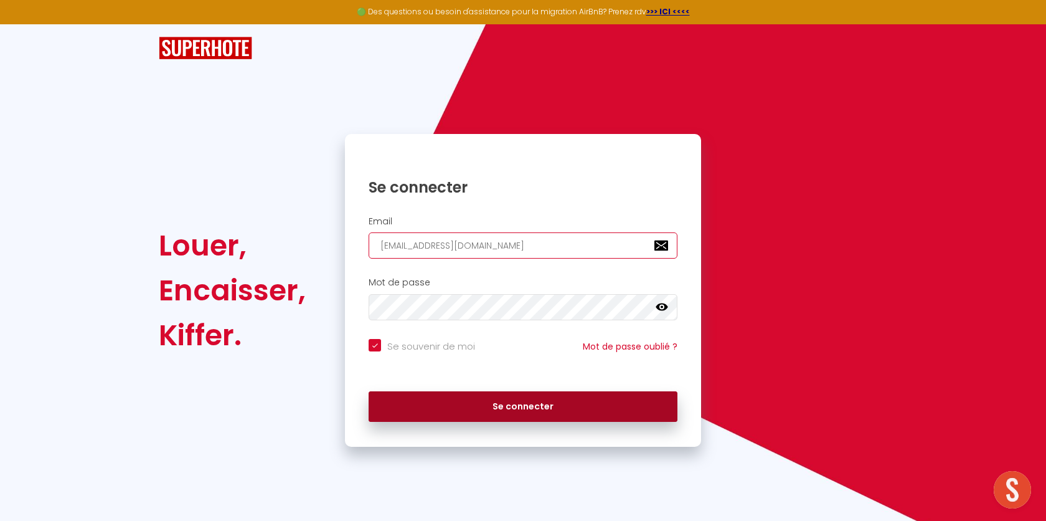
type input "contact@conciergerie-coconprovencal.com"
click at [472, 404] on button "Se connecter" at bounding box center [523, 406] width 309 height 31
checkbox input "true"
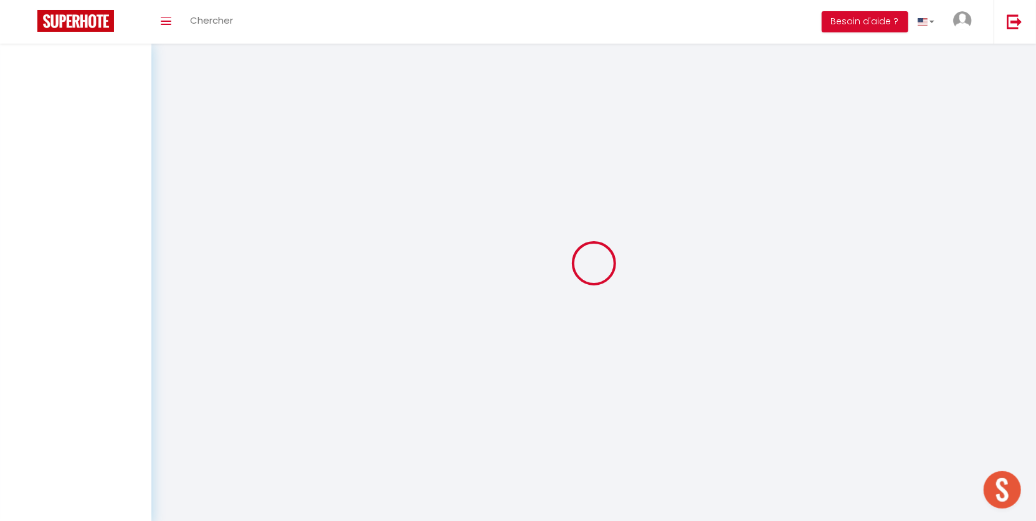
select select
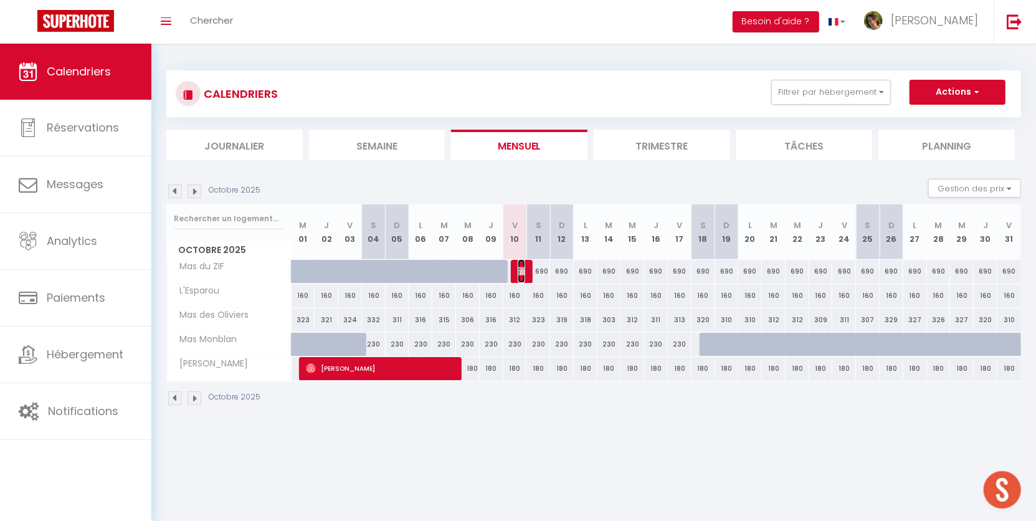
click at [521, 267] on img at bounding box center [523, 271] width 10 height 10
select select "OK"
select select "KO"
select select "0"
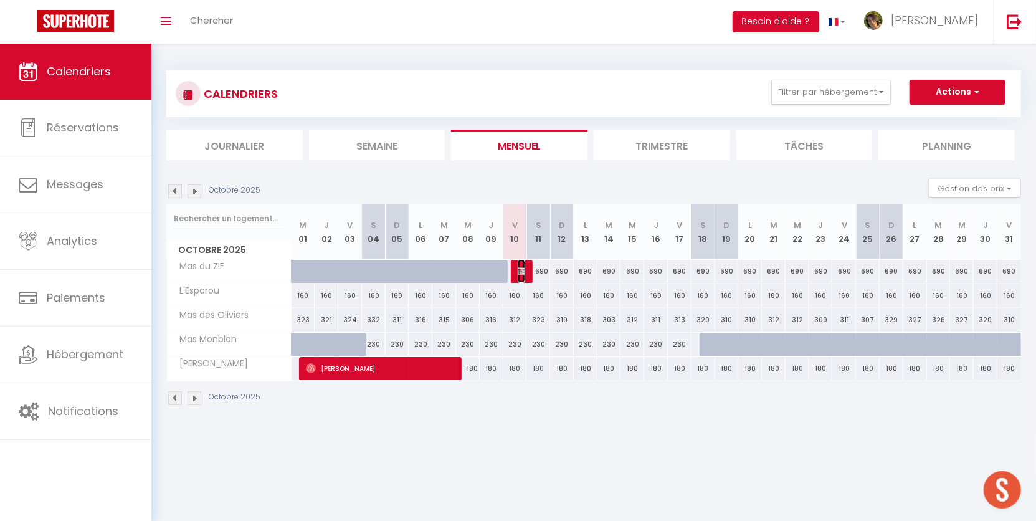
select select "1"
select select
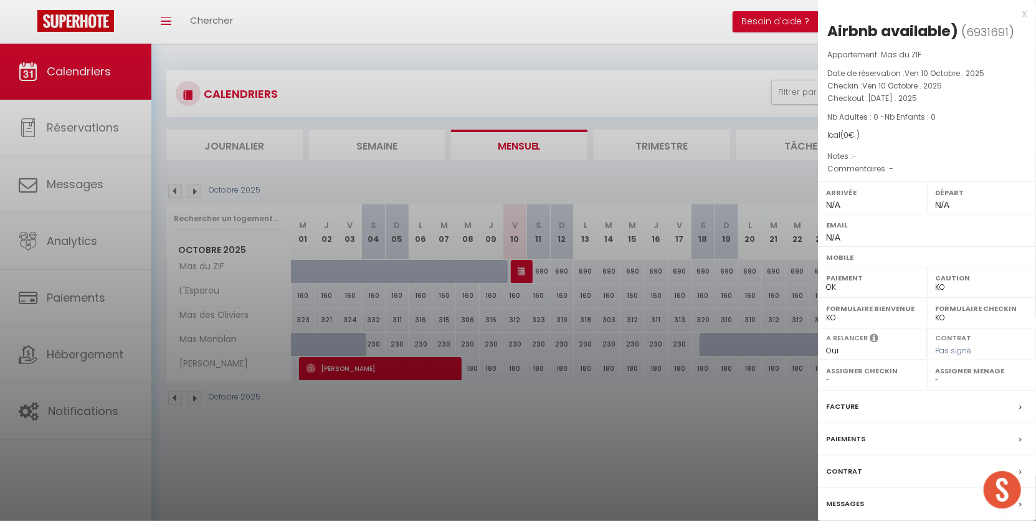
click at [488, 432] on div at bounding box center [518, 260] width 1036 height 521
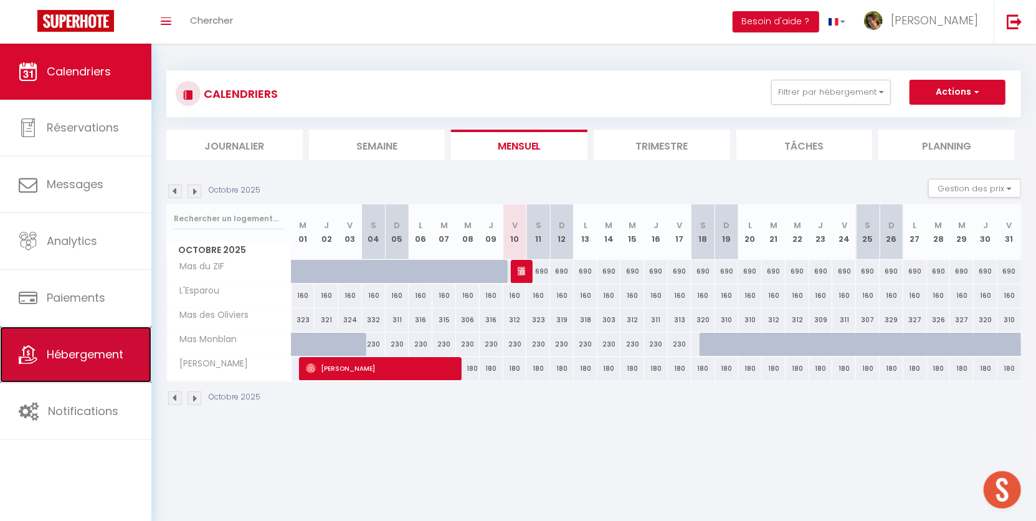
click at [81, 363] on link "Hébergement" at bounding box center [75, 354] width 151 height 56
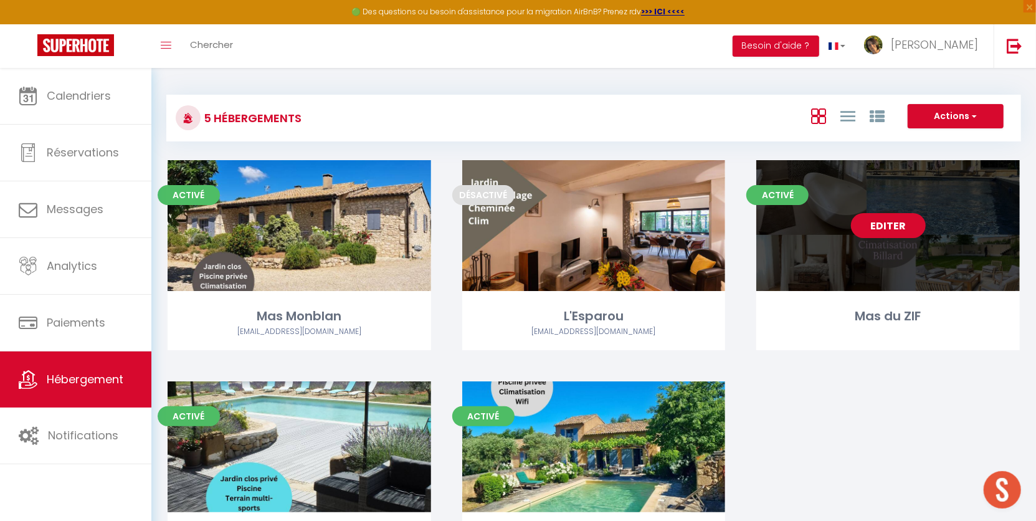
click at [895, 228] on link "Editer" at bounding box center [888, 225] width 75 height 25
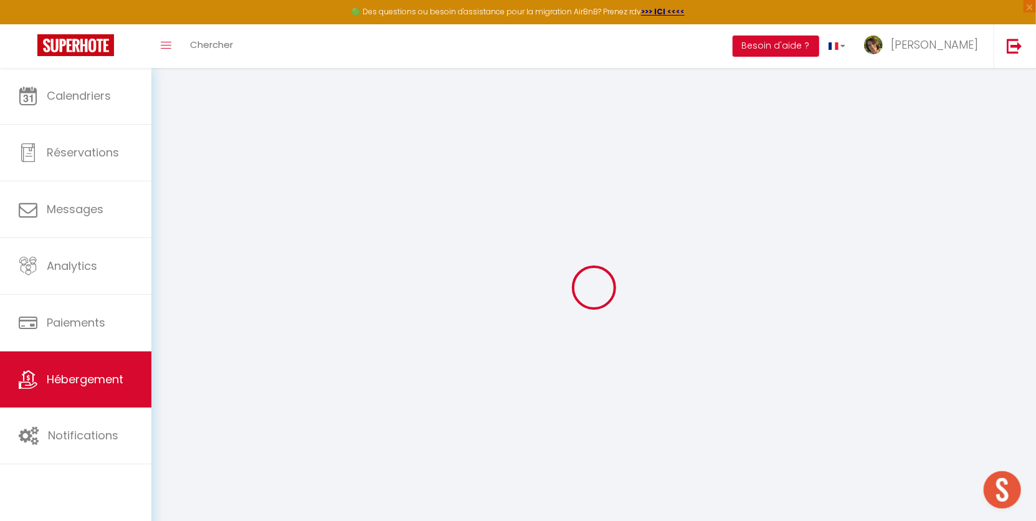
select select "+ 20 %"
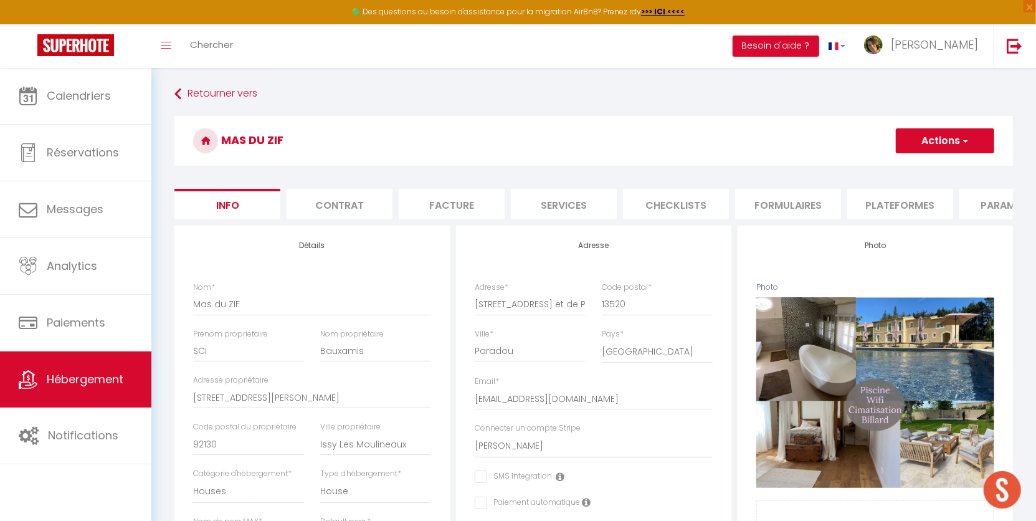
click at [863, 202] on li "Plateformes" at bounding box center [900, 204] width 106 height 31
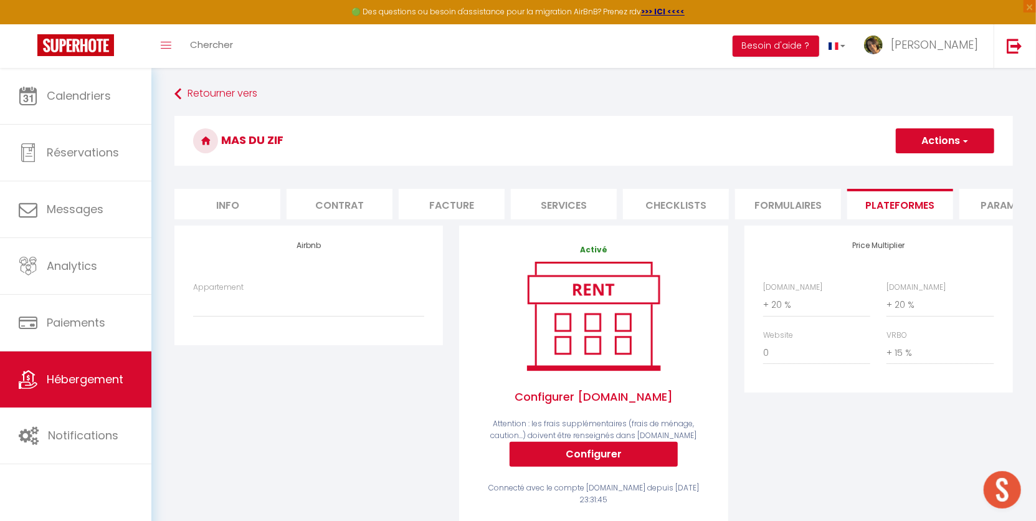
scroll to position [269, 0]
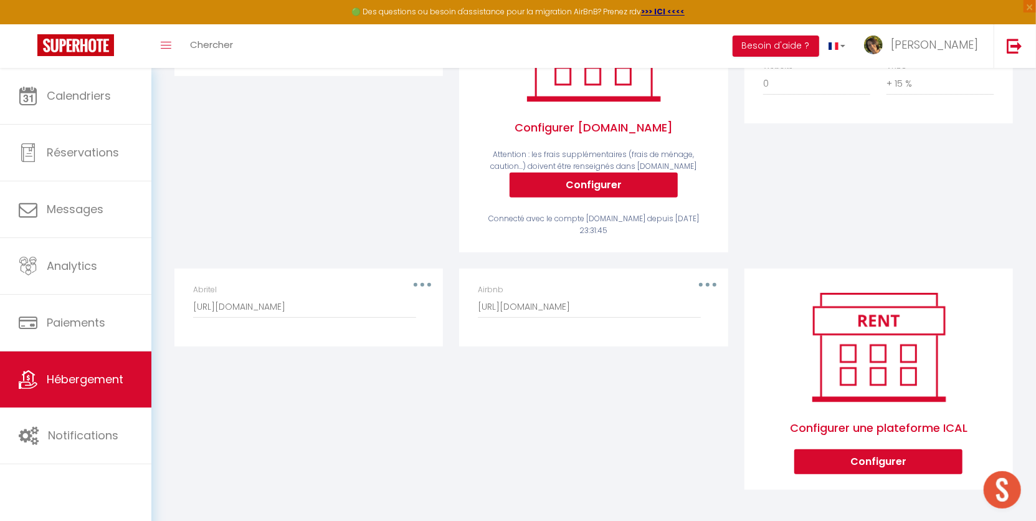
click at [704, 295] on div "Airbnb https://www.airbnb.fr/calendar/ical/1175367927901643005.ics?s=91b8c5db05…" at bounding box center [593, 301] width 231 height 34
click at [710, 290] on button "button" at bounding box center [707, 285] width 35 height 20
click at [681, 323] on button "Editer" at bounding box center [675, 313] width 92 height 21
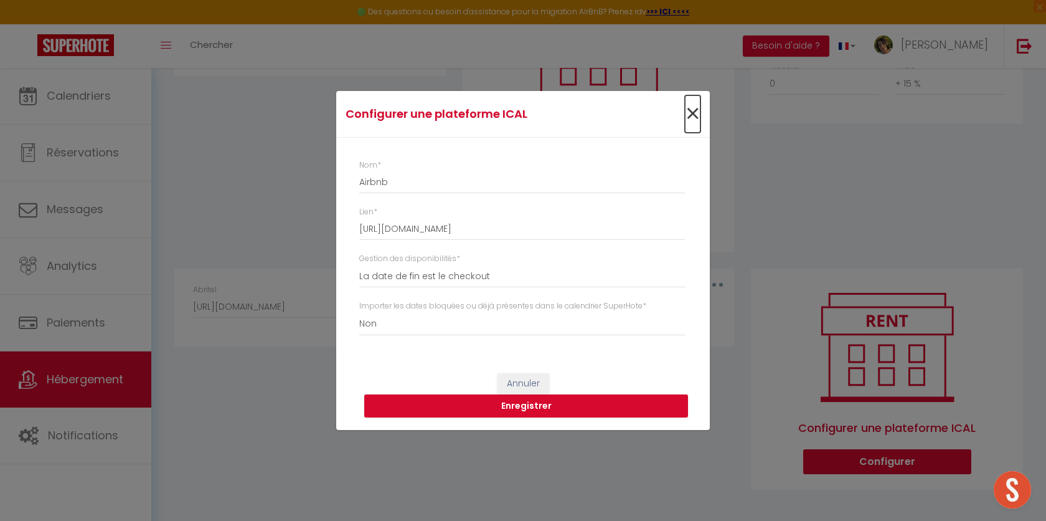
click at [689, 113] on span "×" at bounding box center [693, 113] width 16 height 37
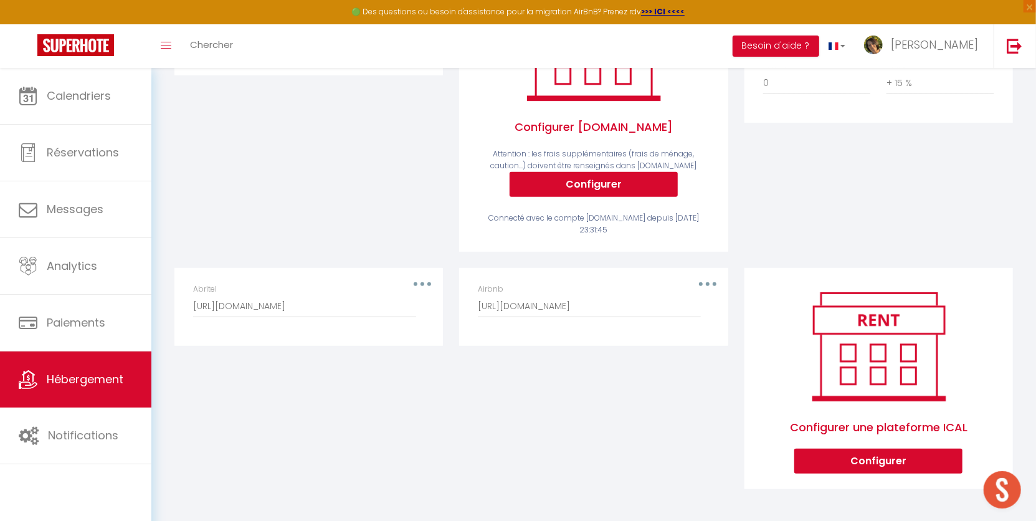
scroll to position [278, 0]
click at [1021, 48] on img at bounding box center [1014, 46] width 16 height 16
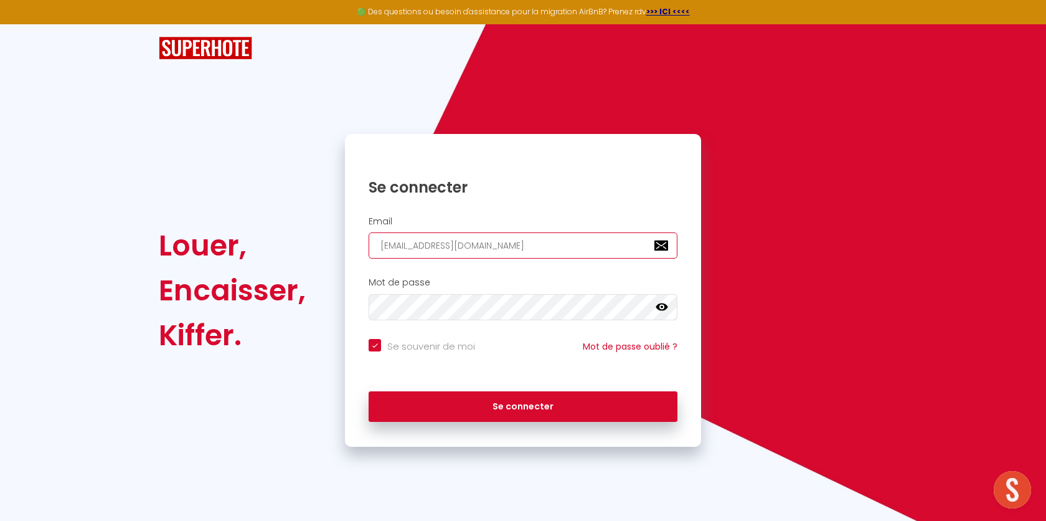
click at [488, 245] on input "l1@superhote.com" at bounding box center [523, 245] width 309 height 26
click at [473, 248] on input "l1@superhote.com" at bounding box center [523, 245] width 309 height 26
click at [438, 243] on input "l1@superhote.com" at bounding box center [523, 245] width 309 height 26
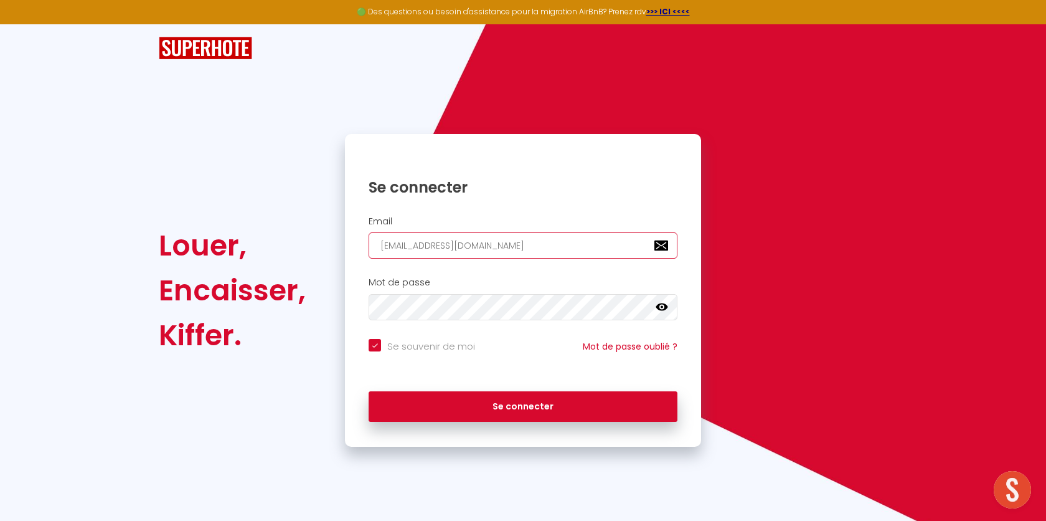
paste input "contact@conciergerielacabane.fr"
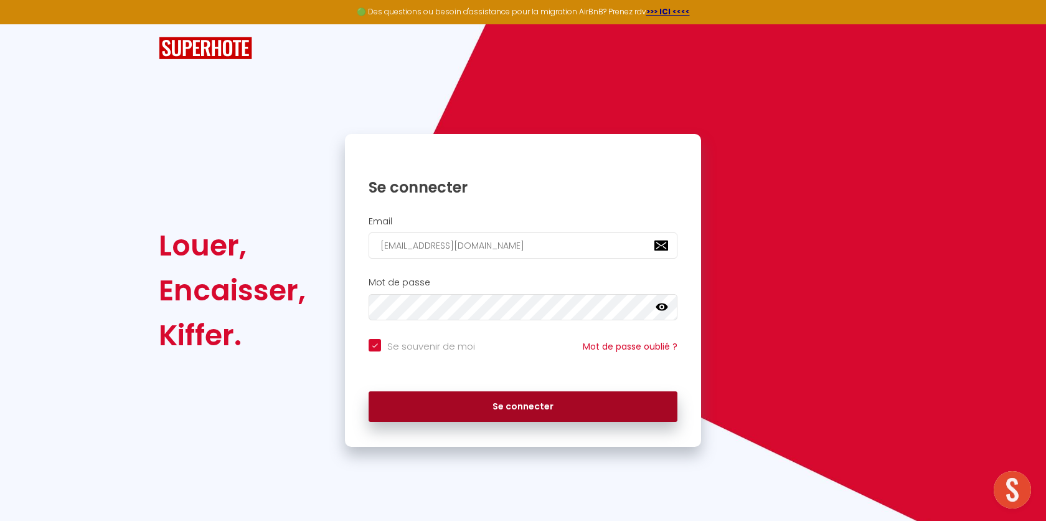
click at [432, 418] on button "Se connecter" at bounding box center [523, 406] width 309 height 31
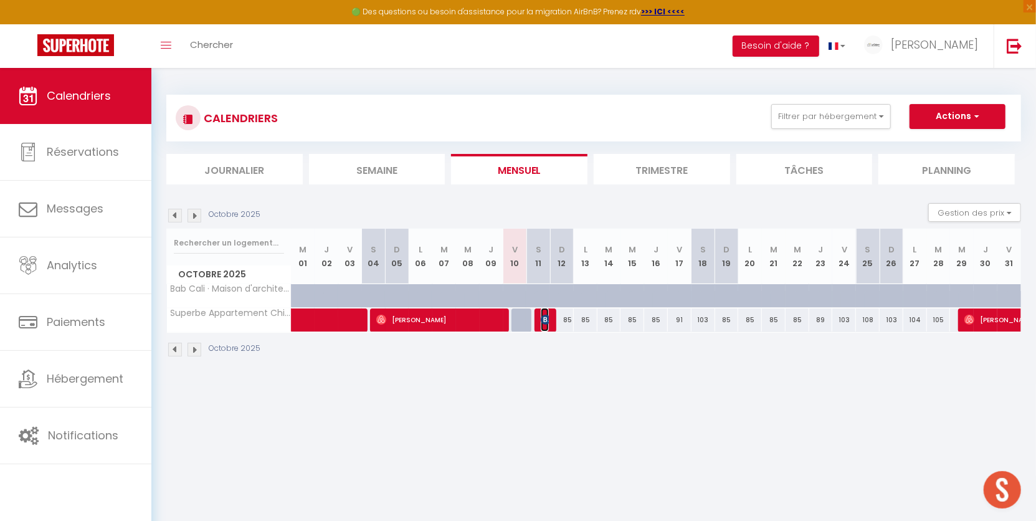
click at [542, 321] on img at bounding box center [546, 320] width 10 height 10
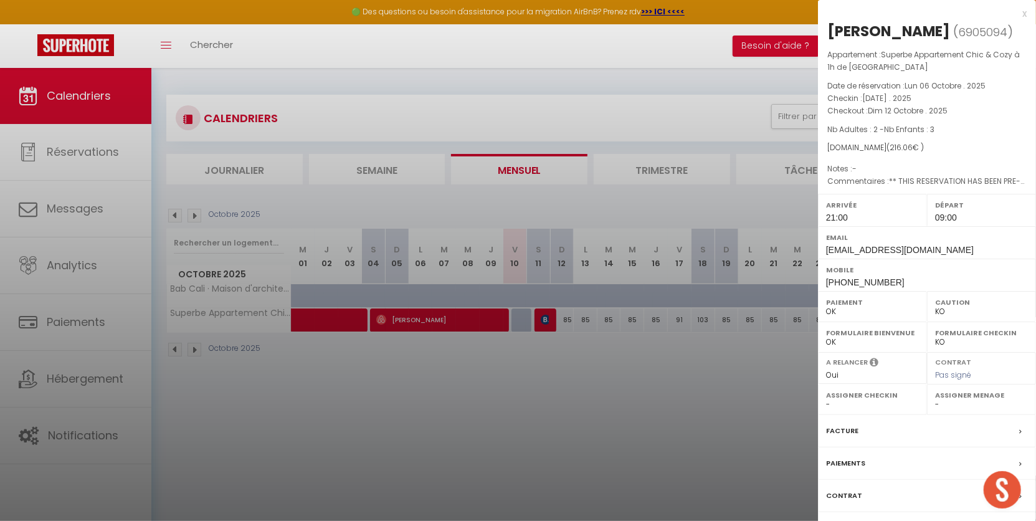
click at [970, 27] on span "6905094" at bounding box center [982, 32] width 49 height 16
click at [968, 31] on span "6905094" at bounding box center [982, 32] width 49 height 16
click at [958, 33] on span "6905094" at bounding box center [982, 32] width 49 height 16
copy span "6905094"
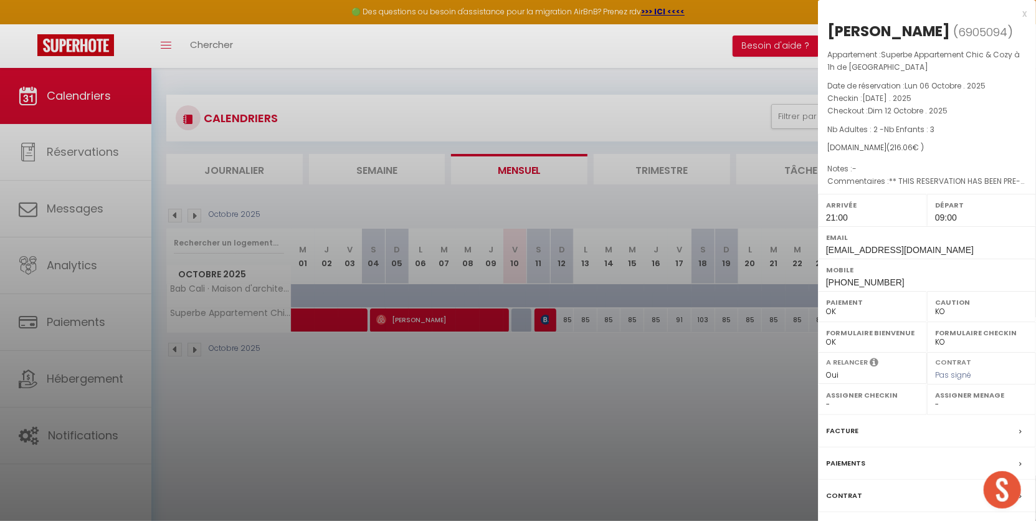
click at [856, 494] on label "Contrat" at bounding box center [844, 495] width 36 height 13
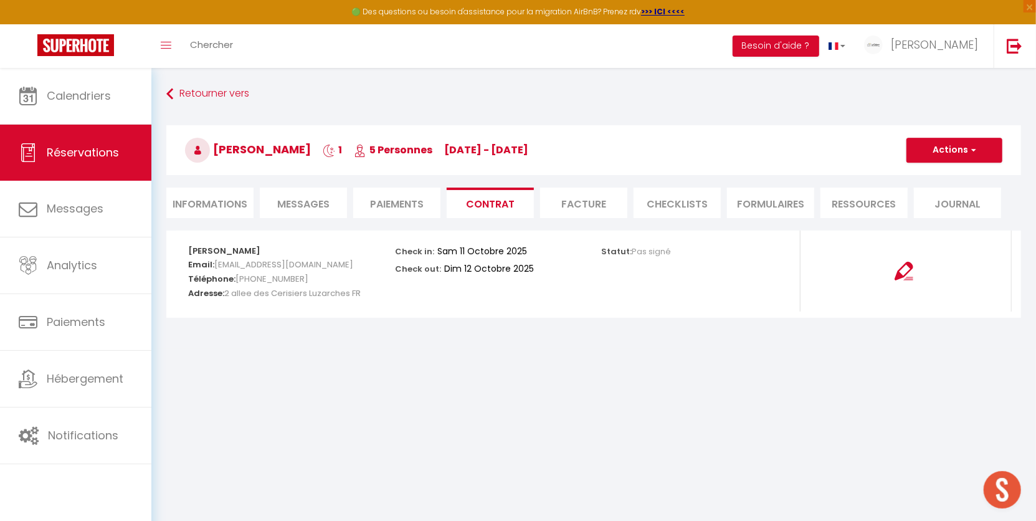
click at [316, 213] on li "Messages" at bounding box center [303, 202] width 87 height 31
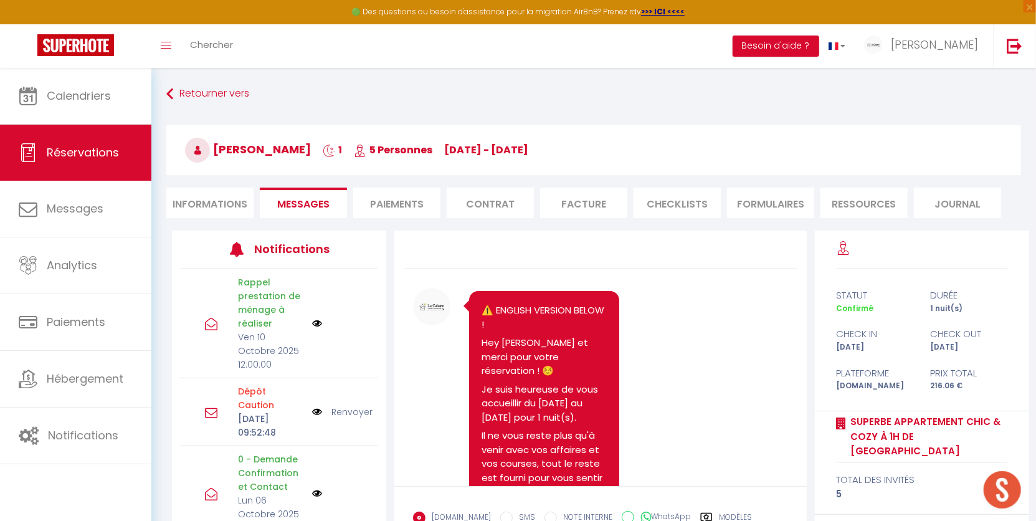
click at [211, 207] on li "Informations" at bounding box center [209, 202] width 87 height 31
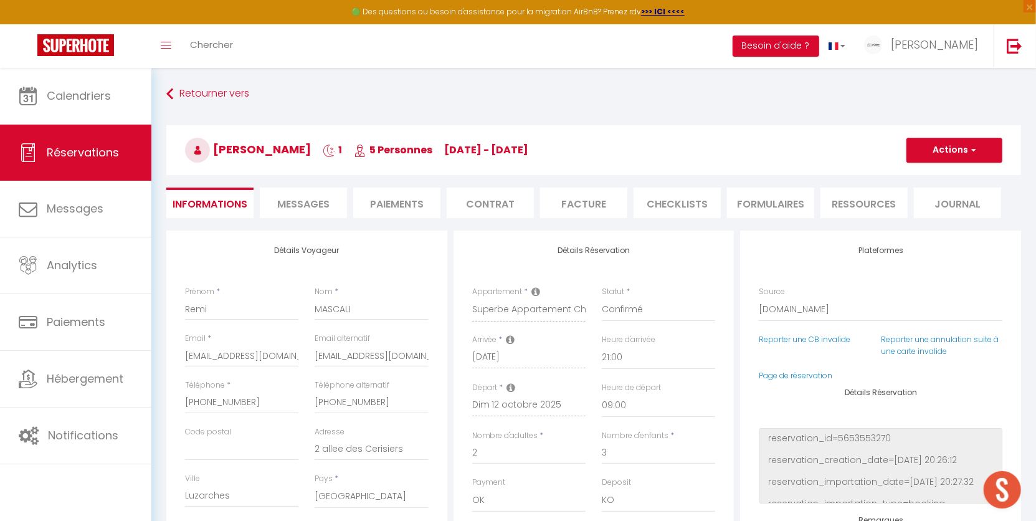
click at [295, 184] on div "Retourner vers Remi MASCALI 1 5 Personnes sa 11 Oct - di 12 Oct Actions Enregis…" at bounding box center [593, 157] width 871 height 148
click at [314, 201] on span "Messages" at bounding box center [303, 204] width 52 height 14
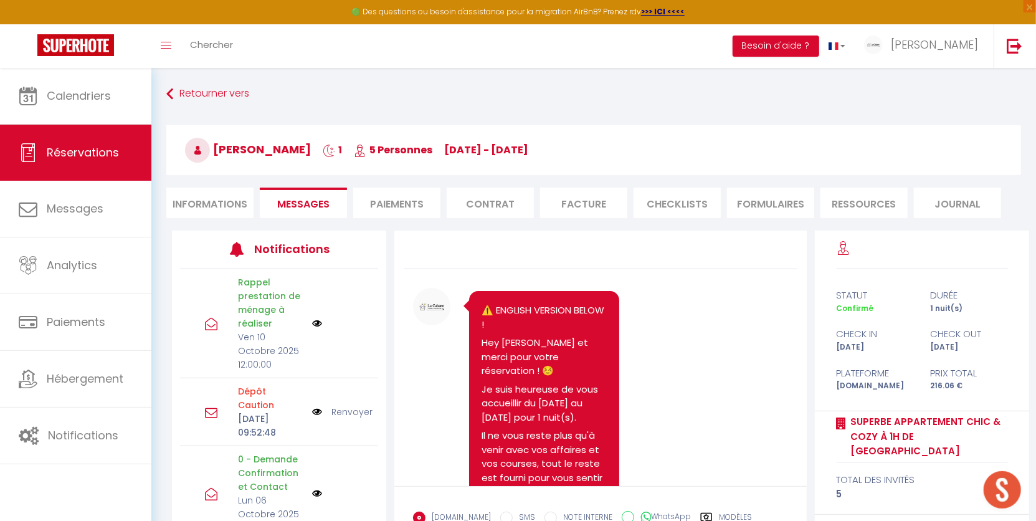
click at [225, 209] on li "Informations" at bounding box center [209, 202] width 87 height 31
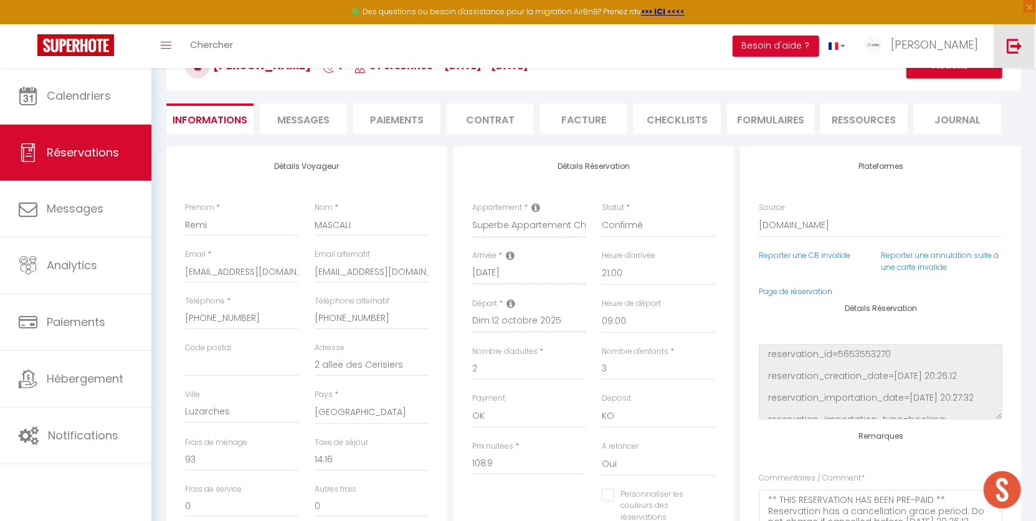
scroll to position [1052, 0]
click at [1024, 48] on link at bounding box center [1013, 46] width 41 height 44
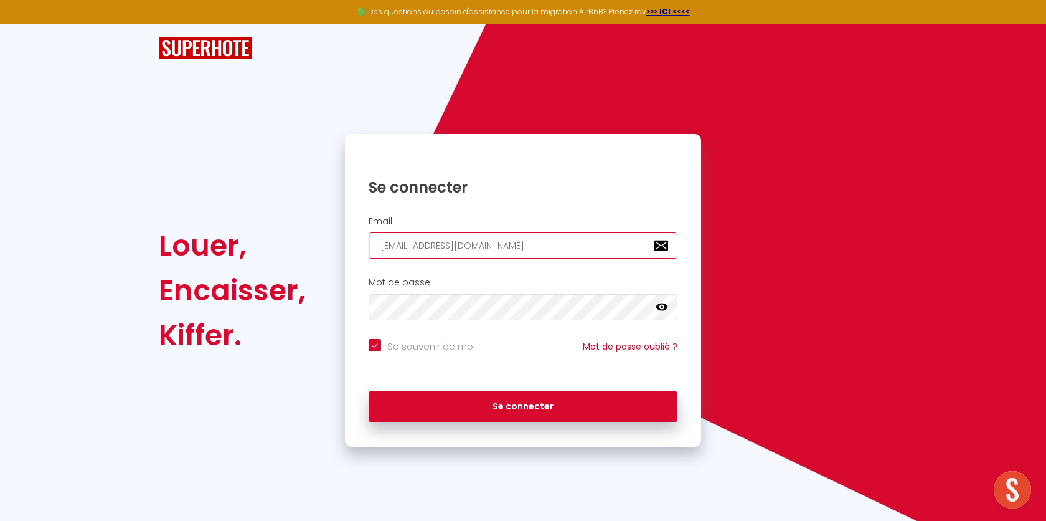
click at [497, 246] on input "l1@superhote.com" at bounding box center [523, 245] width 309 height 26
paste input "jeanneau.didier@gmail"
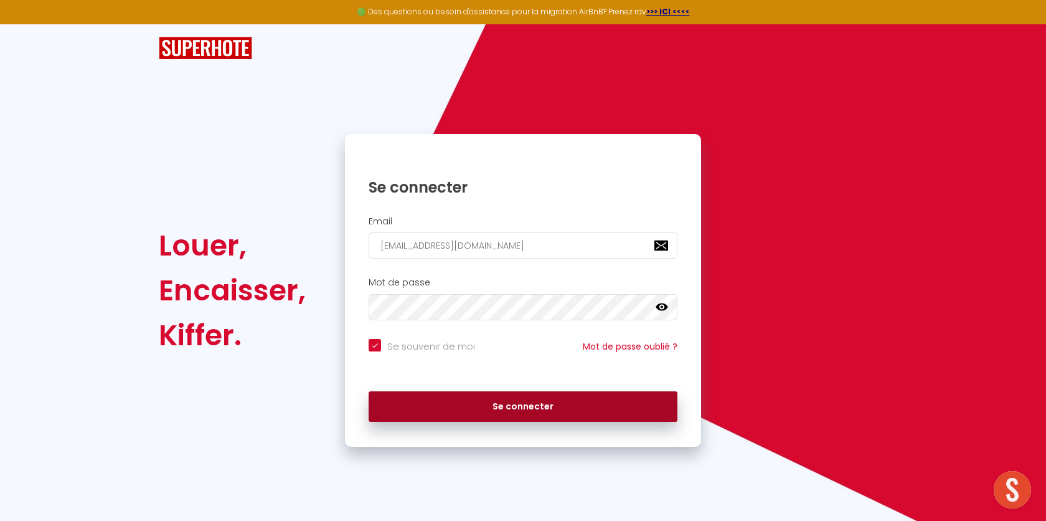
click at [455, 410] on button "Se connecter" at bounding box center [523, 406] width 309 height 31
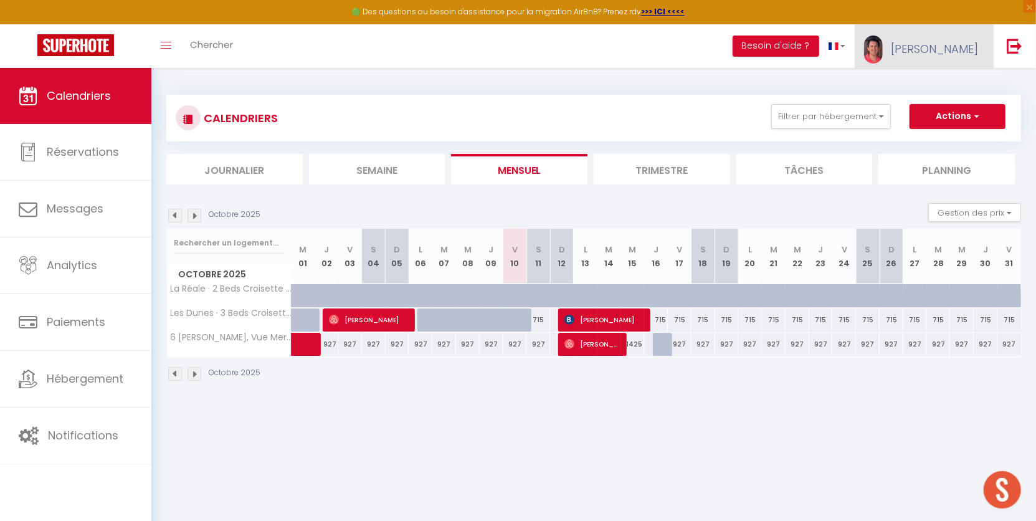
click at [962, 50] on span "Didier" at bounding box center [934, 49] width 87 height 16
click at [942, 88] on link "Paramètres" at bounding box center [943, 86] width 92 height 21
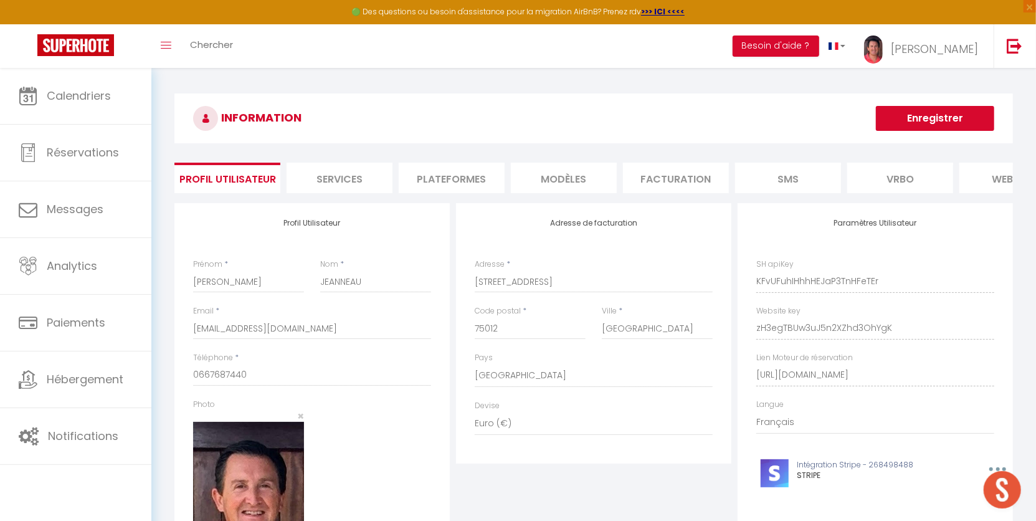
click at [685, 168] on li "Facturation" at bounding box center [676, 178] width 106 height 31
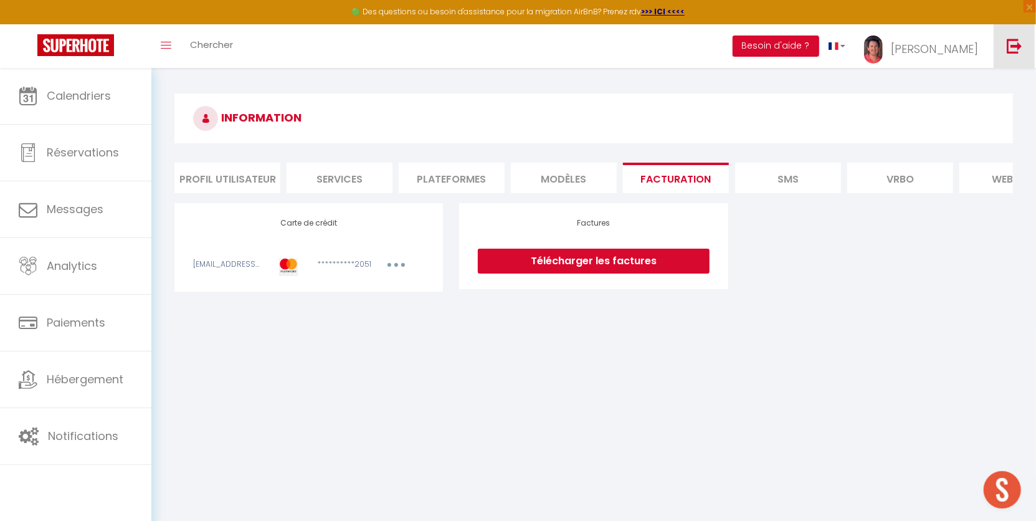
click at [1004, 44] on link at bounding box center [1013, 46] width 41 height 44
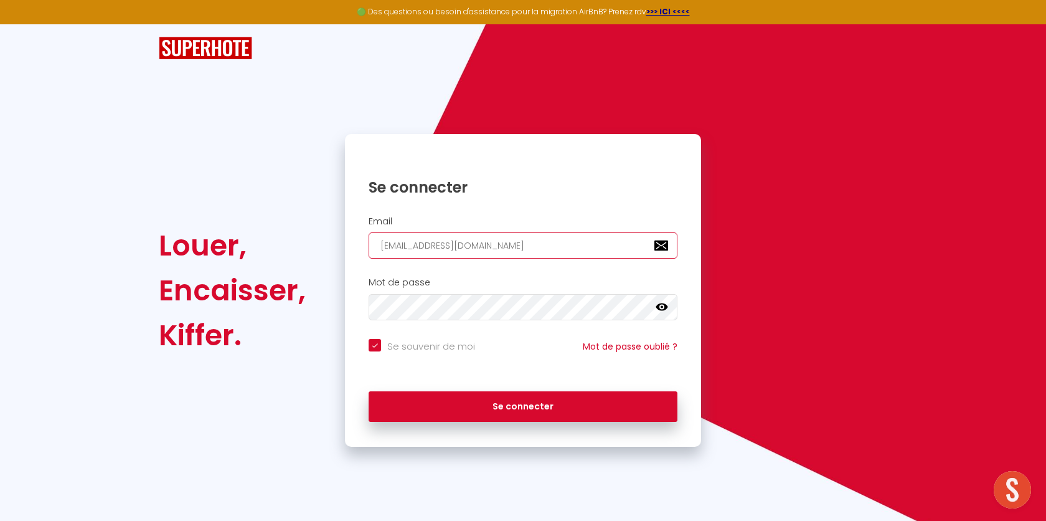
click at [460, 240] on input "l1@superhote.com" at bounding box center [523, 245] width 309 height 26
click at [455, 243] on input "l1@superhote.com" at bounding box center [523, 245] width 309 height 26
click at [454, 243] on input "l1@superhote.com" at bounding box center [523, 245] width 309 height 26
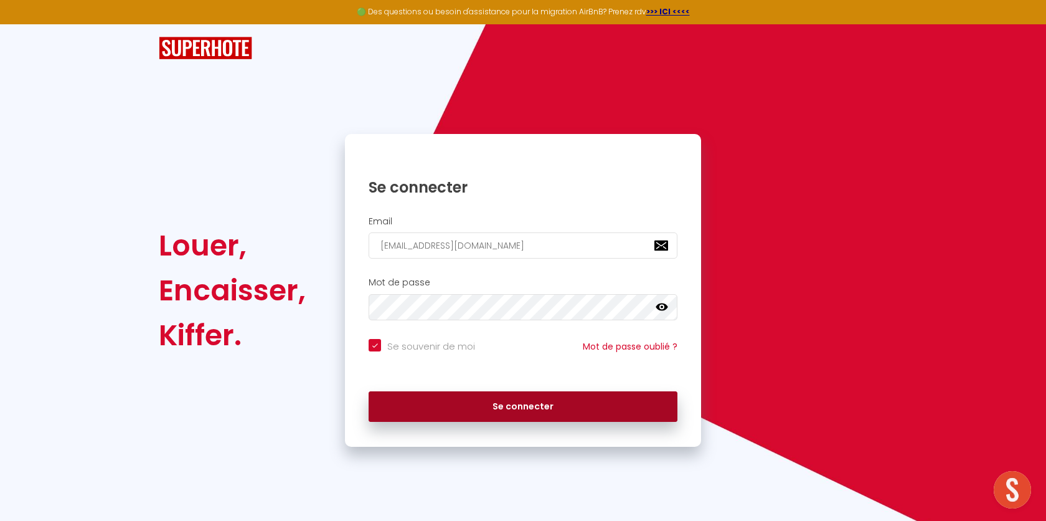
click at [493, 394] on button "Se connecter" at bounding box center [523, 406] width 309 height 31
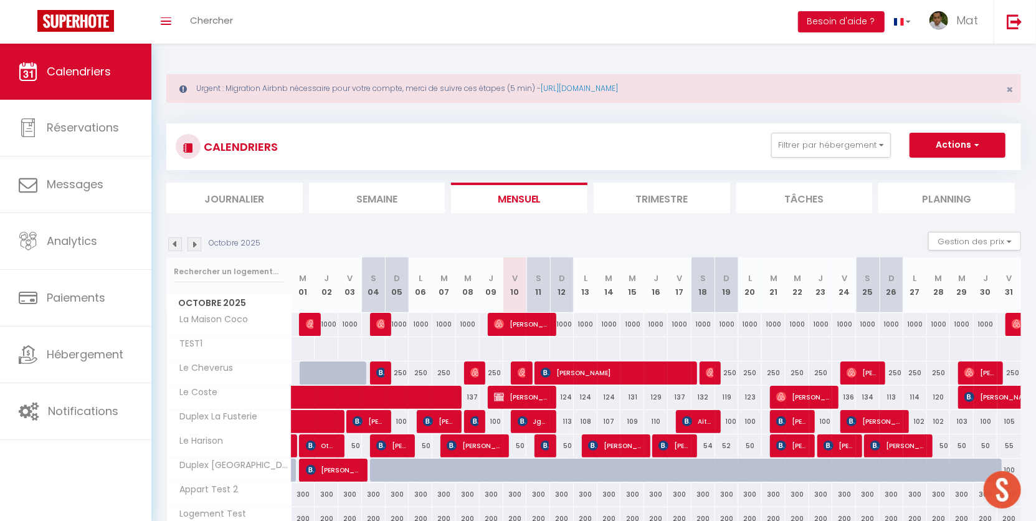
click at [1010, 491] on span "Open chat" at bounding box center [1001, 489] width 37 height 37
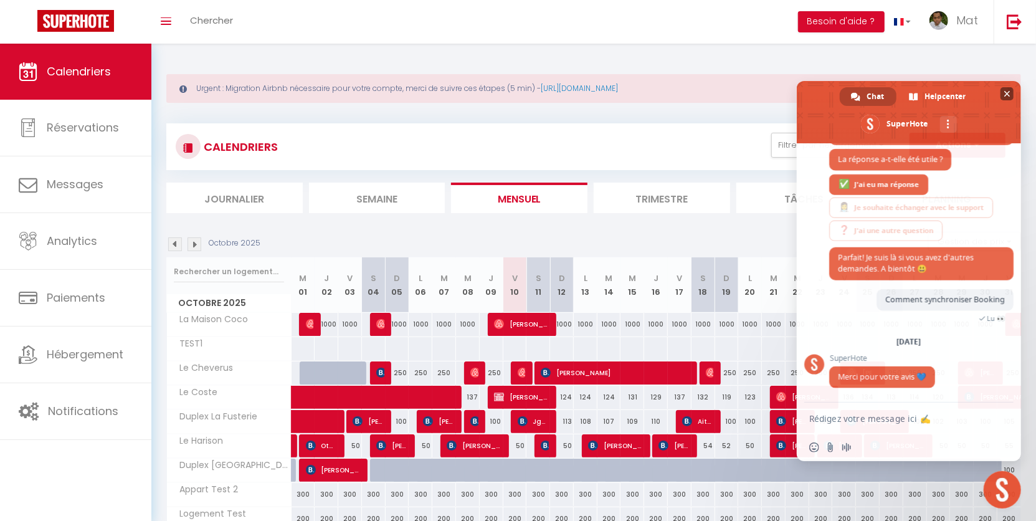
click at [1013, 97] on span at bounding box center [909, 112] width 224 height 62
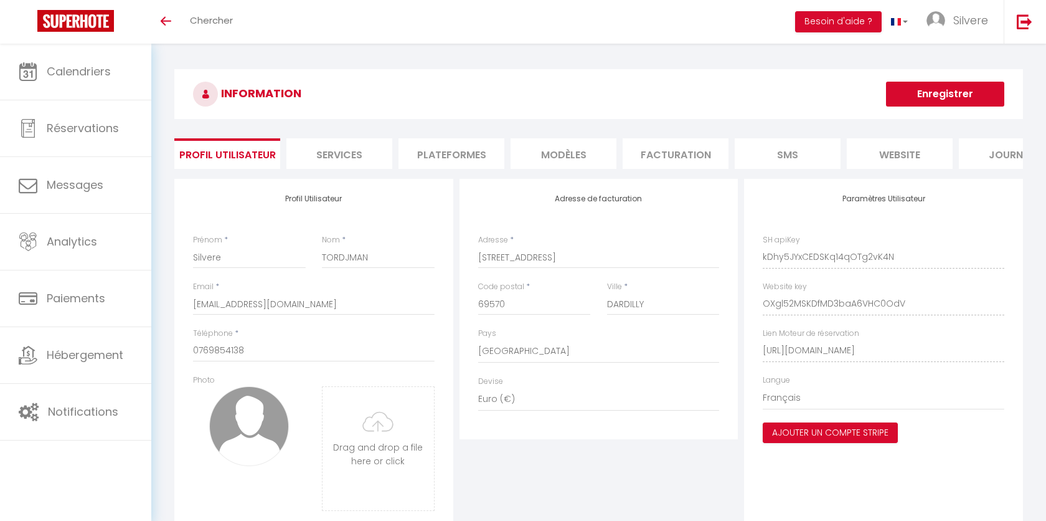
select select "28"
select select "fr"
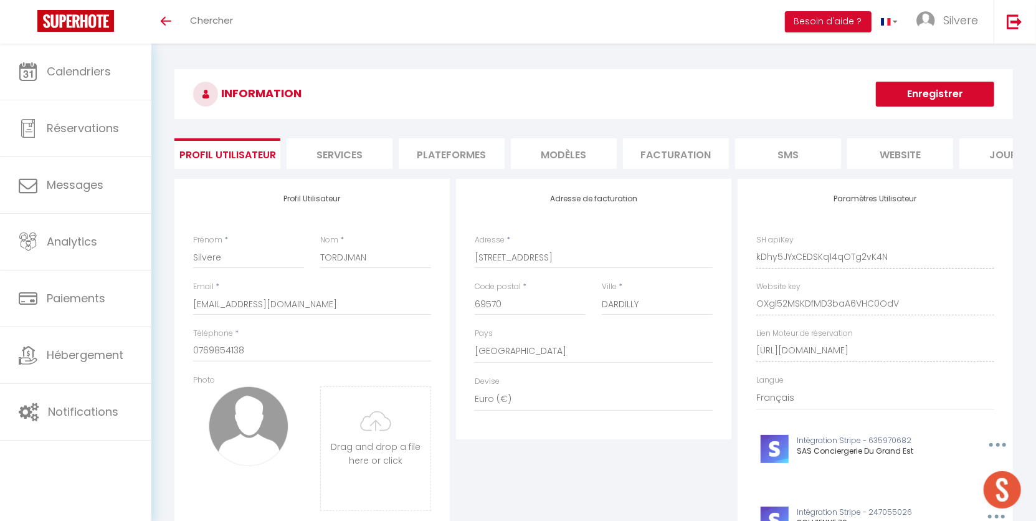
scroll to position [986, 0]
click at [470, 164] on li "Plateformes" at bounding box center [452, 153] width 106 height 31
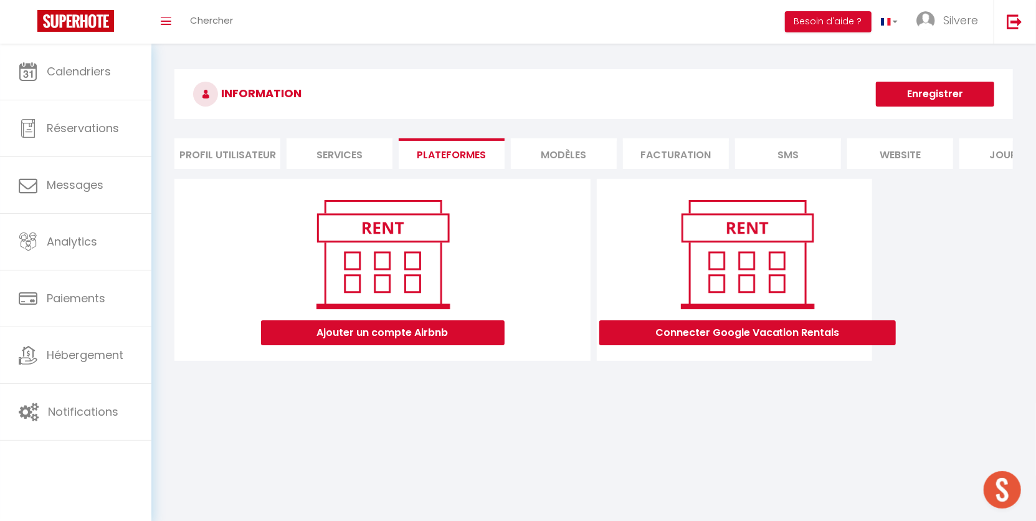
click at [603, 23] on div "Toggle menubar Chercher BUTTON Besoin d'aide ? Silvere Paramètres Équipe" at bounding box center [558, 22] width 936 height 44
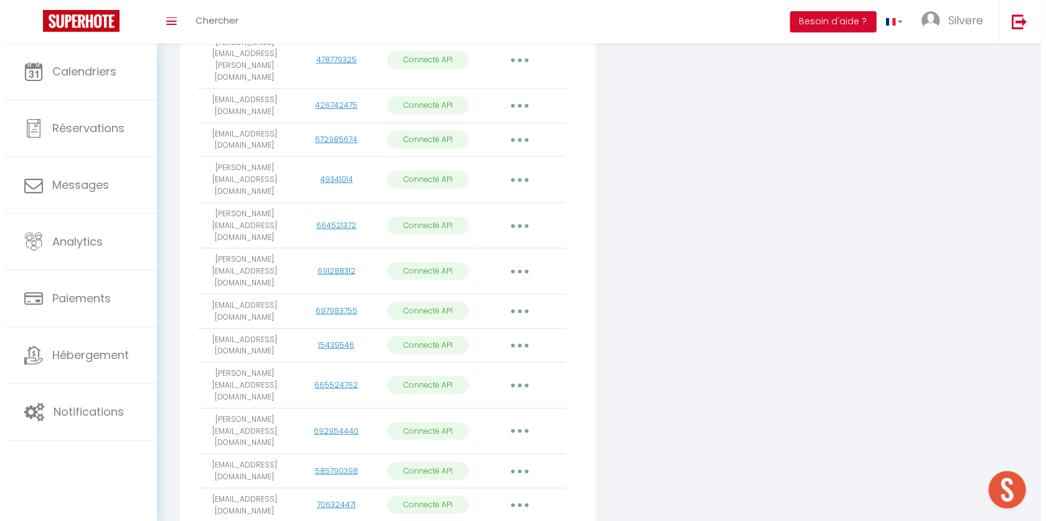
scroll to position [1191, 0]
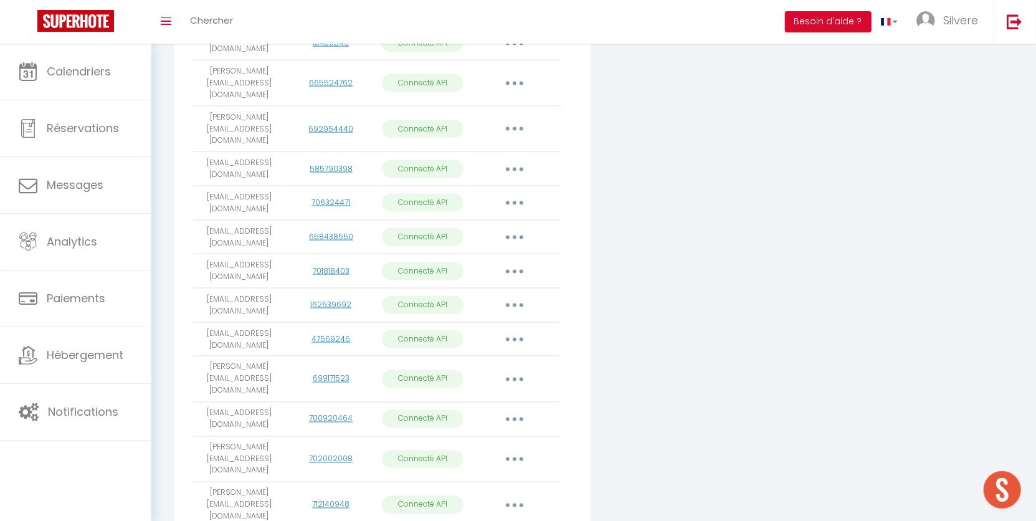
click at [511, 329] on button "button" at bounding box center [514, 339] width 35 height 20
click at [488, 357] on link "Importer les appartements" at bounding box center [459, 367] width 138 height 21
select select "59264"
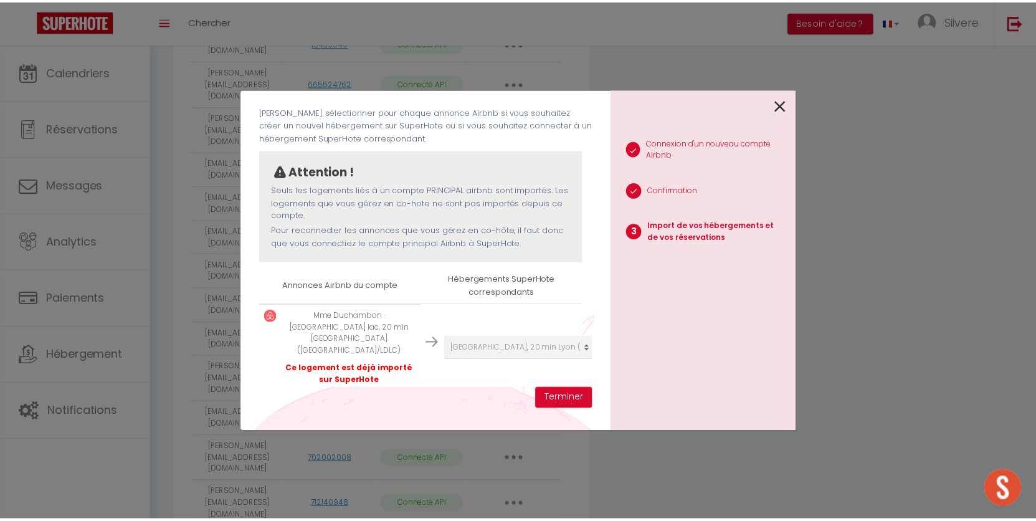
scroll to position [70, 0]
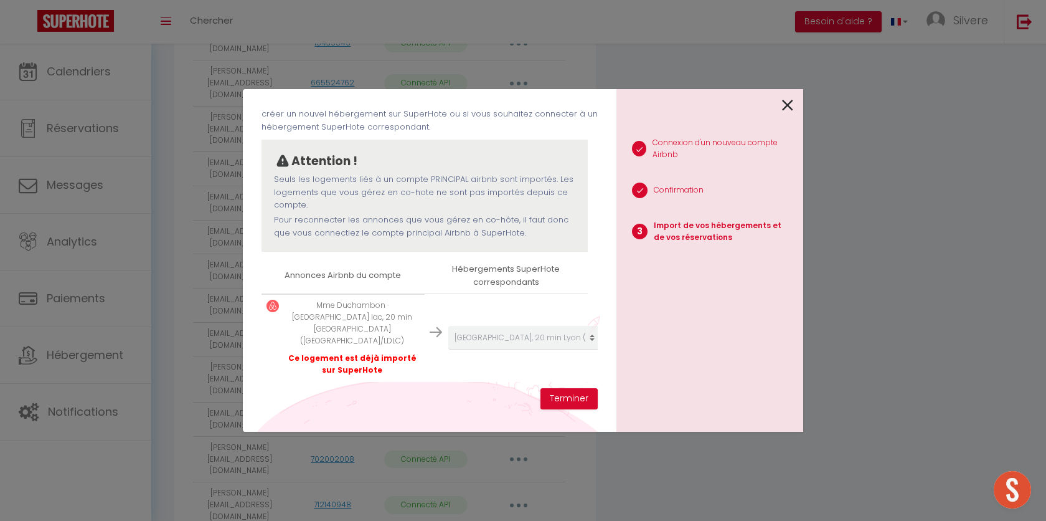
click at [795, 102] on div "1 Connexion d'un nouveau compte Airbnb 2 Confirmation 3 Import de vos hébergeme…" at bounding box center [710, 260] width 187 height 343
click at [785, 106] on icon at bounding box center [787, 105] width 11 height 19
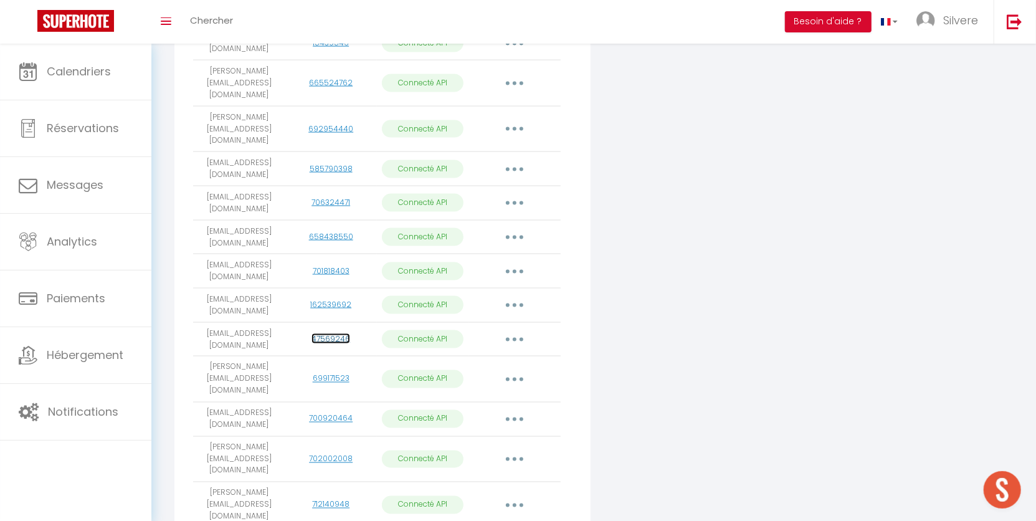
click at [342, 333] on link "47569246" at bounding box center [330, 338] width 39 height 11
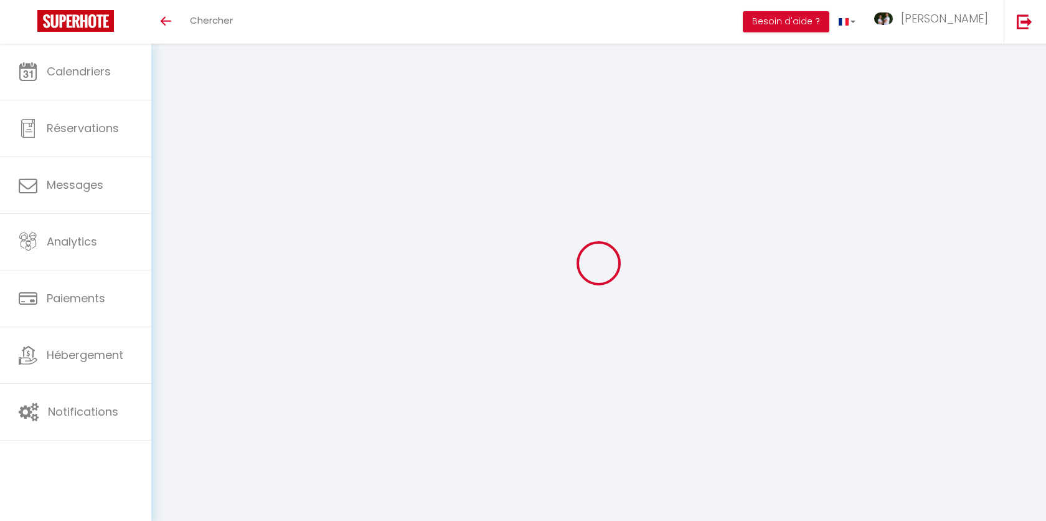
type input "Rkq5Aw39aweGCQb7jQpcnwFxD"
type input "X2rPxDG9gMGjNPIaFP8tyG3Mt"
type input "[URL][DOMAIN_NAME]"
select select "fr"
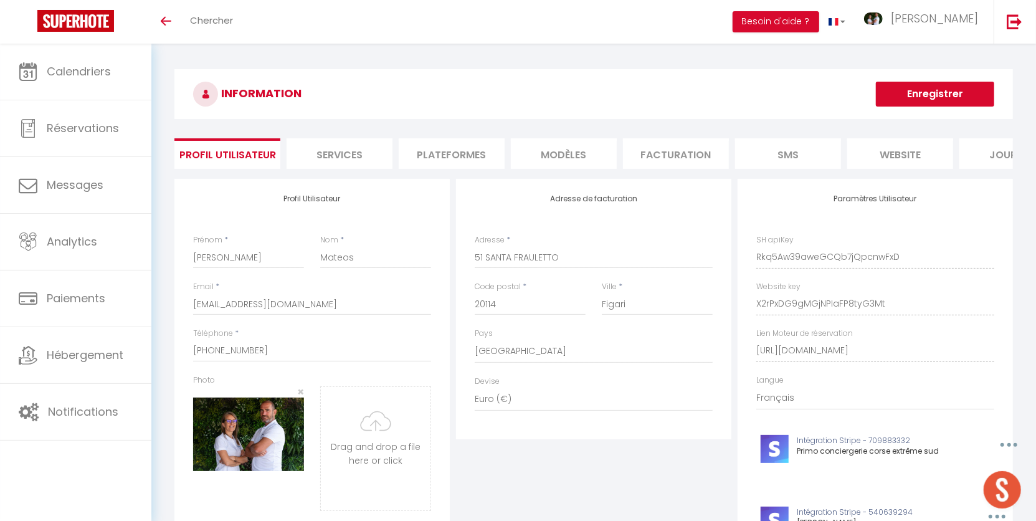
scroll to position [986, 0]
click at [446, 161] on li "Plateformes" at bounding box center [452, 153] width 106 height 31
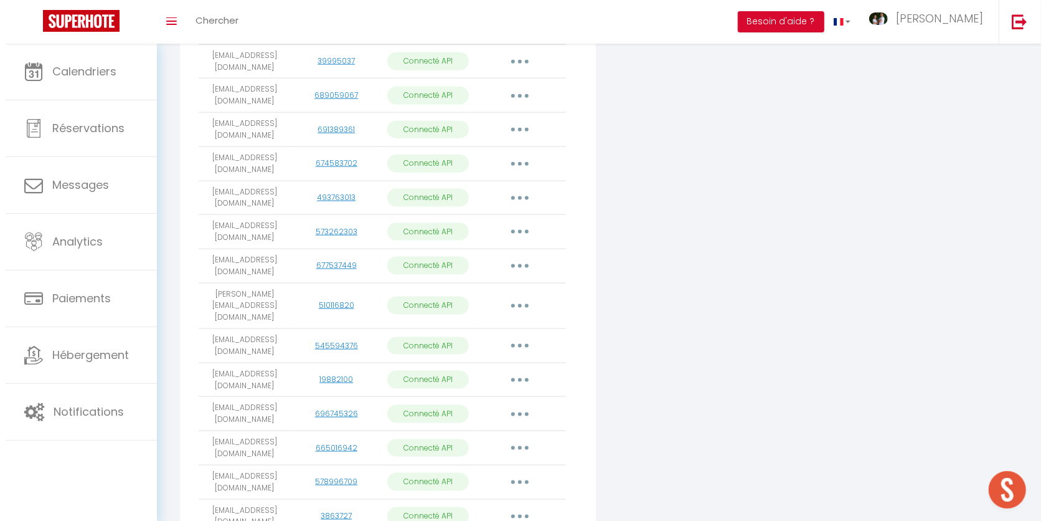
scroll to position [265, 0]
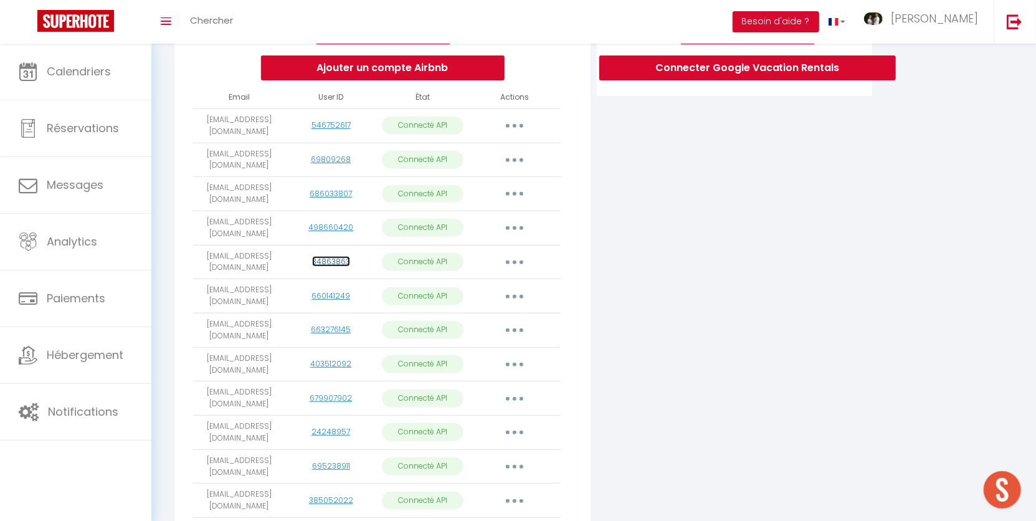
click at [334, 267] on link "34863863" at bounding box center [331, 261] width 38 height 11
click at [517, 266] on button "button" at bounding box center [514, 262] width 35 height 20
click at [502, 295] on link "Importer les appartements" at bounding box center [459, 290] width 138 height 21
select select "51516"
select select "51519"
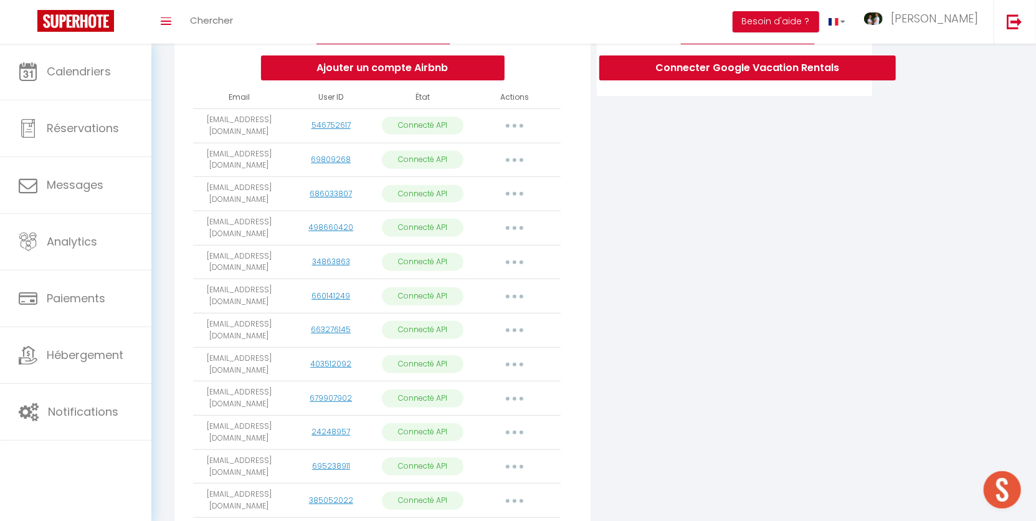
select select
select select "51517"
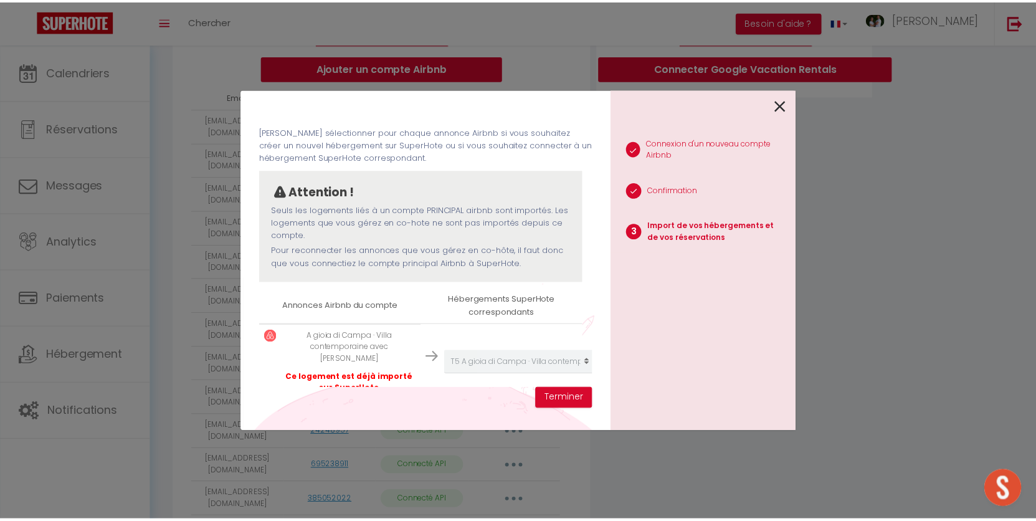
scroll to position [232, 0]
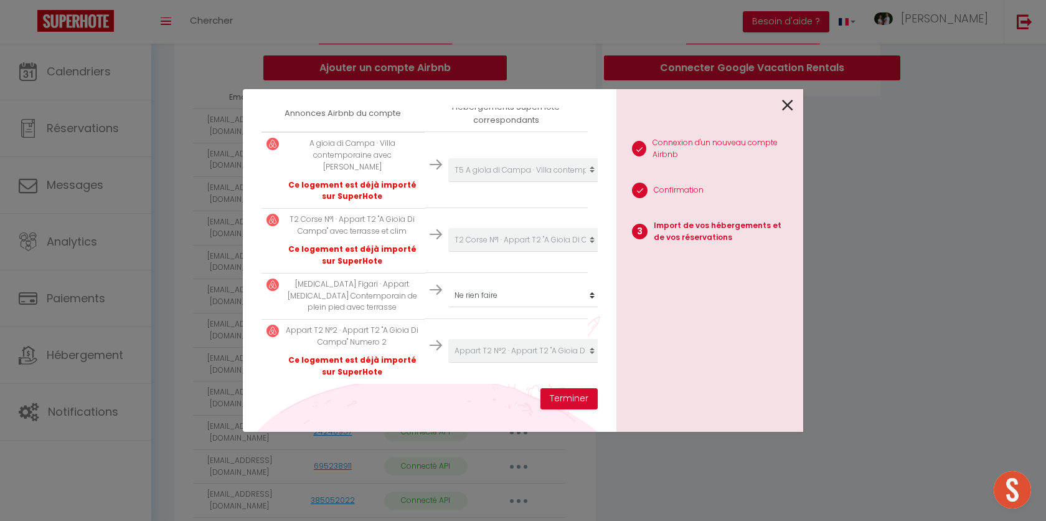
click at [788, 106] on icon at bounding box center [787, 105] width 11 height 19
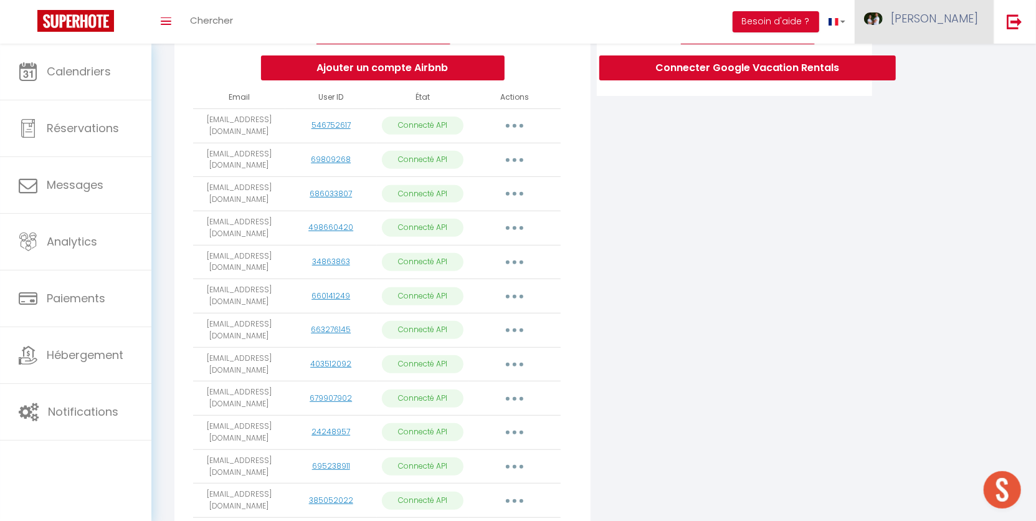
click at [923, 16] on span "Laurent Frederique" at bounding box center [934, 19] width 87 height 16
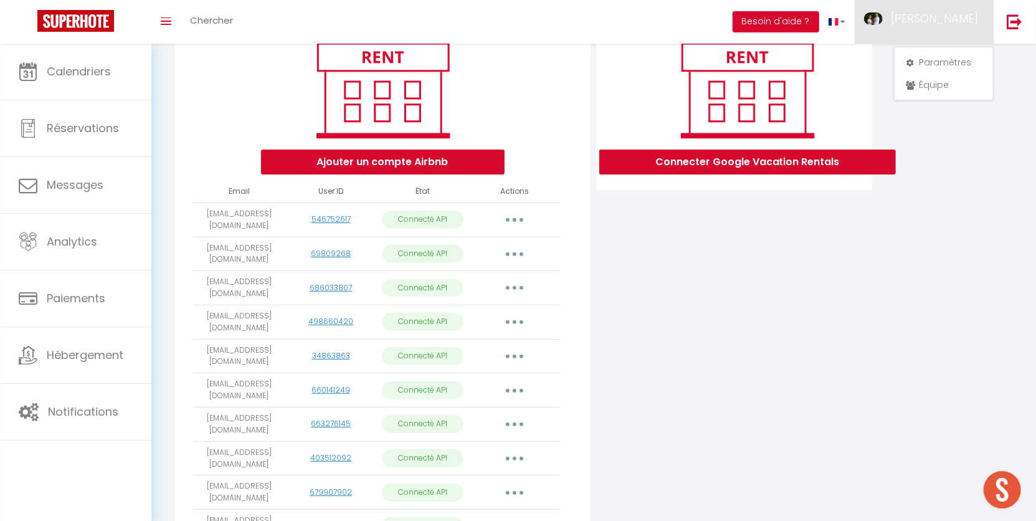
scroll to position [342, 0]
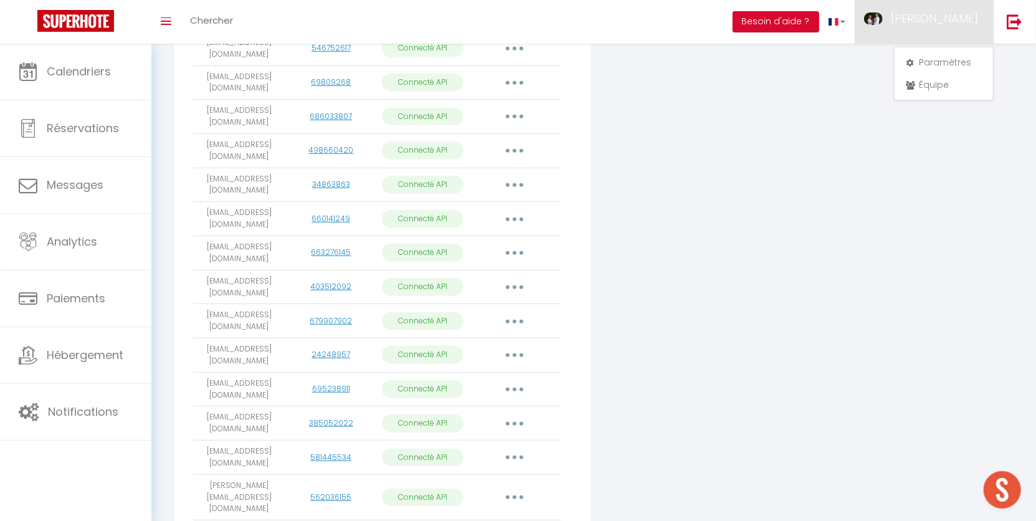
drag, startPoint x: 215, startPoint y: 182, endPoint x: 264, endPoint y: 192, distance: 49.6
click at [264, 192] on td "patriciacombes@hotmail.fr" at bounding box center [239, 185] width 92 height 34
click at [520, 185] on button "button" at bounding box center [514, 185] width 35 height 20
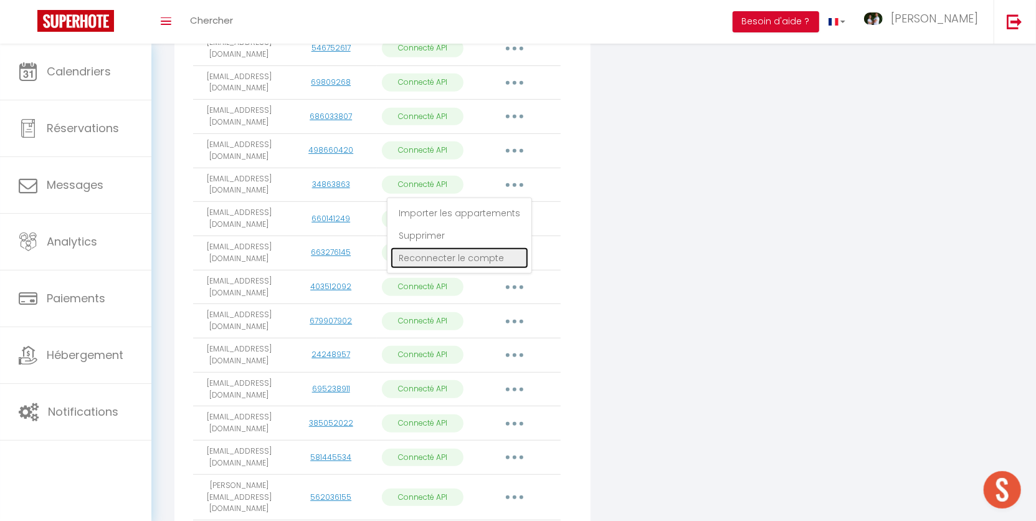
click at [456, 263] on link "Reconnecter le compte" at bounding box center [459, 257] width 138 height 21
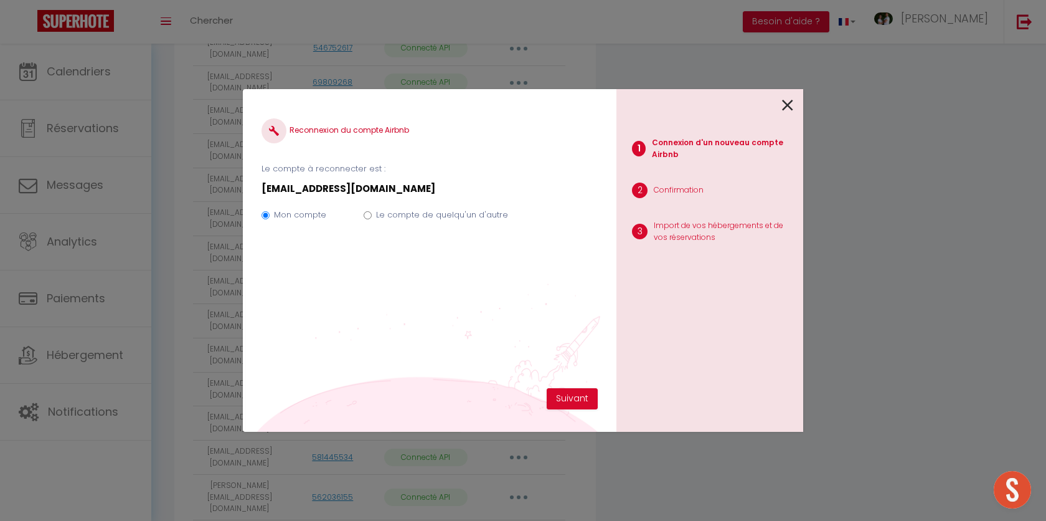
click at [402, 214] on label "Le compte de quelqu'un d'autre" at bounding box center [442, 215] width 132 height 12
click at [372, 214] on input "Le compte de quelqu'un d'autre" at bounding box center [368, 215] width 8 height 8
radio input "true"
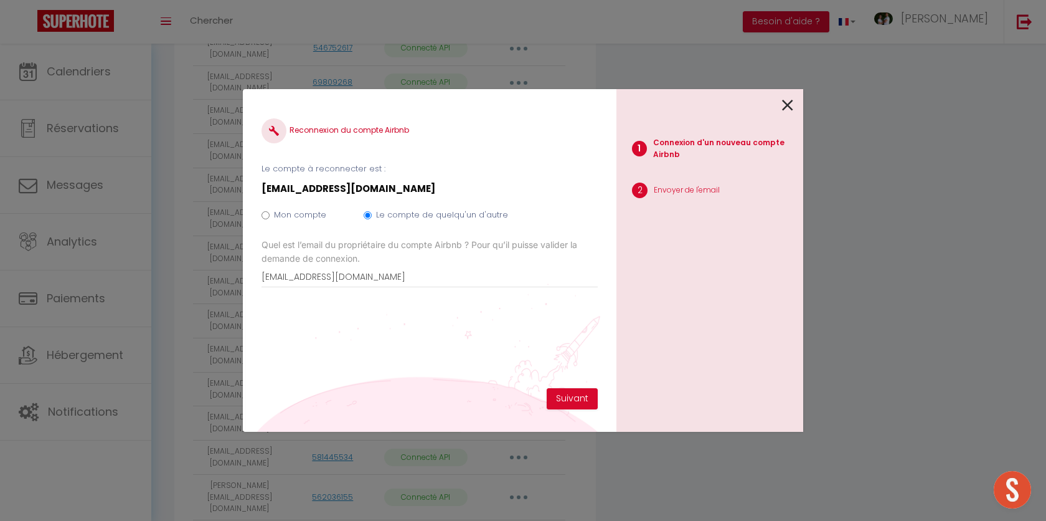
click at [263, 212] on input "Mon compte" at bounding box center [266, 215] width 8 height 8
radio input "true"
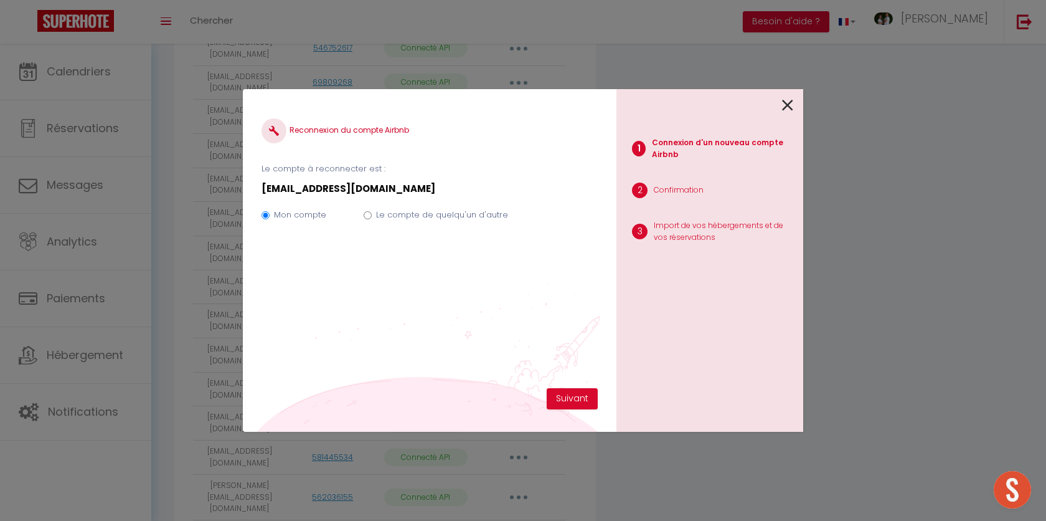
click at [402, 214] on label "Le compte de quelqu'un d'autre" at bounding box center [442, 215] width 132 height 12
click at [372, 214] on input "Le compte de quelqu'un d'autre" at bounding box center [368, 215] width 8 height 8
radio input "true"
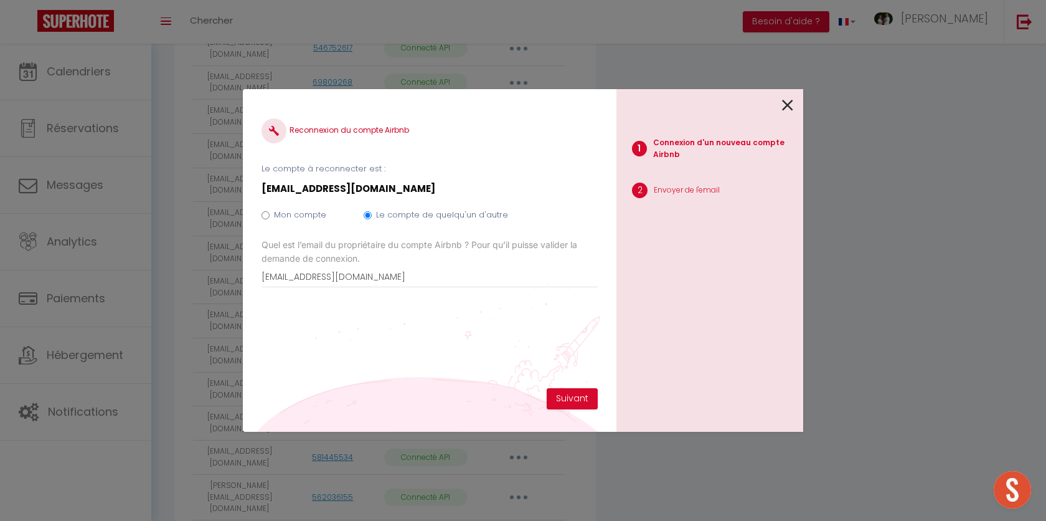
click at [788, 103] on icon at bounding box center [787, 105] width 11 height 19
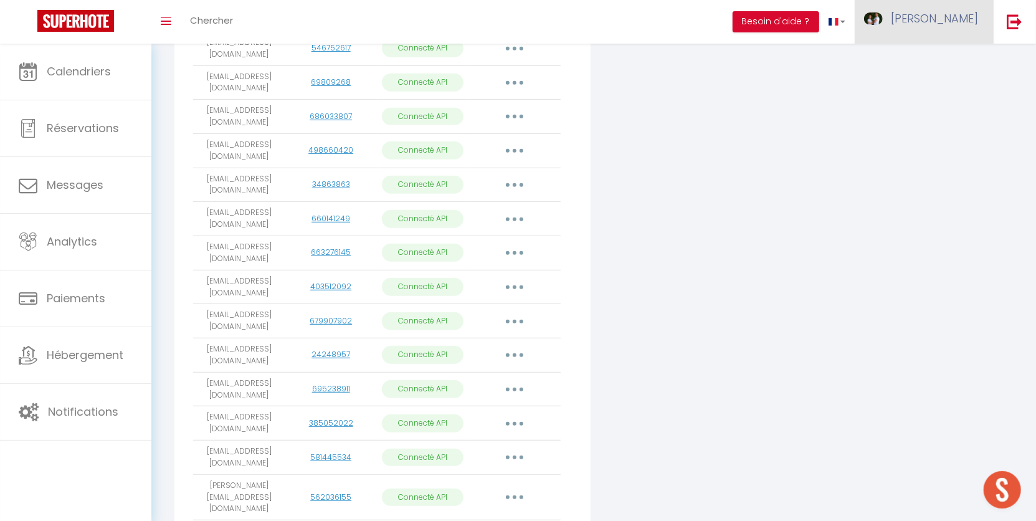
drag, startPoint x: 845, startPoint y: 97, endPoint x: 882, endPoint y: 39, distance: 68.6
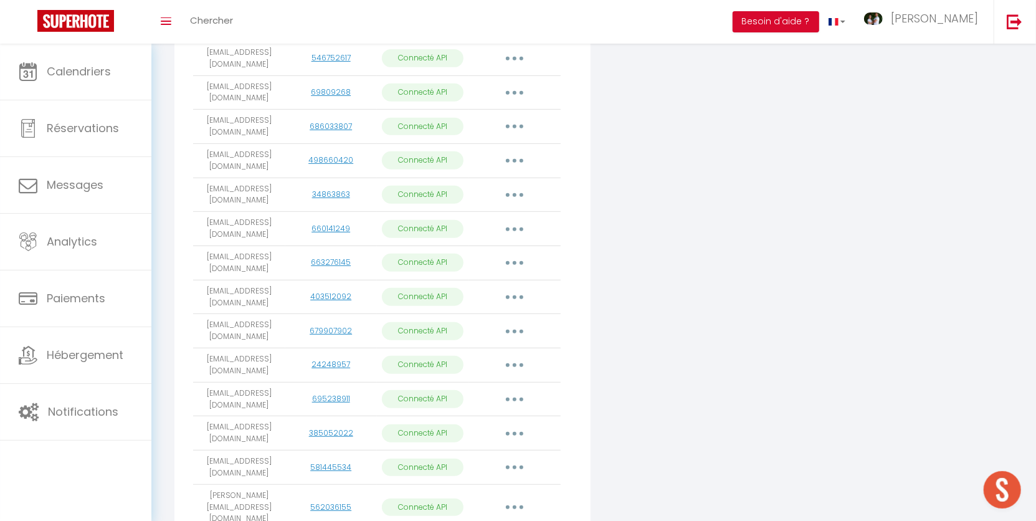
scroll to position [0, 0]
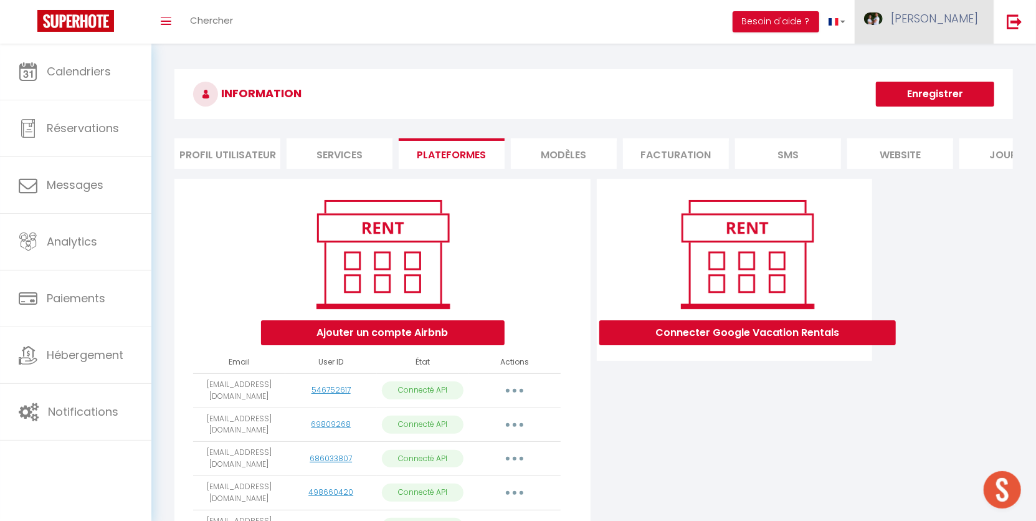
click at [920, 17] on span "Laurent Frederique" at bounding box center [934, 19] width 87 height 16
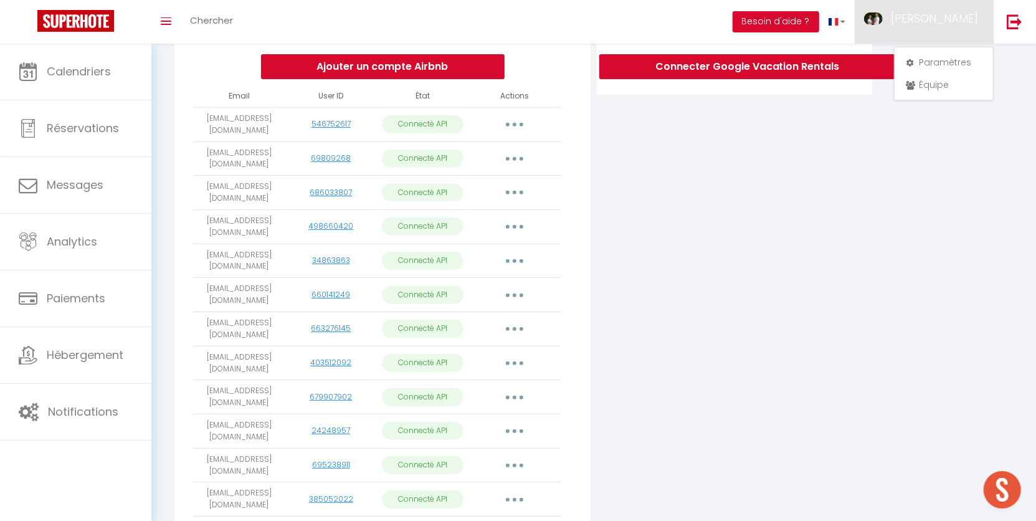
click at [239, 269] on td "patriciacombes@hotmail.fr" at bounding box center [239, 261] width 92 height 34
drag, startPoint x: 231, startPoint y: 260, endPoint x: 247, endPoint y: 270, distance: 18.8
click at [247, 270] on td "patriciacombes@hotmail.fr" at bounding box center [239, 261] width 92 height 34
click at [514, 263] on icon "button" at bounding box center [515, 261] width 4 height 4
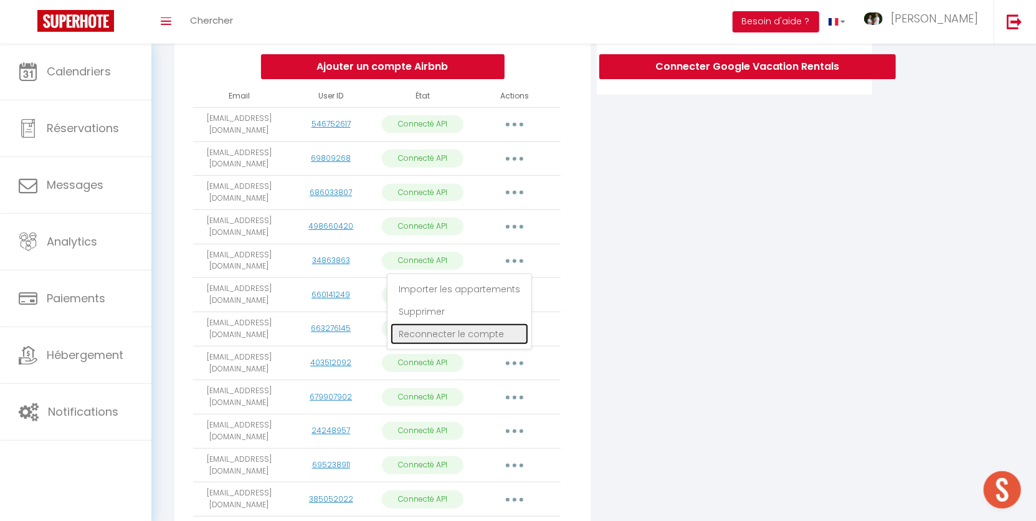
click at [460, 337] on link "Reconnecter le compte" at bounding box center [459, 333] width 138 height 21
radio input "true"
radio input "false"
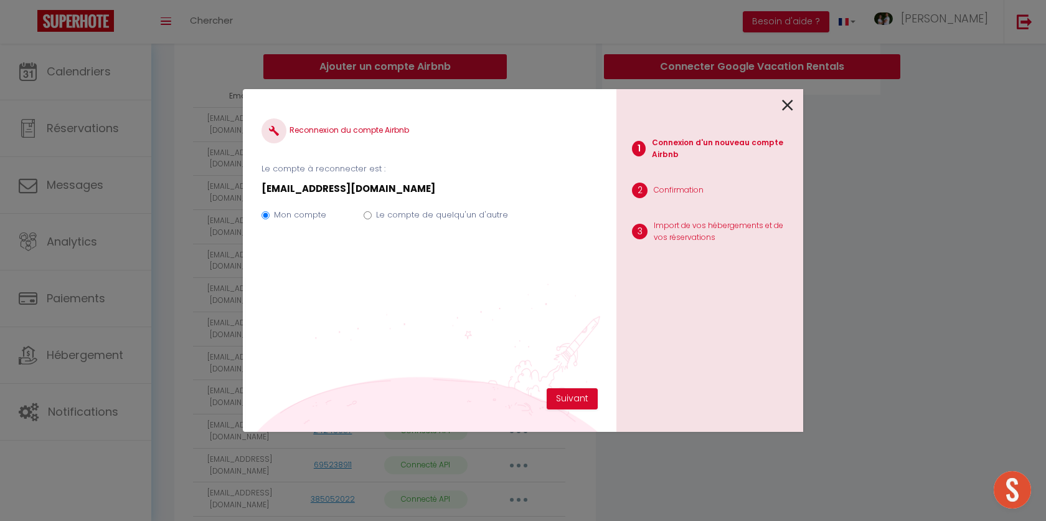
click at [788, 105] on icon at bounding box center [787, 105] width 11 height 19
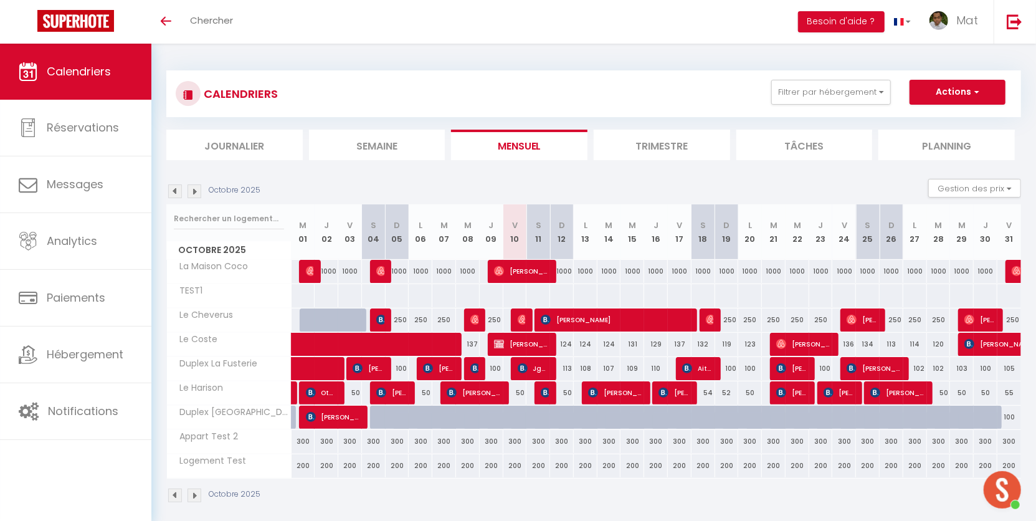
scroll to position [986, 0]
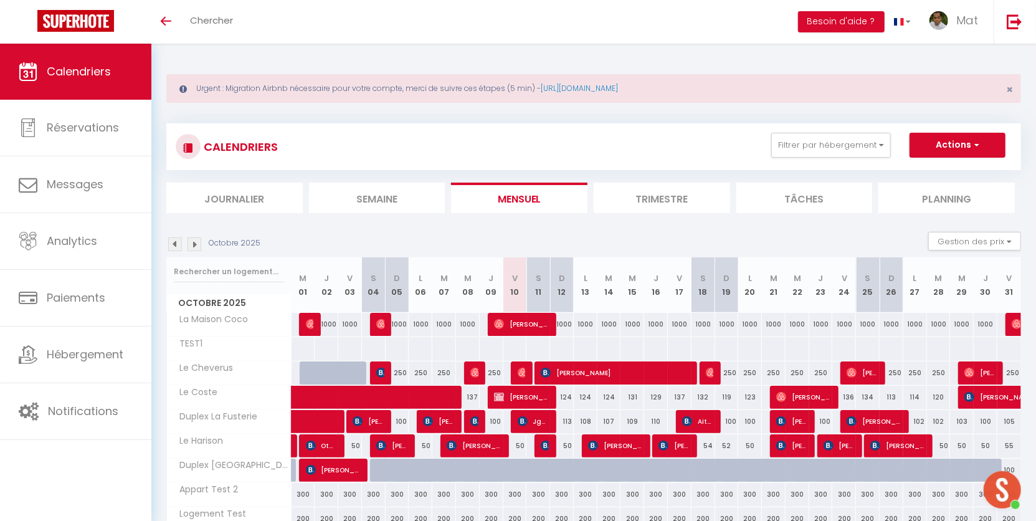
click at [1014, 494] on span "Open chat" at bounding box center [1001, 489] width 37 height 37
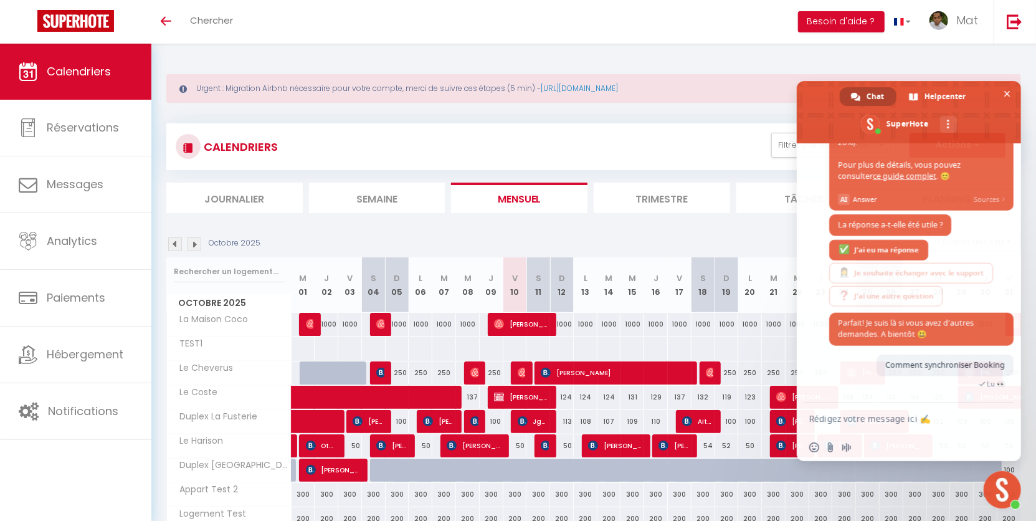
scroll to position [985, 0]
click at [915, 420] on textarea "bonjour comment supprimer" at bounding box center [895, 418] width 172 height 11
click at [914, 420] on textarea "bonjour comment supprimer" at bounding box center [895, 418] width 172 height 11
drag, startPoint x: 795, startPoint y: 422, endPoint x: 757, endPoint y: 421, distance: 37.4
click at [757, 421] on body "🟢 Des questions ou besoin d'assistance pour la migration AirBnB? Prenez rdv >>>…" at bounding box center [518, 313] width 1036 height 539
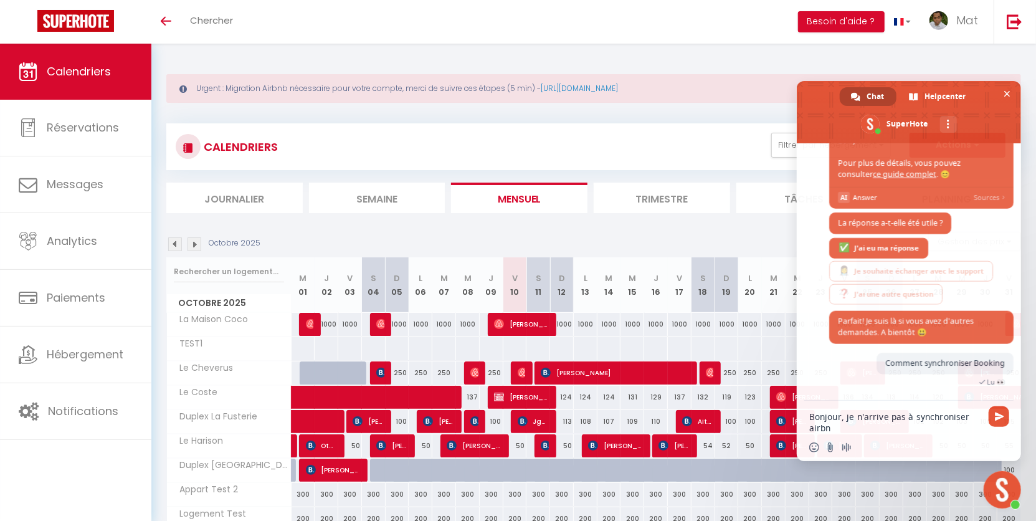
type textarea "Bonjour, je n'arrive pas à synchroniser airbnb"
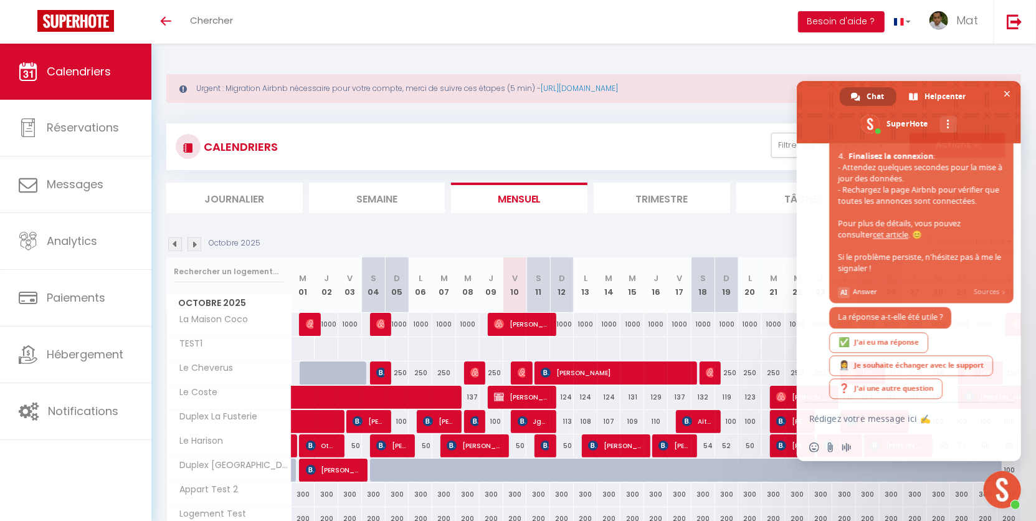
scroll to position [1804, 0]
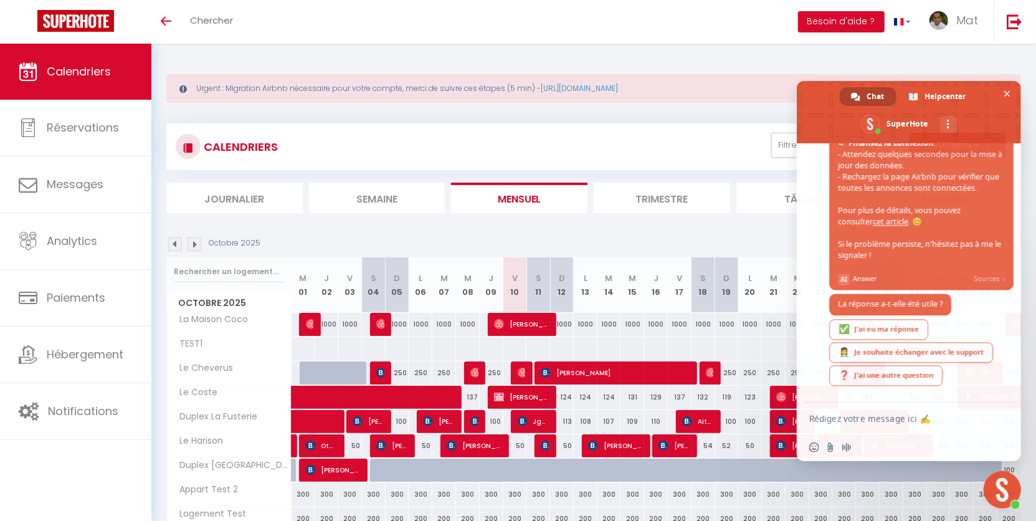
click at [900, 356] on div "👩‍⚕️ Je souhaite échanger avec le support" at bounding box center [911, 352] width 164 height 21
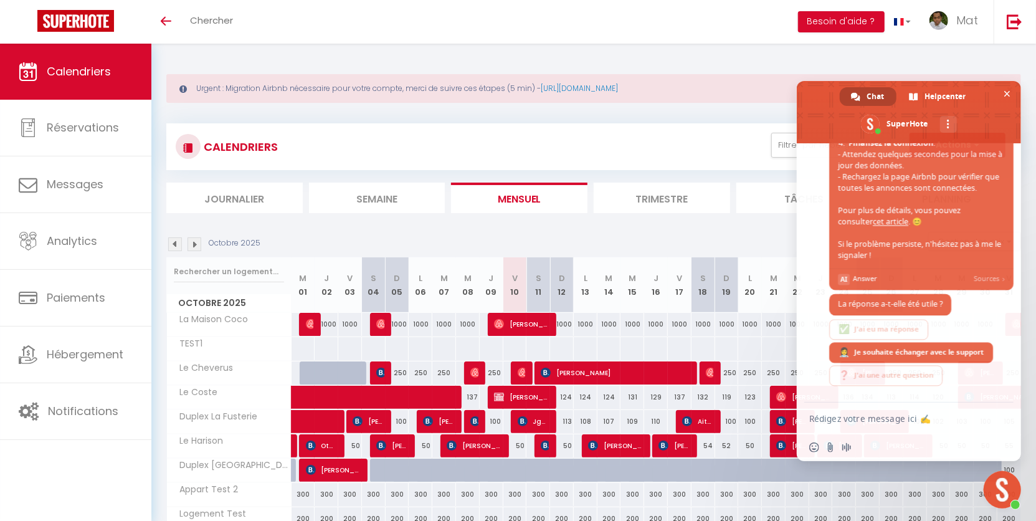
scroll to position [1898, 0]
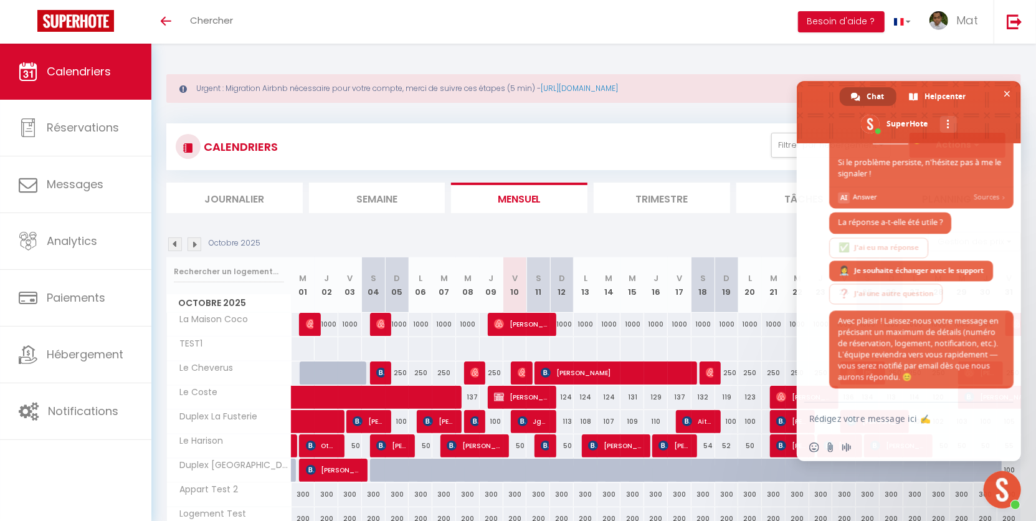
click at [902, 422] on textarea "Rédigez votre message ici ✍️" at bounding box center [895, 418] width 172 height 11
type textarea "ok"
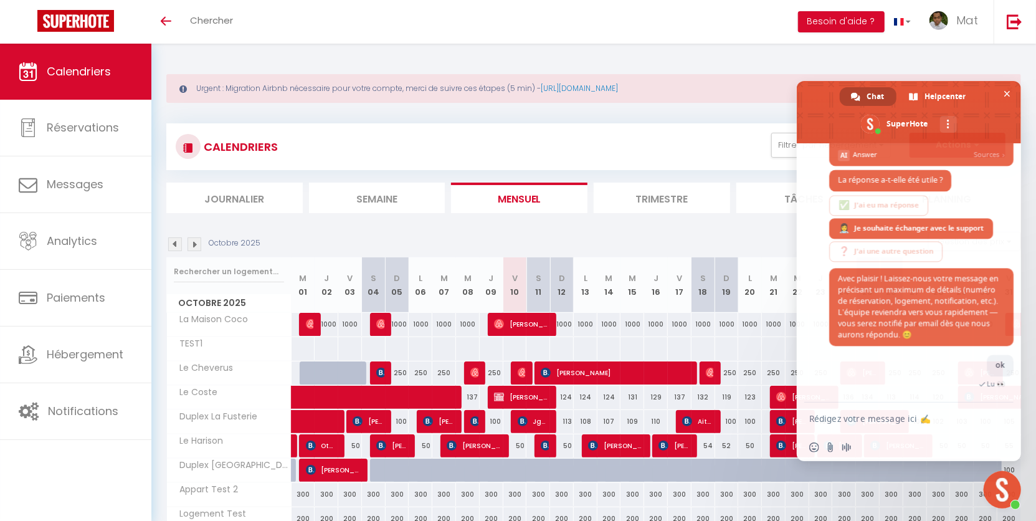
scroll to position [1929, 0]
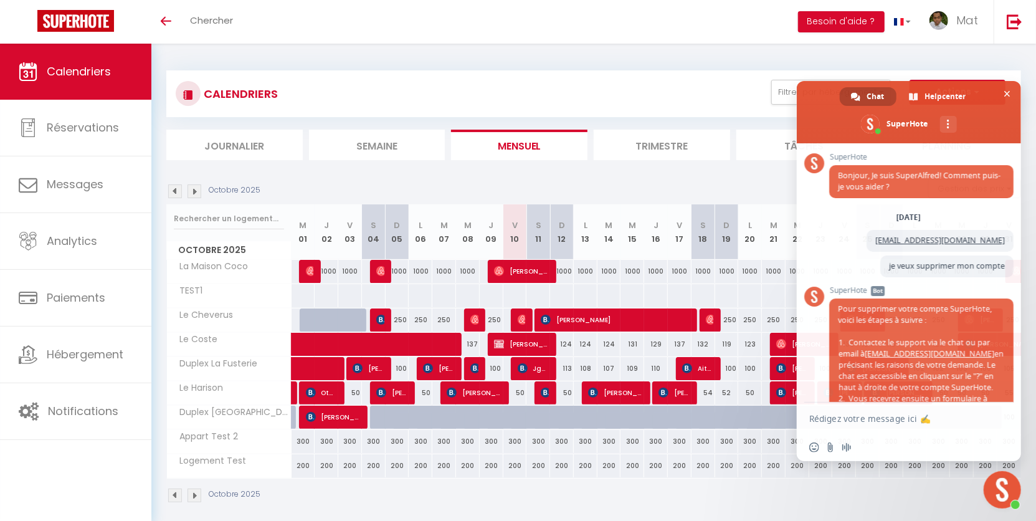
scroll to position [1929, 0]
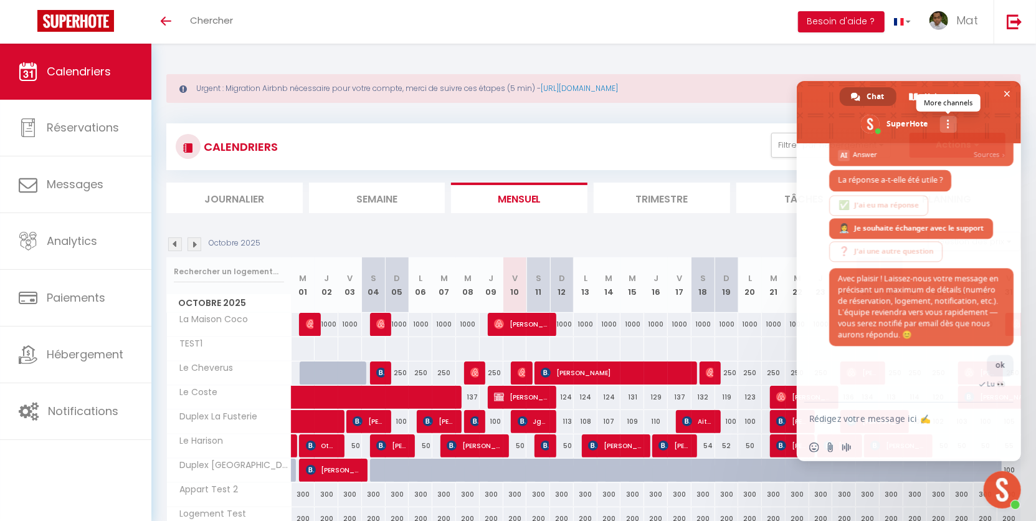
click at [948, 124] on span "More channels" at bounding box center [948, 124] width 2 height 9
click at [902, 153] on link "Continue on Email" at bounding box center [908, 152] width 22 height 22
click at [894, 417] on textarea "Rédigez votre message ici ✍️" at bounding box center [895, 418] width 172 height 11
click at [858, 419] on textarea "Rédigez votre message ici ✍️" at bounding box center [895, 418] width 172 height 11
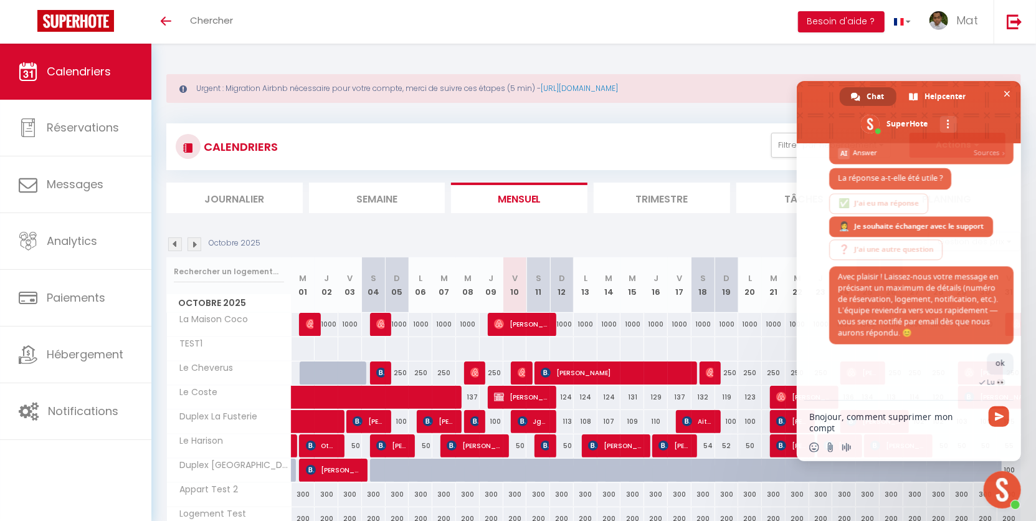
type textarea "Bnojour, comment supprimer mon compte"
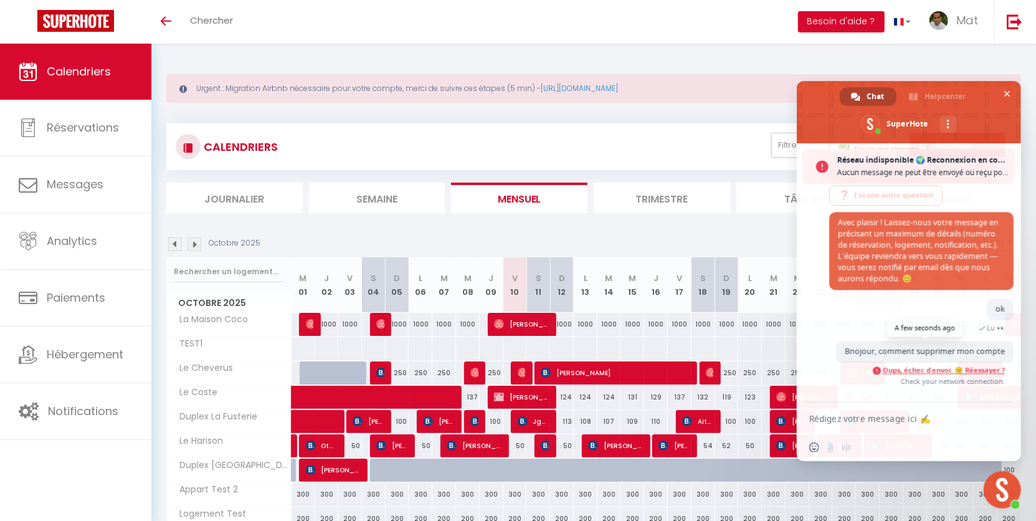
scroll to position [2038, 0]
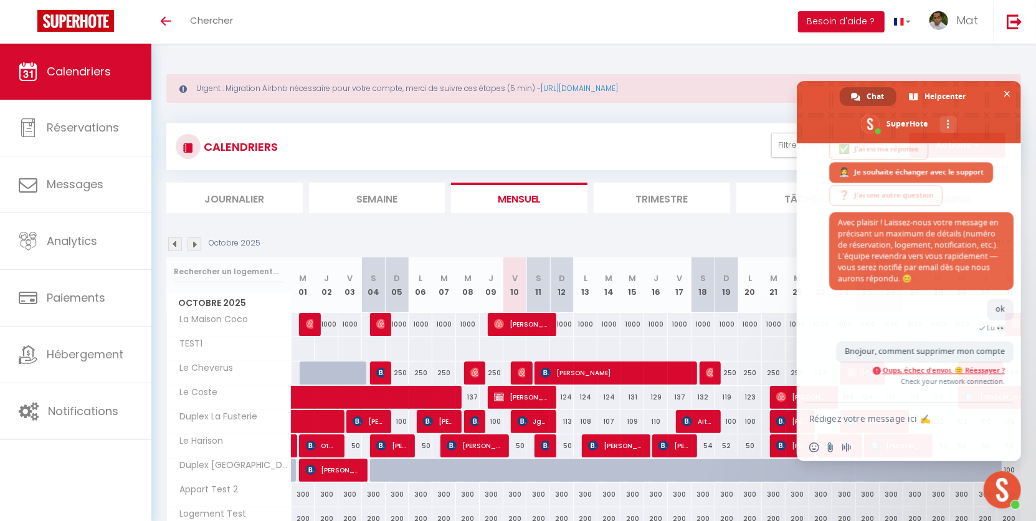
click at [927, 371] on span "Oups, échec d’envoi. 😕 Réessayer ?" at bounding box center [943, 370] width 122 height 9
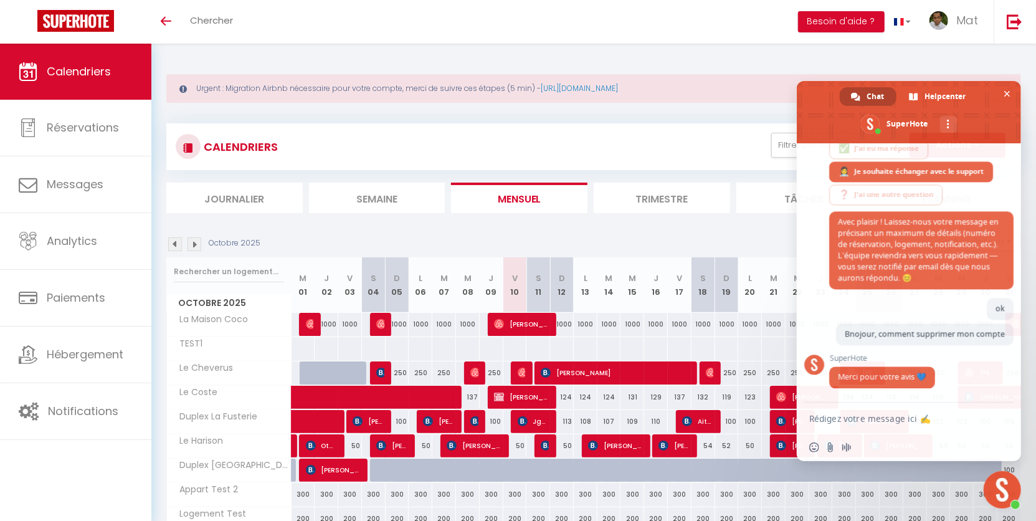
scroll to position [1998, 0]
click at [862, 328] on span "Bnojour, comment supprimer mon compte" at bounding box center [924, 333] width 160 height 11
click at [861, 328] on span "Bnojour, comment supprimer mon compte" at bounding box center [924, 333] width 160 height 11
copy div "Bnojour, comment supprimer mon compte Just now SuperHote"
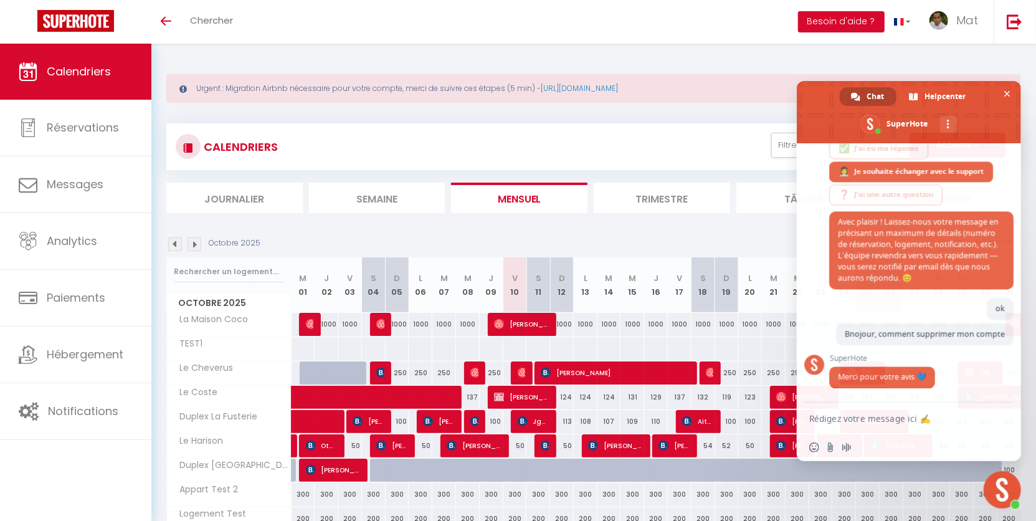
click at [864, 421] on textarea "Rédigez votre message ici ✍️" at bounding box center [895, 418] width 172 height 11
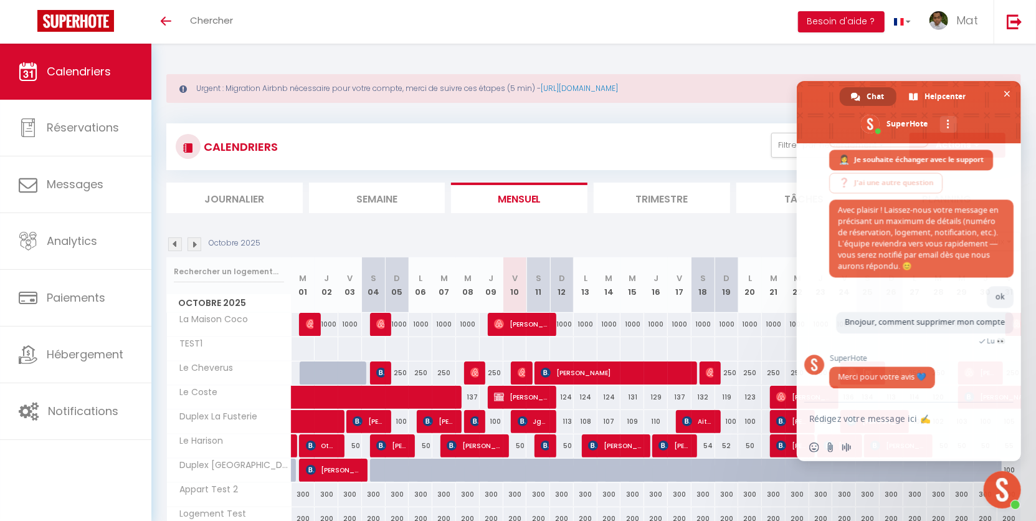
paste textarea "Bnojour, comment supprimer mon compte"
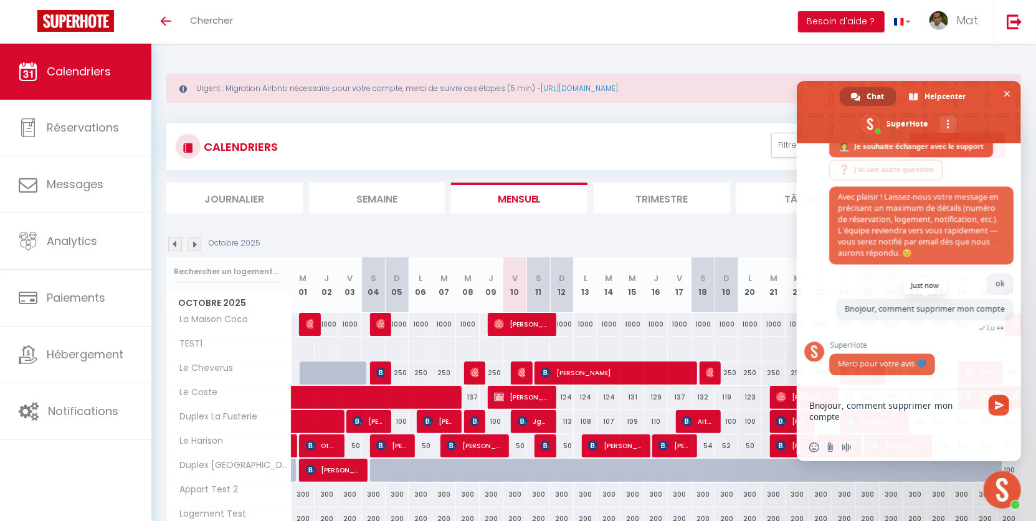
scroll to position [2023, 0]
type textarea "Bnojour, comment supprimer mon compte"
click at [1004, 95] on span "Close chat" at bounding box center [1007, 94] width 6 height 6
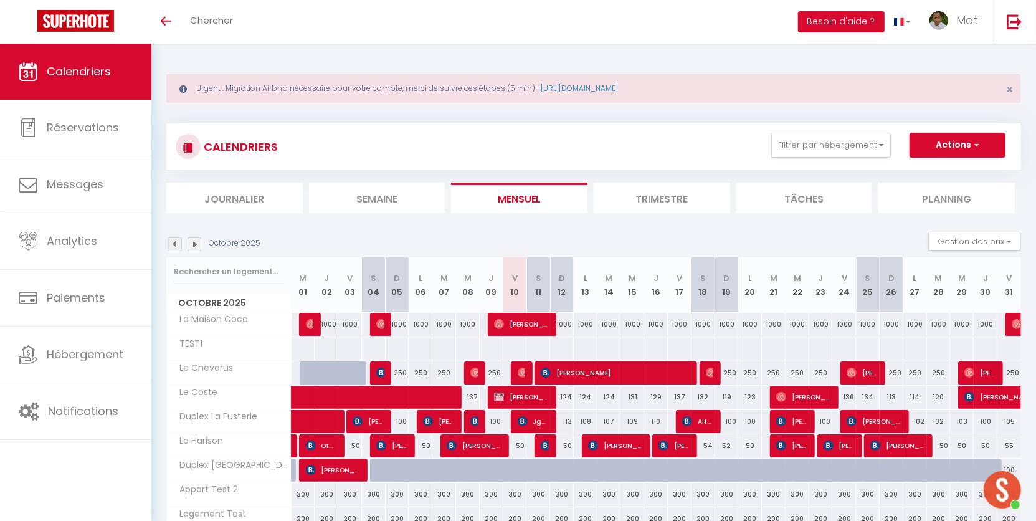
click at [1011, 485] on span "Open chat" at bounding box center [1001, 489] width 37 height 37
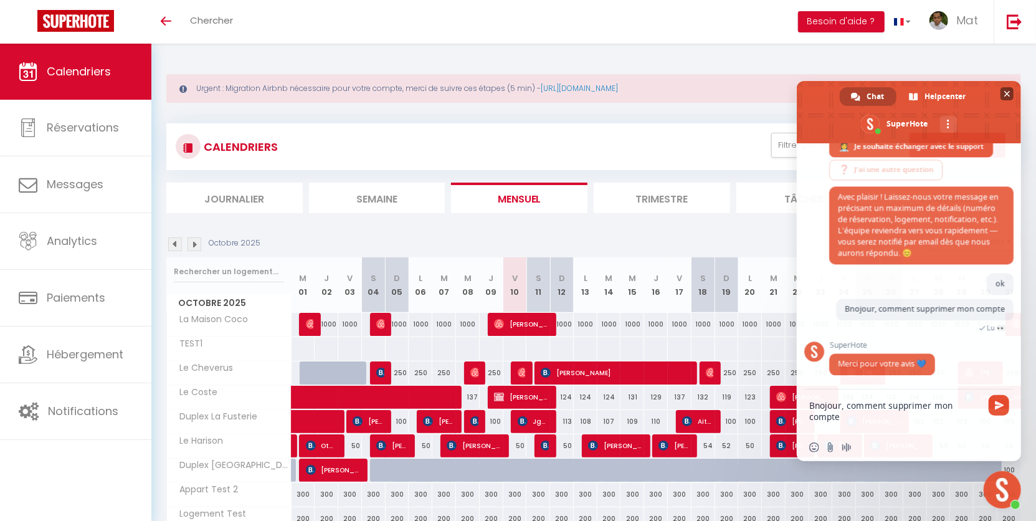
click at [1008, 90] on span "Close chat" at bounding box center [1006, 93] width 13 height 13
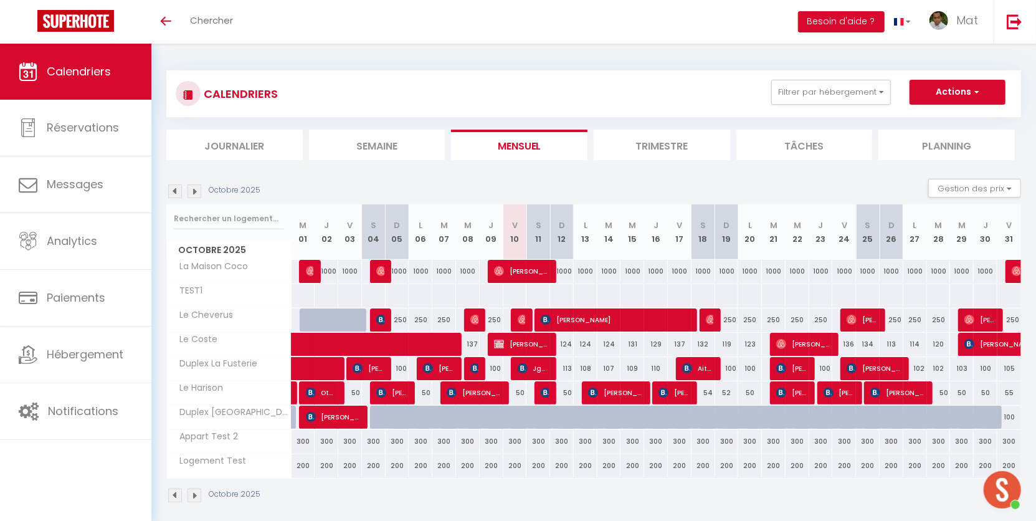
scroll to position [1967, 0]
click at [967, 24] on span "Mat" at bounding box center [967, 20] width 22 height 16
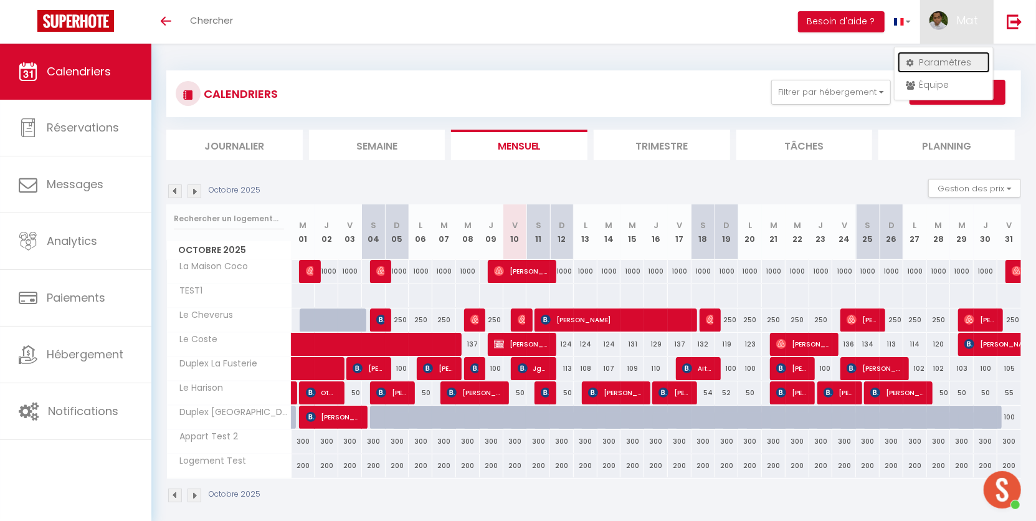
click at [951, 59] on link "Paramètres" at bounding box center [943, 62] width 92 height 21
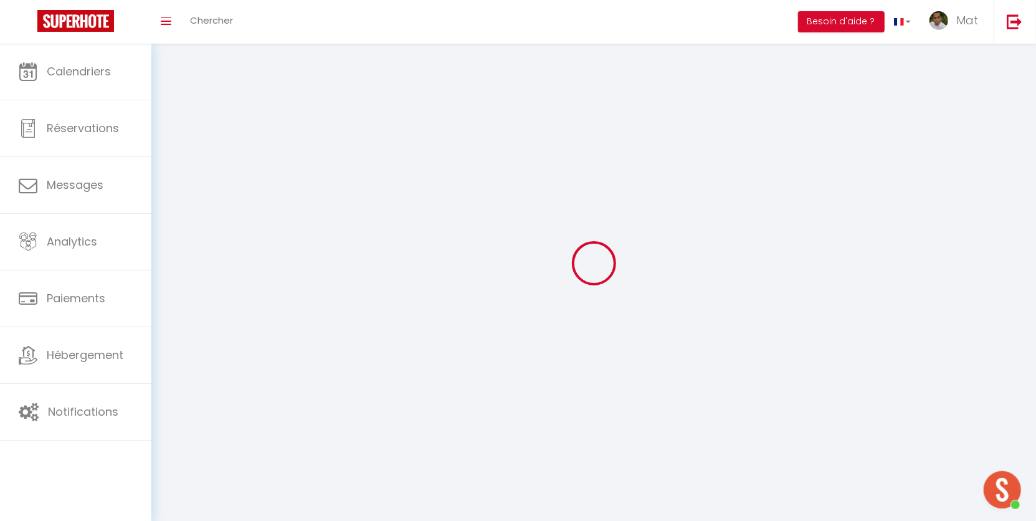
select select
type input "Mat"
type input "SuperBordeaux"
type input "0606521710"
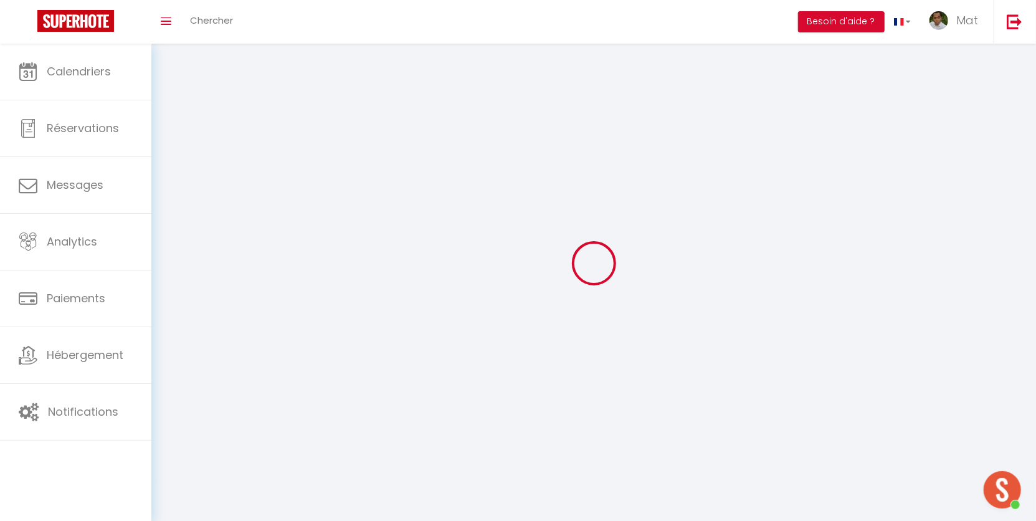
type input "[STREET_ADDRESS]"
type input "33000"
type input "[GEOGRAPHIC_DATA]"
type input "DiZEvGnWCDfKbItWUQIw1i2UQ"
type input "j8U8TvBBkXcEhq63oQXDwK5Kj"
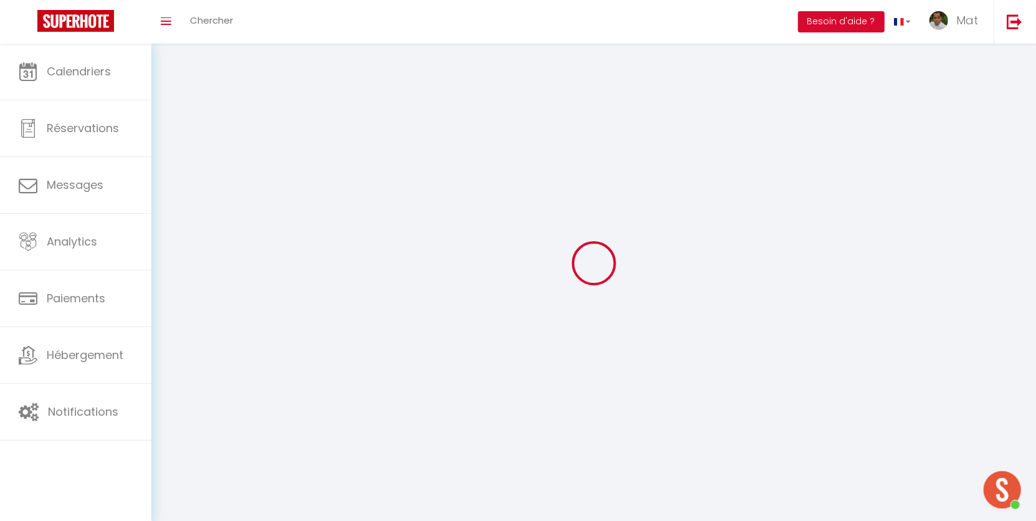
select select "28"
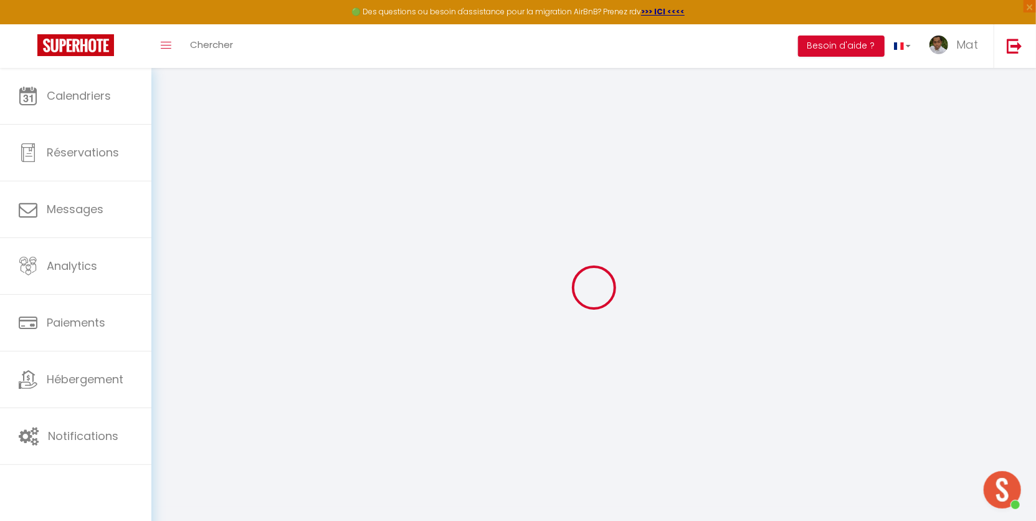
type input "DiZEvGnWCDfKbItWUQIw1i2UQ"
type input "j8U8TvBBkXcEhq63oQXDwK5Kj"
type input "[URL][DOMAIN_NAME]"
select select "fr"
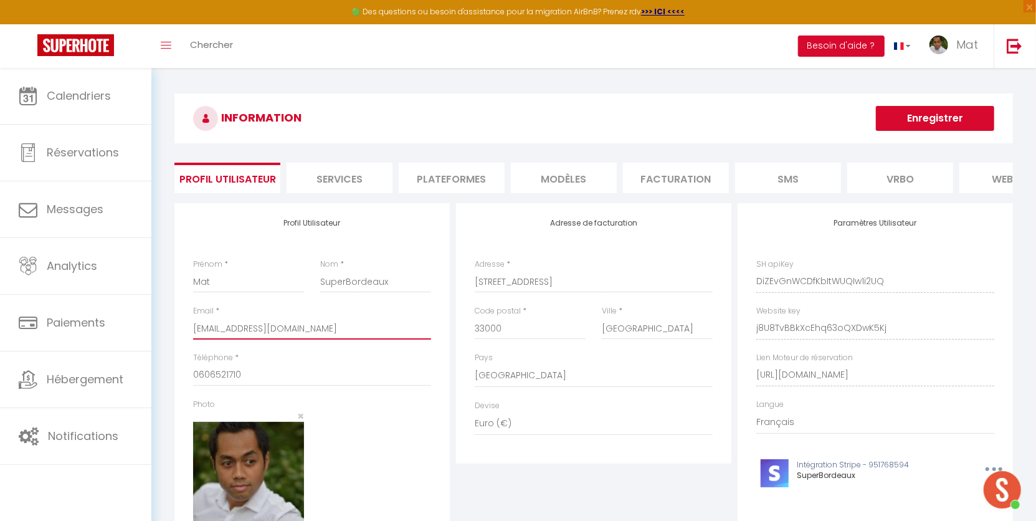
click at [281, 338] on input "[EMAIL_ADDRESS][DOMAIN_NAME]" at bounding box center [312, 328] width 238 height 22
click at [276, 339] on input "[EMAIL_ADDRESS][DOMAIN_NAME]" at bounding box center [312, 328] width 238 height 22
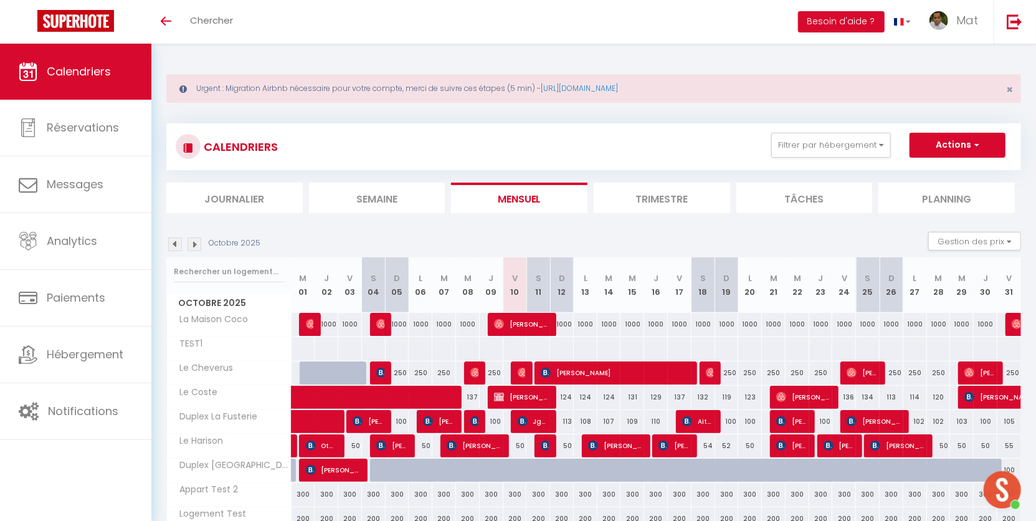
scroll to position [1967, 0]
click at [1010, 491] on span "Open chat" at bounding box center [1001, 489] width 37 height 37
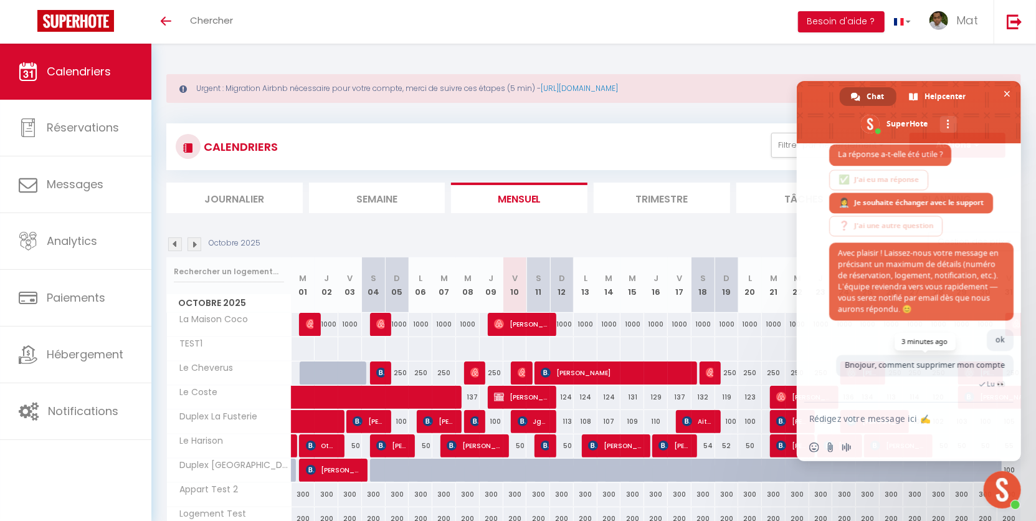
click at [911, 359] on span "Bnojour, comment supprimer mon compte" at bounding box center [924, 364] width 160 height 11
copy span "Bnojour, comment supprimer mon compte"
click at [864, 422] on textarea "Rédigez votre message ici ✍️" at bounding box center [895, 418] width 172 height 11
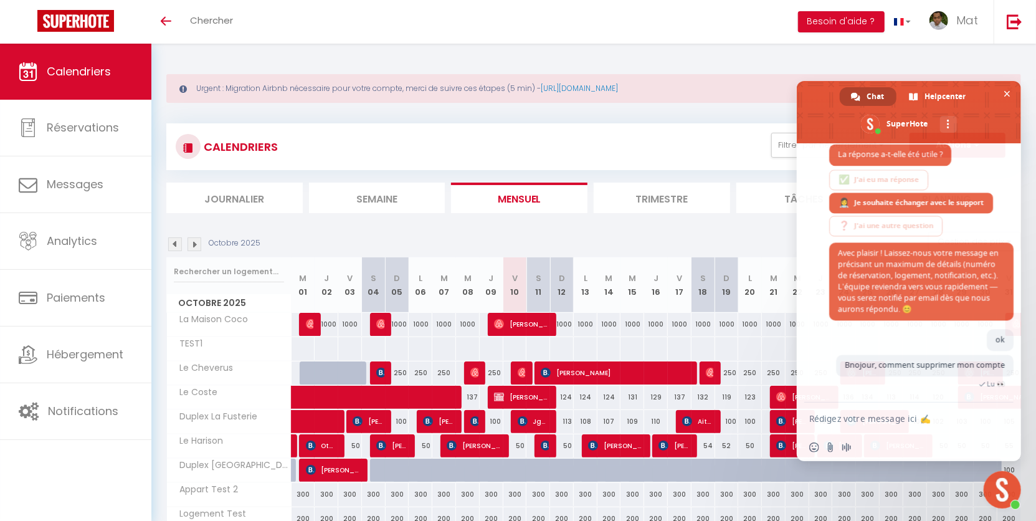
paste textarea "Bnojour, comment supprimer mon compte"
type textarea "Bnojour, comment supprimer mon compte"
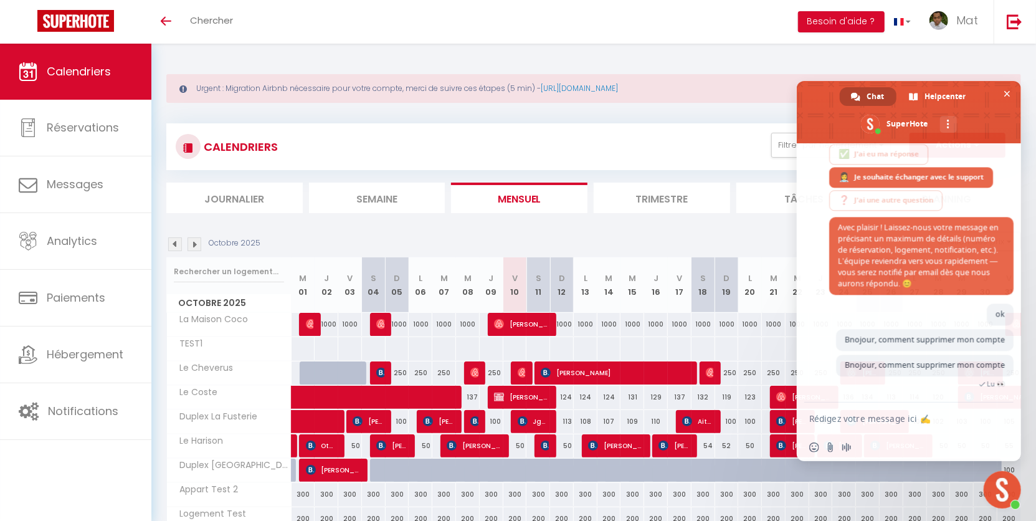
scroll to position [2004, 0]
